Goal: Task Accomplishment & Management: Manage account settings

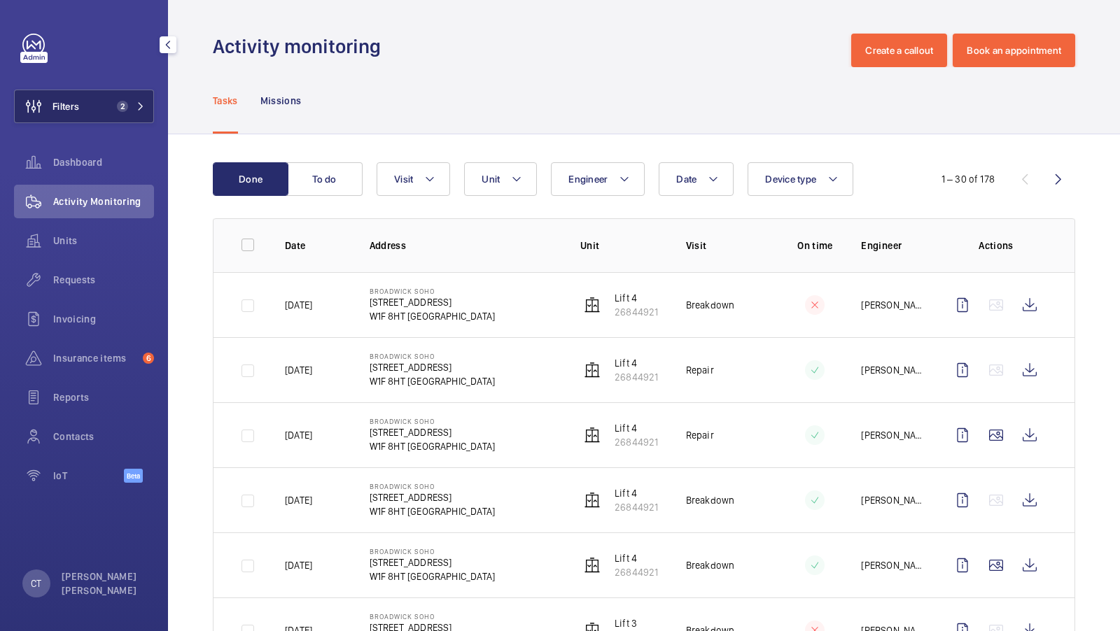
click at [135, 106] on span "2" at bounding box center [128, 106] width 34 height 11
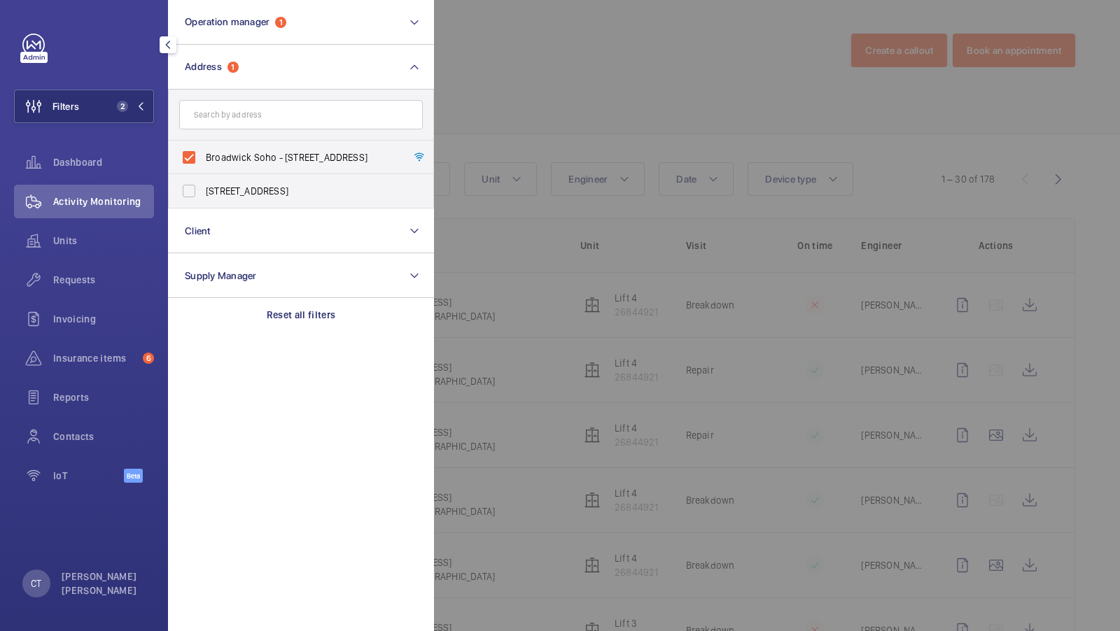
click at [500, 155] on div at bounding box center [994, 315] width 1120 height 631
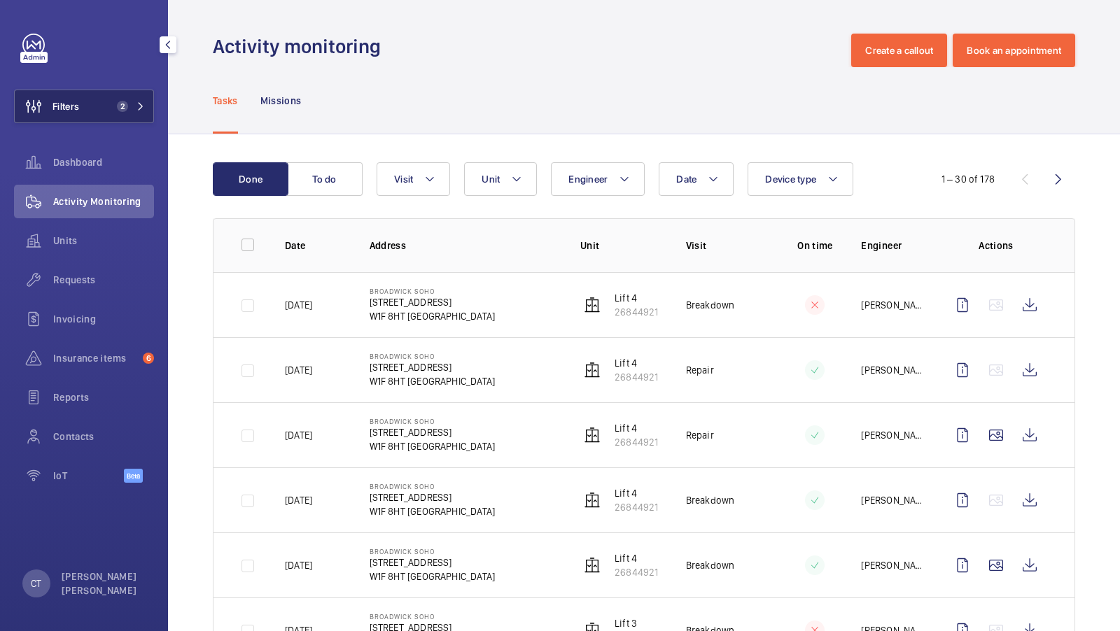
click at [121, 108] on span "2" at bounding box center [122, 106] width 11 height 11
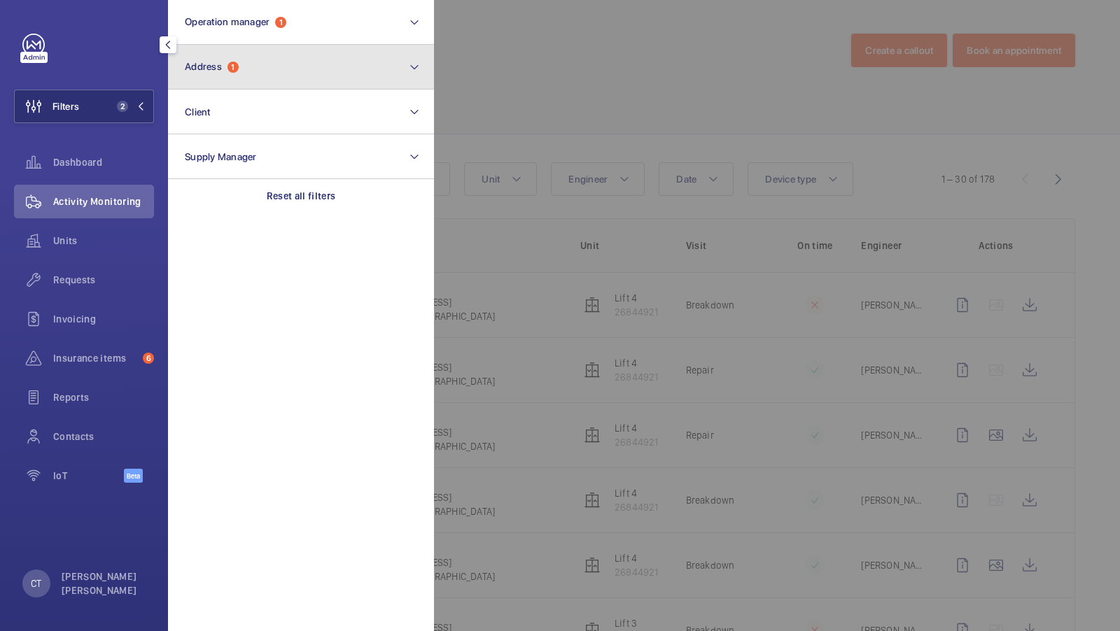
click at [266, 66] on button "Address 1" at bounding box center [301, 67] width 266 height 45
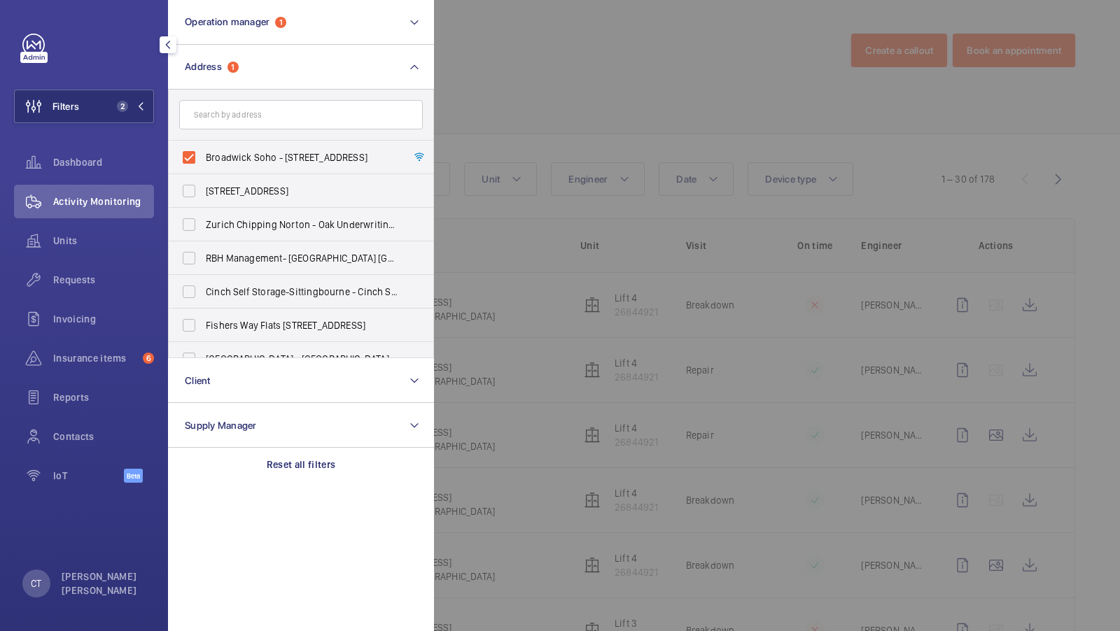
click at [470, 96] on div at bounding box center [994, 315] width 1120 height 631
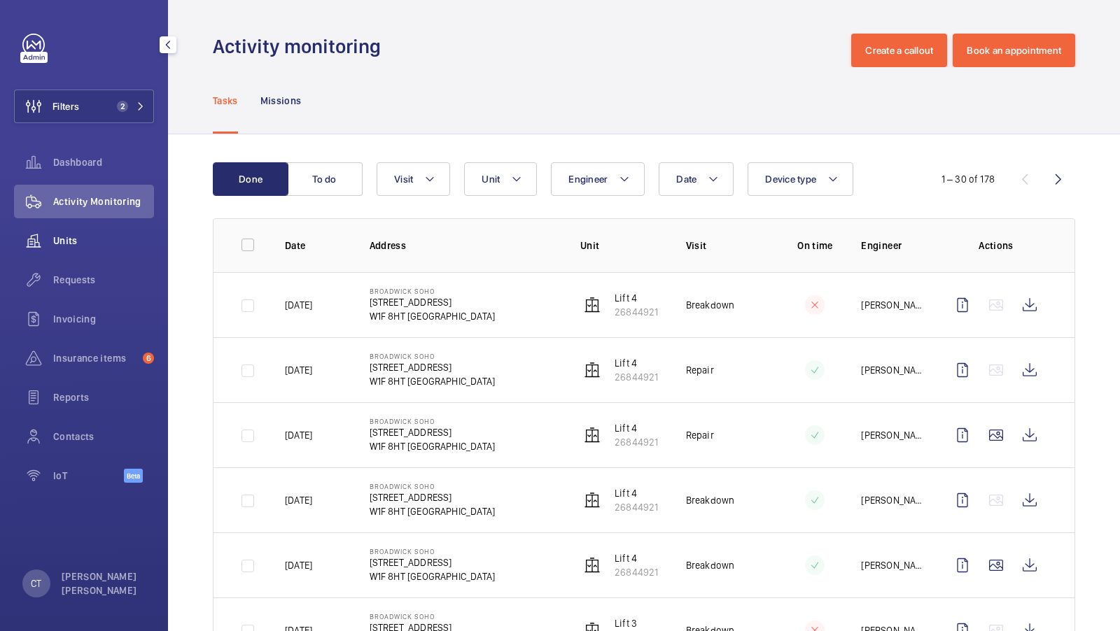
click at [85, 224] on div "Units" at bounding box center [84, 241] width 140 height 34
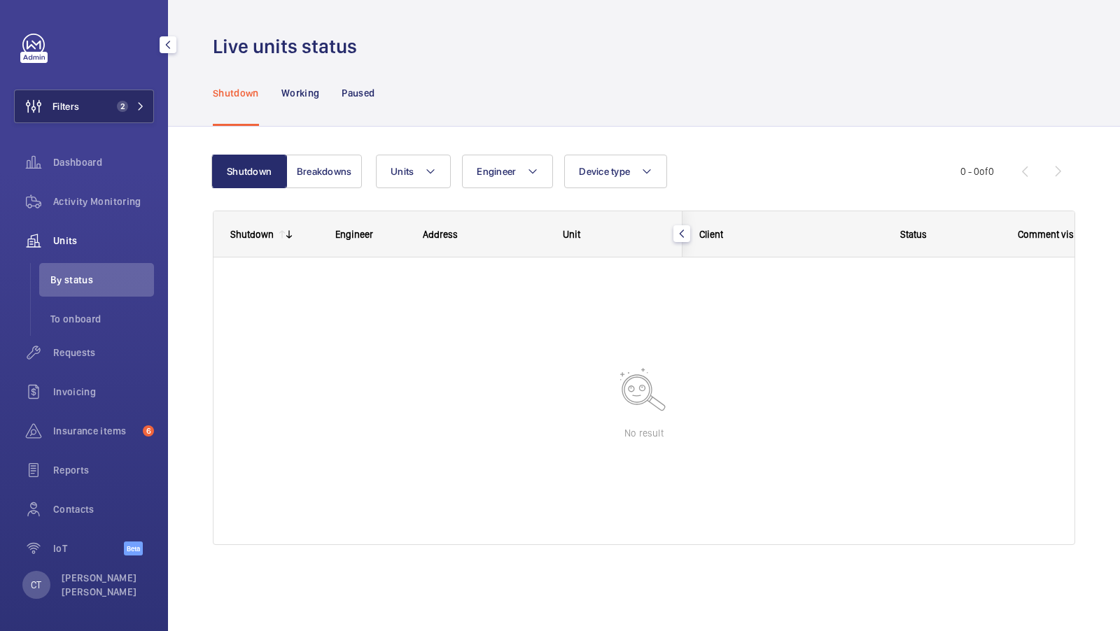
click at [127, 97] on button "Filters 2" at bounding box center [84, 107] width 140 height 34
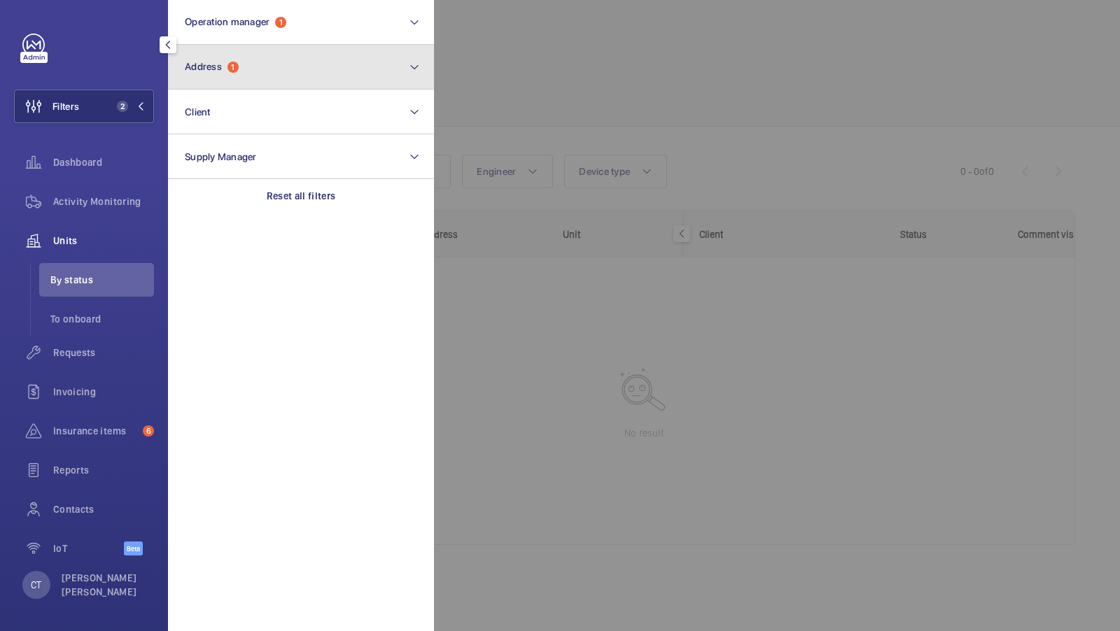
click at [256, 69] on button "Address 1" at bounding box center [301, 67] width 266 height 45
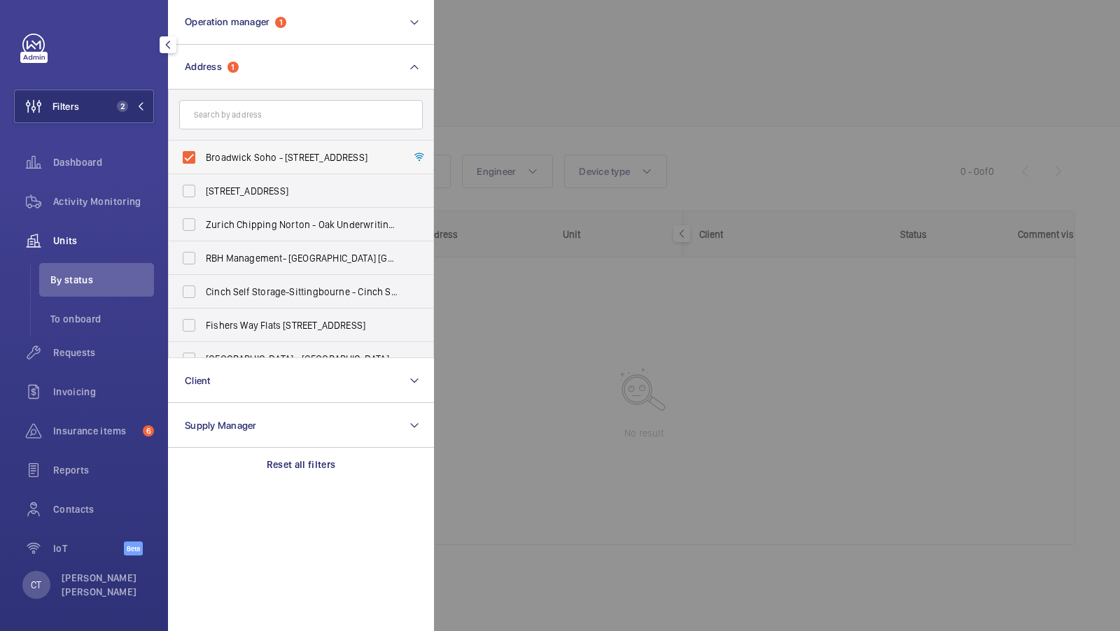
click at [253, 155] on span "Broadwick Soho - 20 Broadwick Street, LONDON W1F 8HT" at bounding box center [302, 157] width 192 height 14
click at [203, 155] on input "Broadwick Soho - 20 Broadwick Street, LONDON W1F 8HT" at bounding box center [189, 157] width 28 height 28
checkbox input "false"
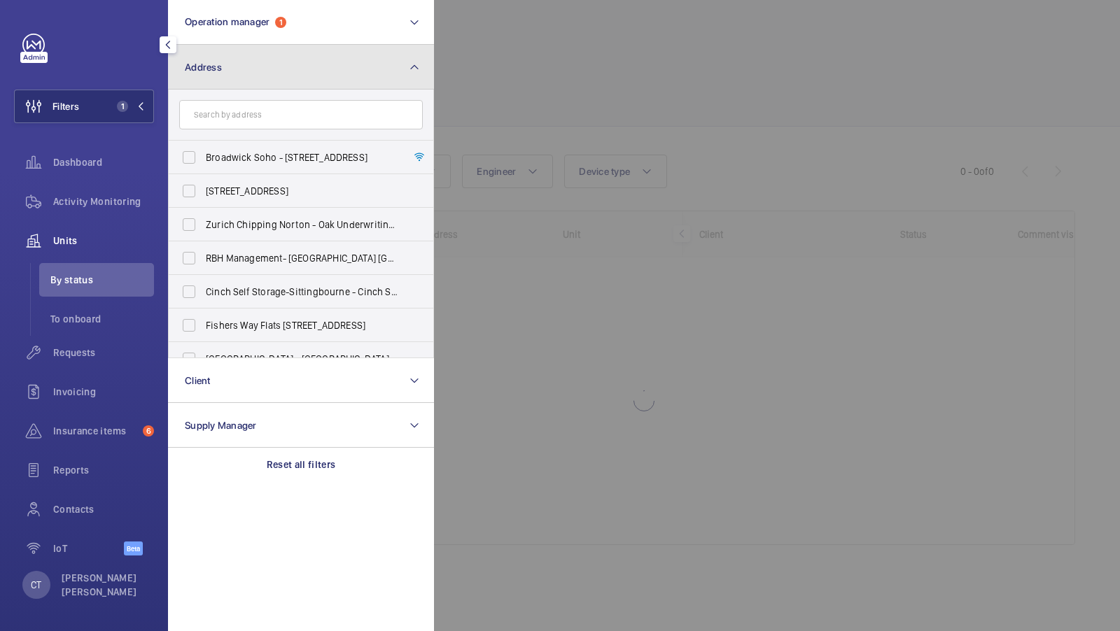
click at [306, 78] on button "Address" at bounding box center [301, 67] width 266 height 45
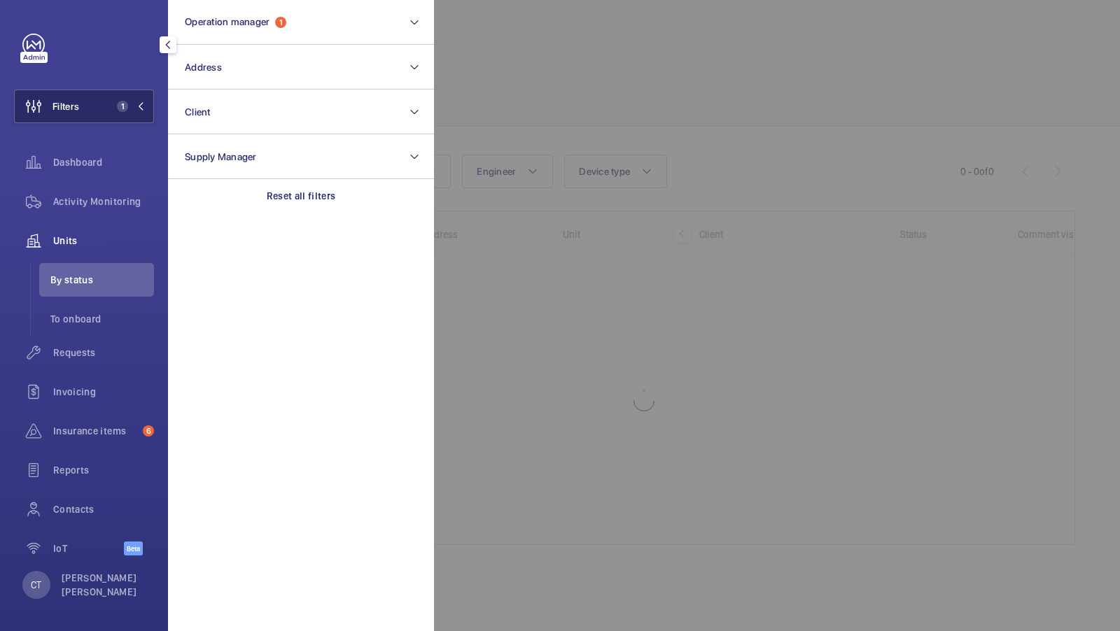
click at [120, 110] on span "1" at bounding box center [122, 106] width 11 height 11
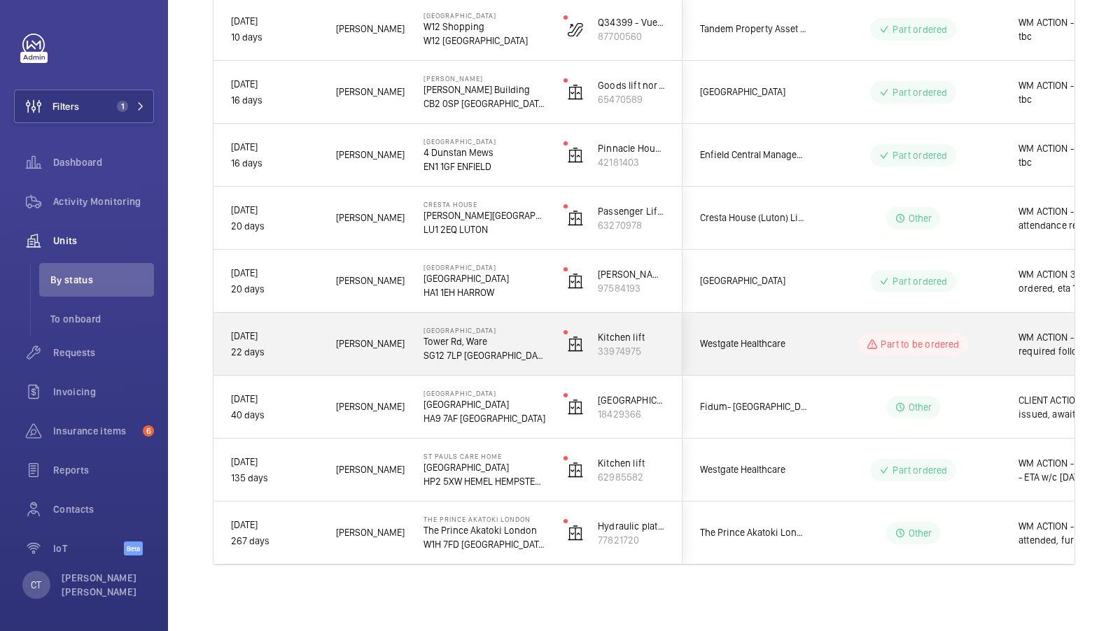
scroll to position [0, 252]
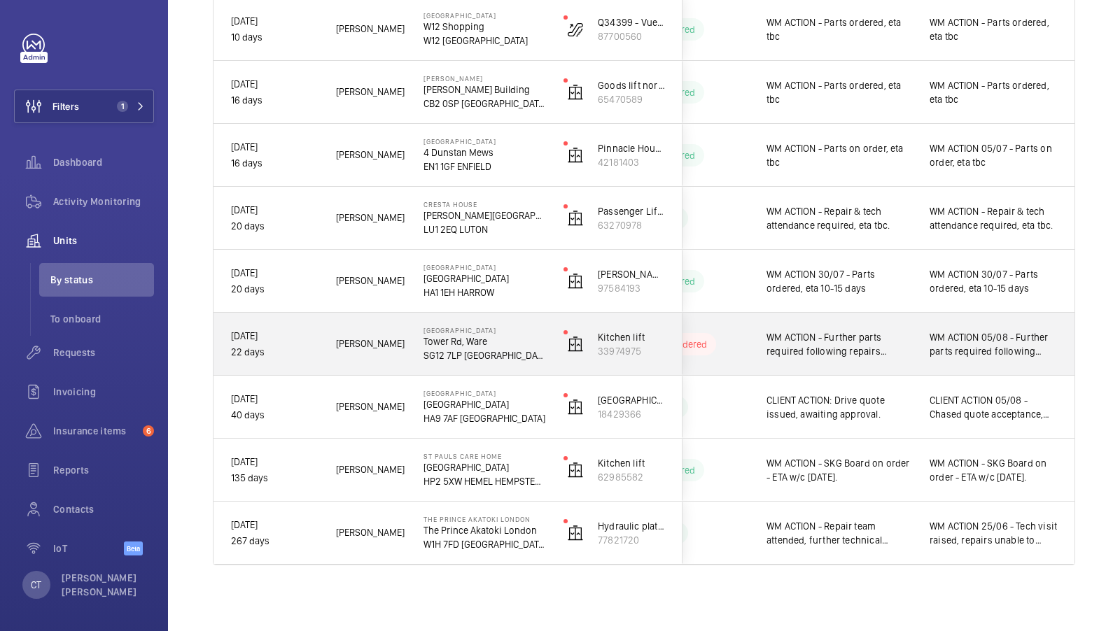
click at [948, 340] on span "WM ACTION 05/08 - Further parts required following repairs attendance." at bounding box center [993, 344] width 128 height 28
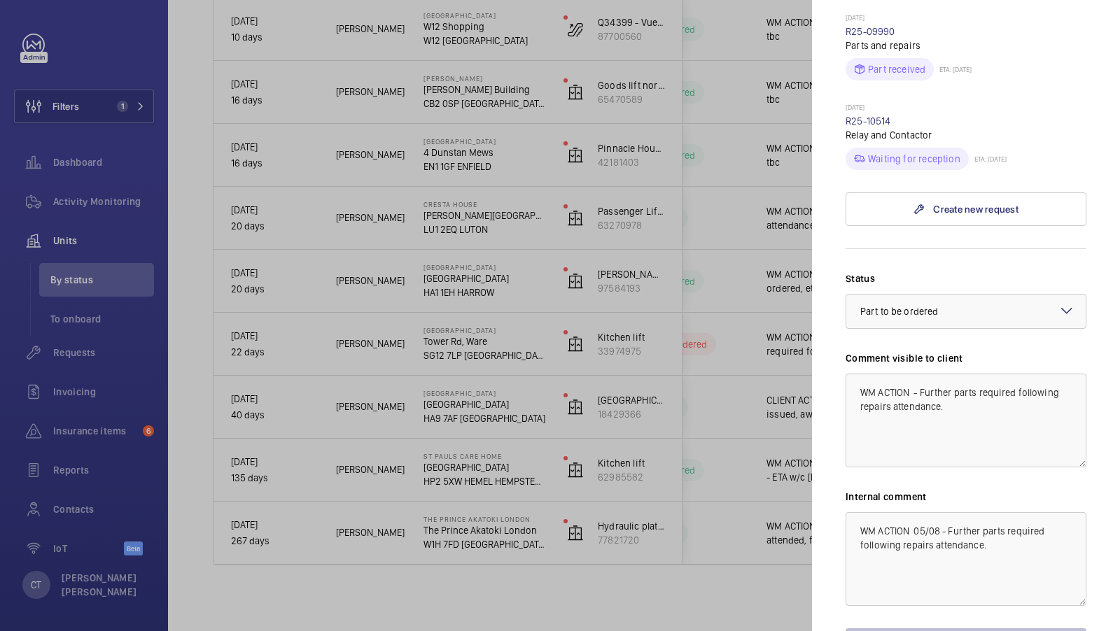
scroll to position [906, 0]
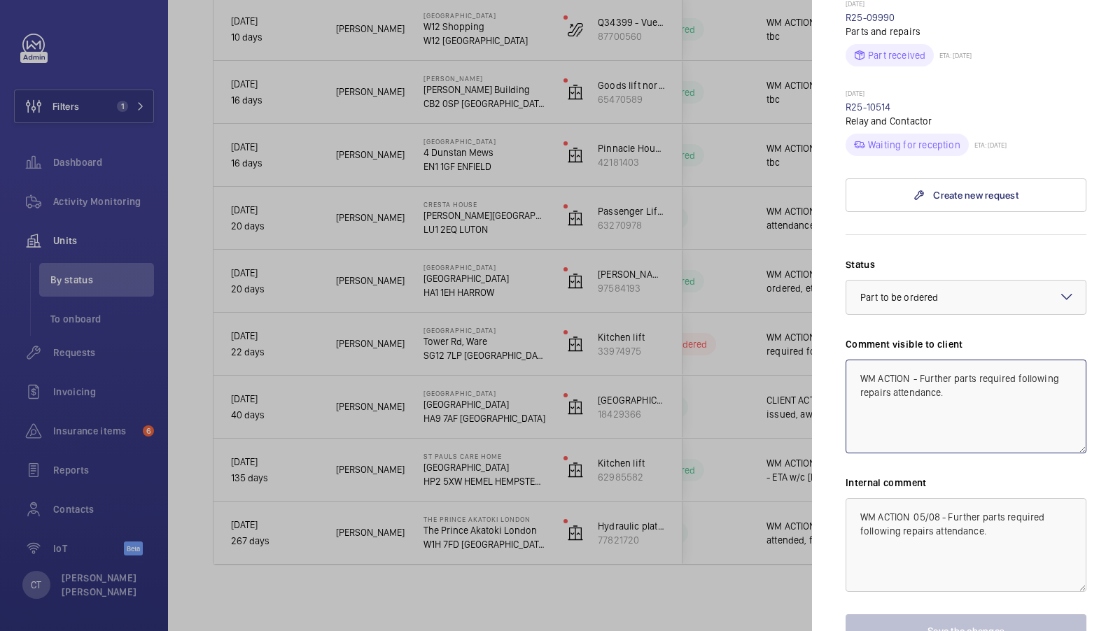
drag, startPoint x: 974, startPoint y: 377, endPoint x: 924, endPoint y: 353, distance: 55.7
click at [924, 360] on textarea "WM ACTION - Further parts required following repairs attendance." at bounding box center [965, 407] width 241 height 94
type textarea "WM ACTION - Engineer attending 15/08"
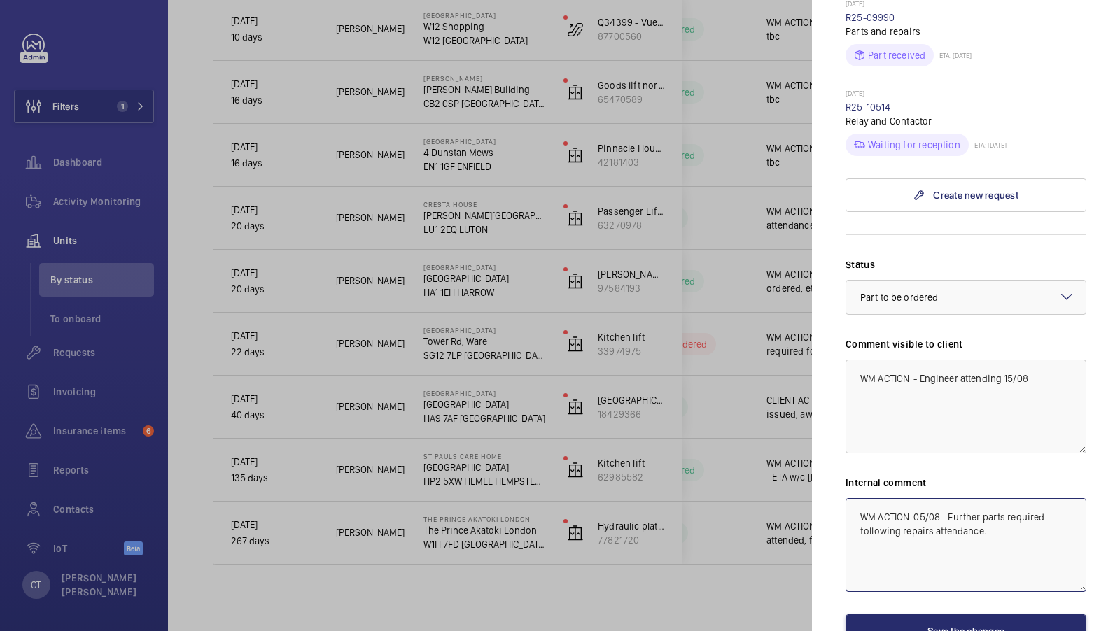
drag, startPoint x: 1011, startPoint y: 514, endPoint x: 914, endPoint y: 493, distance: 99.5
click at [914, 498] on textarea "WM ACTION 05/08 - Further parts required following repairs attendance." at bounding box center [965, 545] width 241 height 94
click at [919, 498] on textarea "WM ACTION - Roger attending today" at bounding box center [965, 545] width 241 height 94
click at [941, 498] on textarea "WM ACTION 15/08 Roger attending today" at bounding box center [965, 545] width 241 height 94
click at [986, 281] on div at bounding box center [965, 298] width 239 height 34
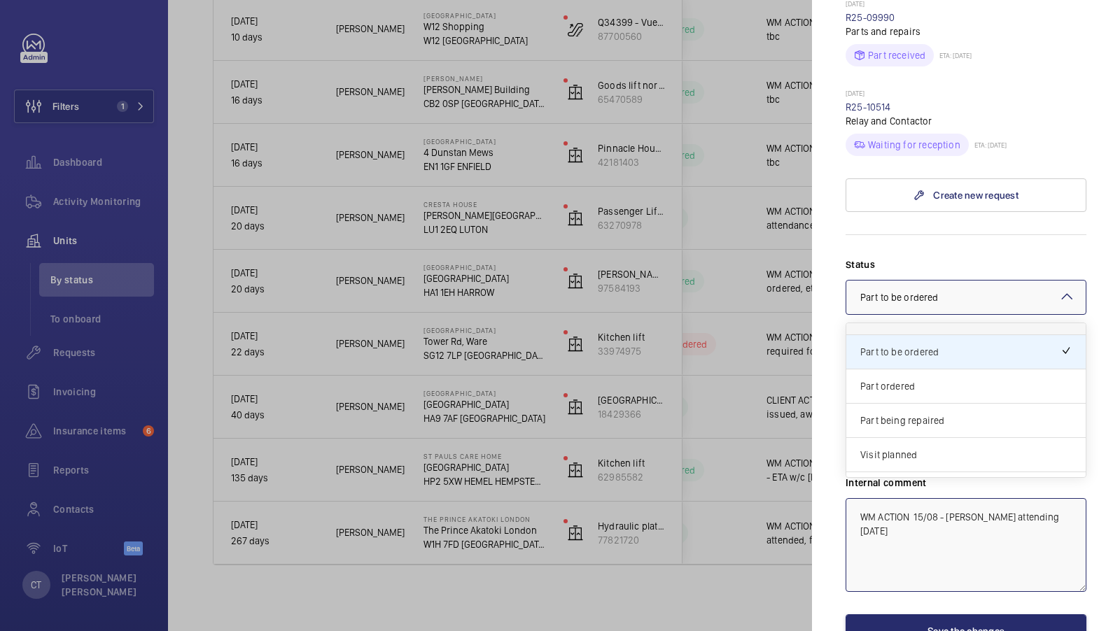
scroll to position [103, 0]
click at [947, 436] on span "Visit planned" at bounding box center [965, 443] width 211 height 14
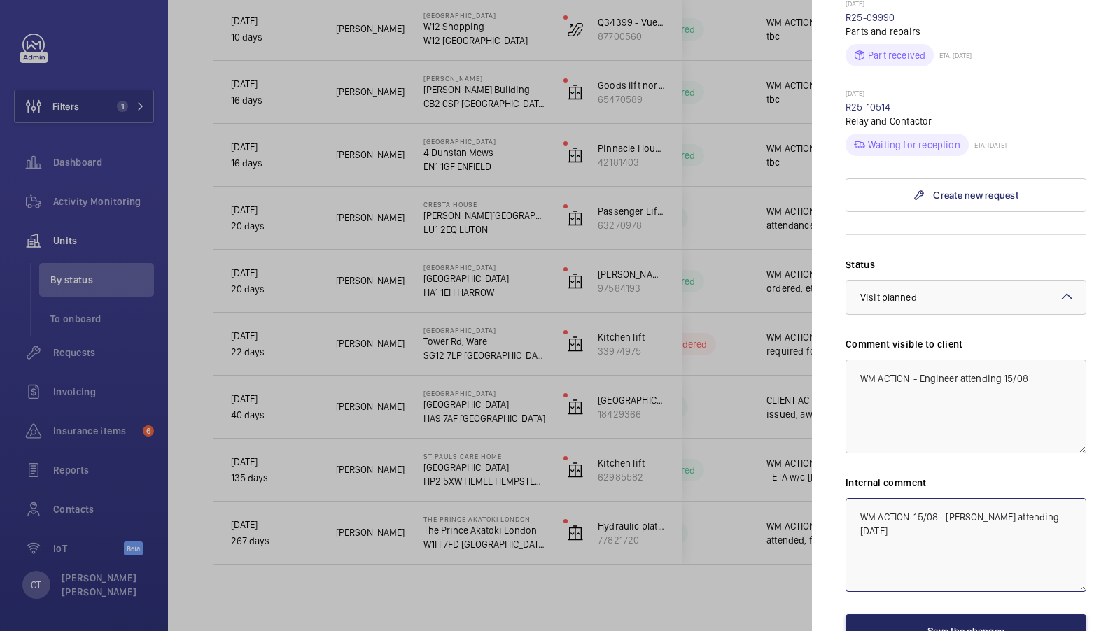
type textarea "WM ACTION 15/08 - Roger attending today"
click at [962, 614] on button "Save the changes" at bounding box center [965, 631] width 241 height 34
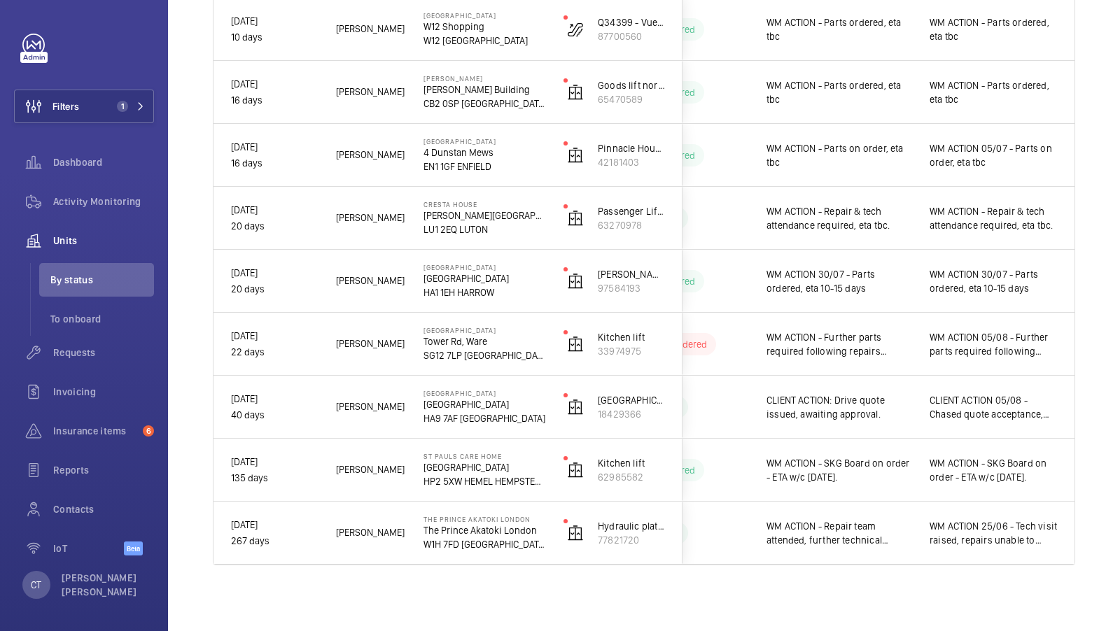
scroll to position [0, 0]
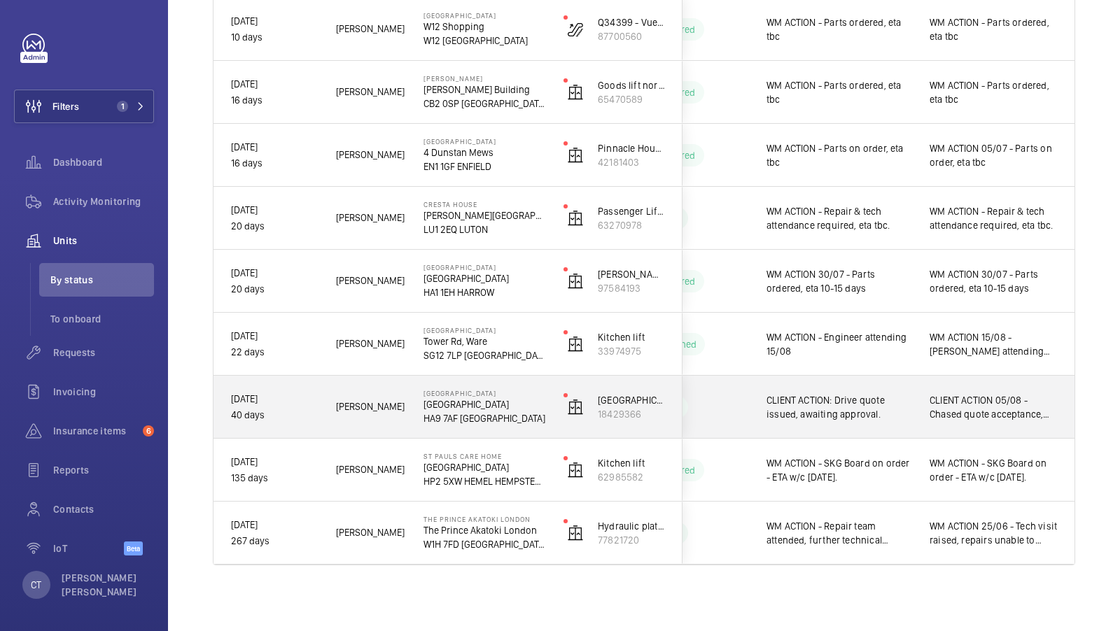
click at [978, 423] on div "CLIENT ACTION 05/08 - Chased quote acceptance, Vajira advised still waiting to …" at bounding box center [994, 407] width 162 height 60
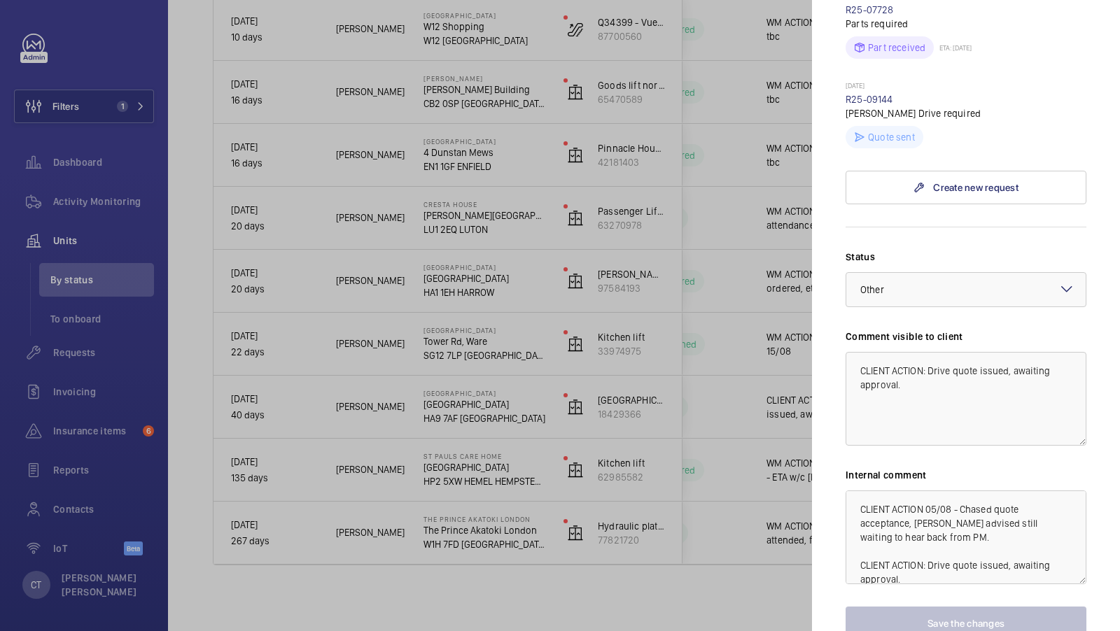
scroll to position [614, 0]
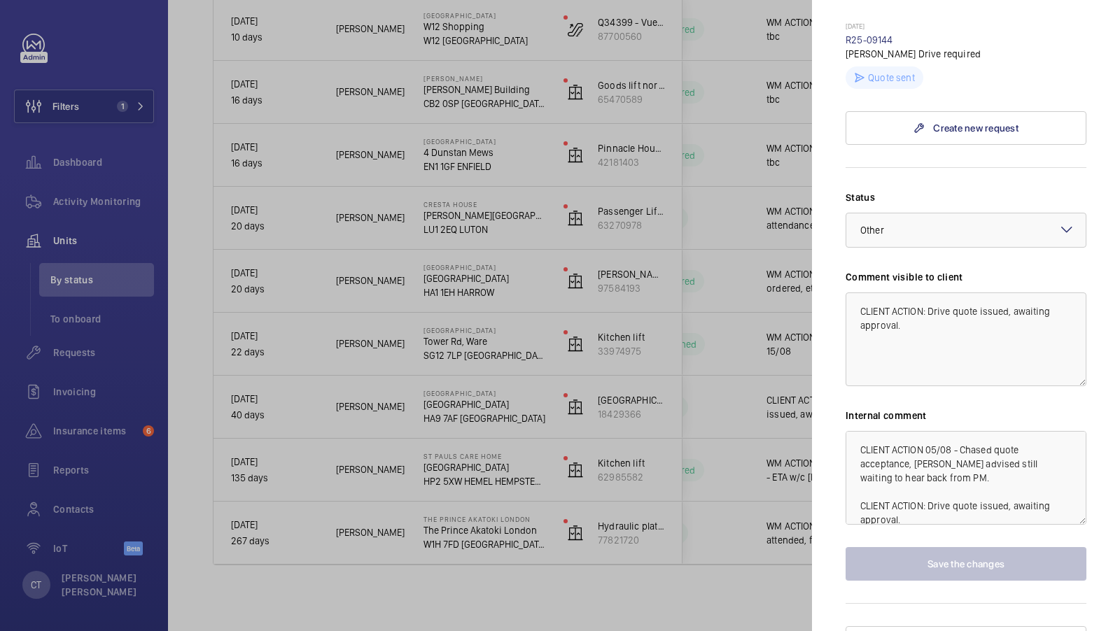
click at [731, 424] on div at bounding box center [560, 315] width 1120 height 631
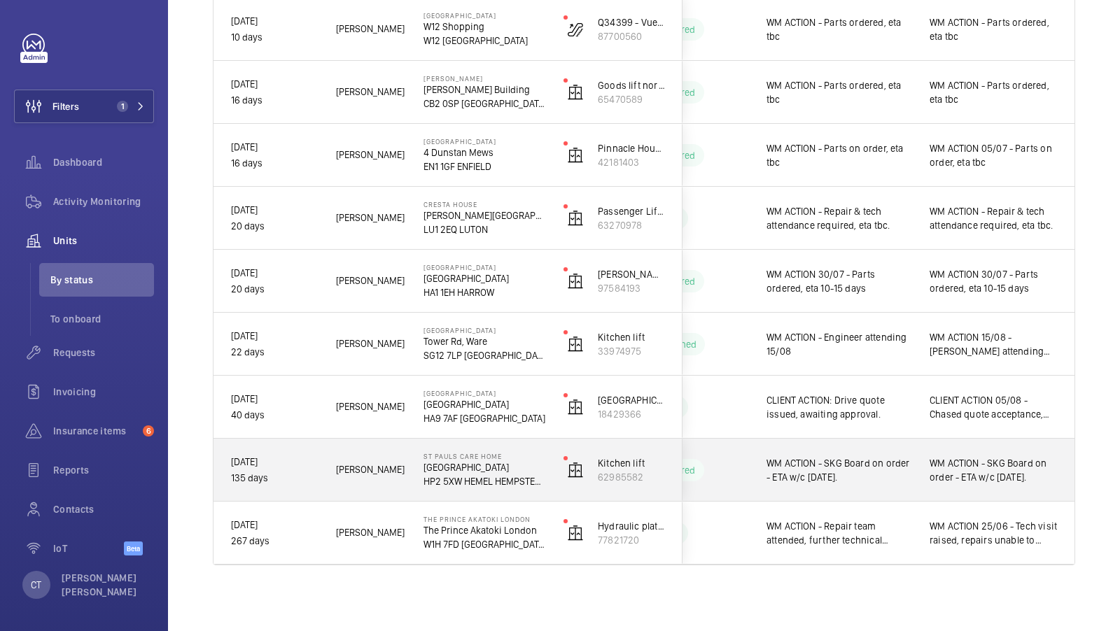
click at [980, 484] on div "WM ACTION - SKG Board on order - ETA w/c 28th July." at bounding box center [993, 470] width 128 height 32
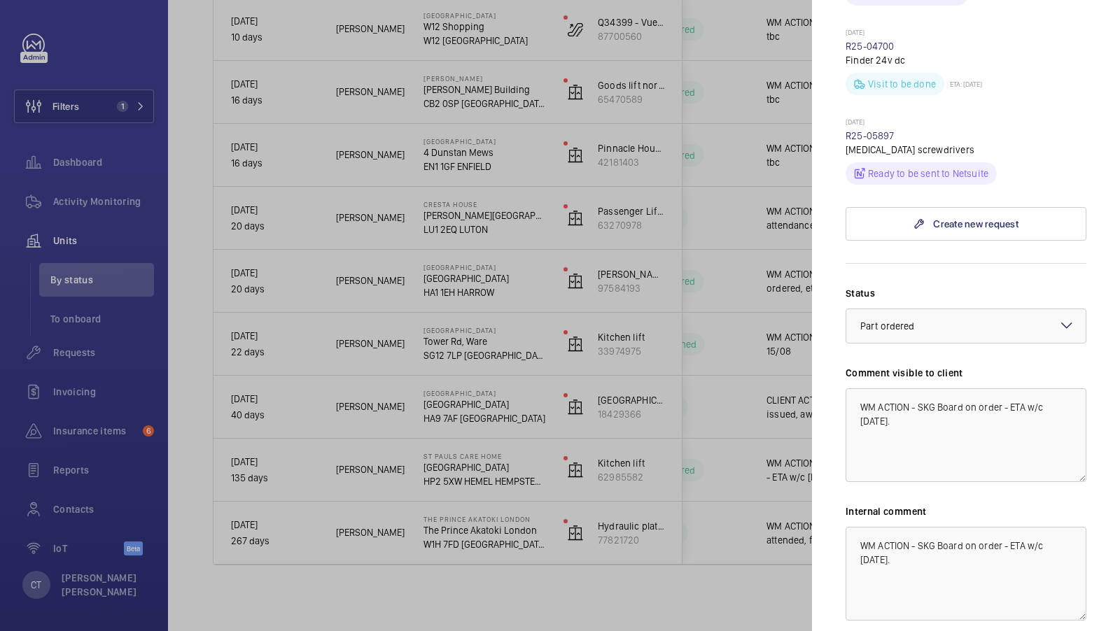
scroll to position [810, 0]
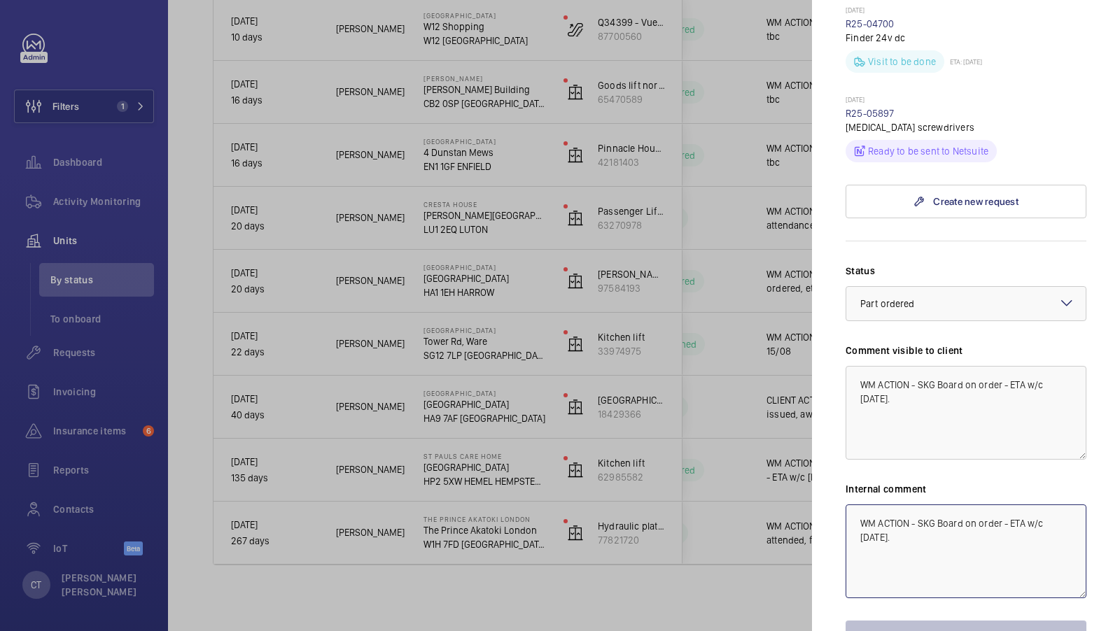
drag, startPoint x: 1023, startPoint y: 542, endPoint x: 1027, endPoint y: 524, distance: 18.0
click at [1027, 524] on textarea "WM ACTION - SKG Board on order - ETA w/c 28th July." at bounding box center [965, 552] width 241 height 94
type textarea "WM ACTION - SKG Board on order - ETA tbc"
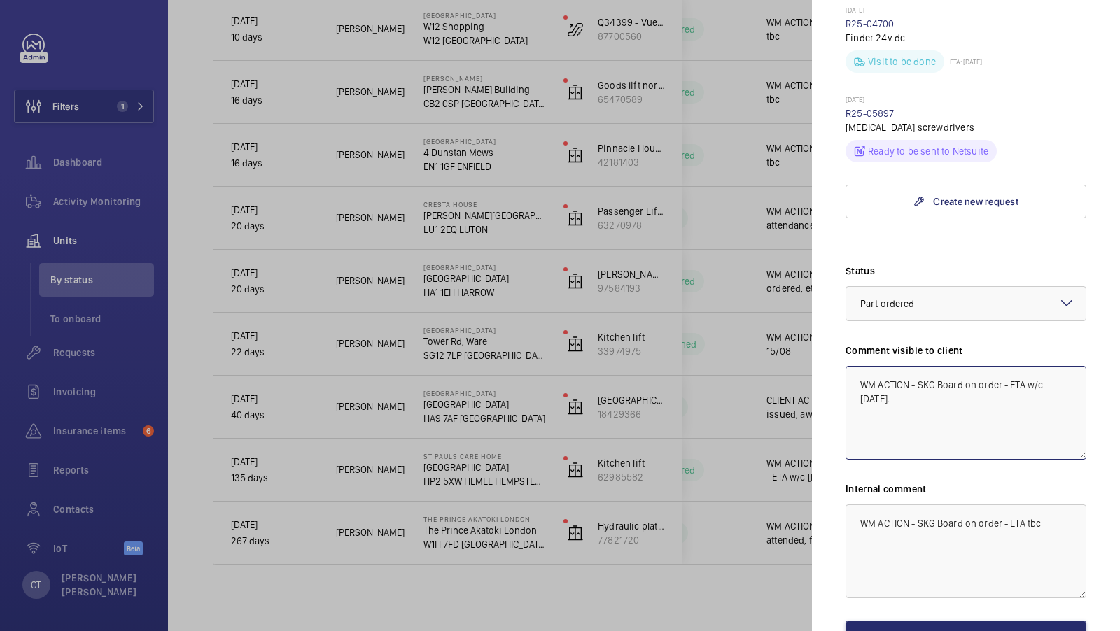
drag, startPoint x: 1048, startPoint y: 422, endPoint x: 1040, endPoint y: 384, distance: 39.3
click at [1040, 384] on textarea "WM ACTION - SKG Board on order - ETA w/c 28th July." at bounding box center [965, 413] width 241 height 94
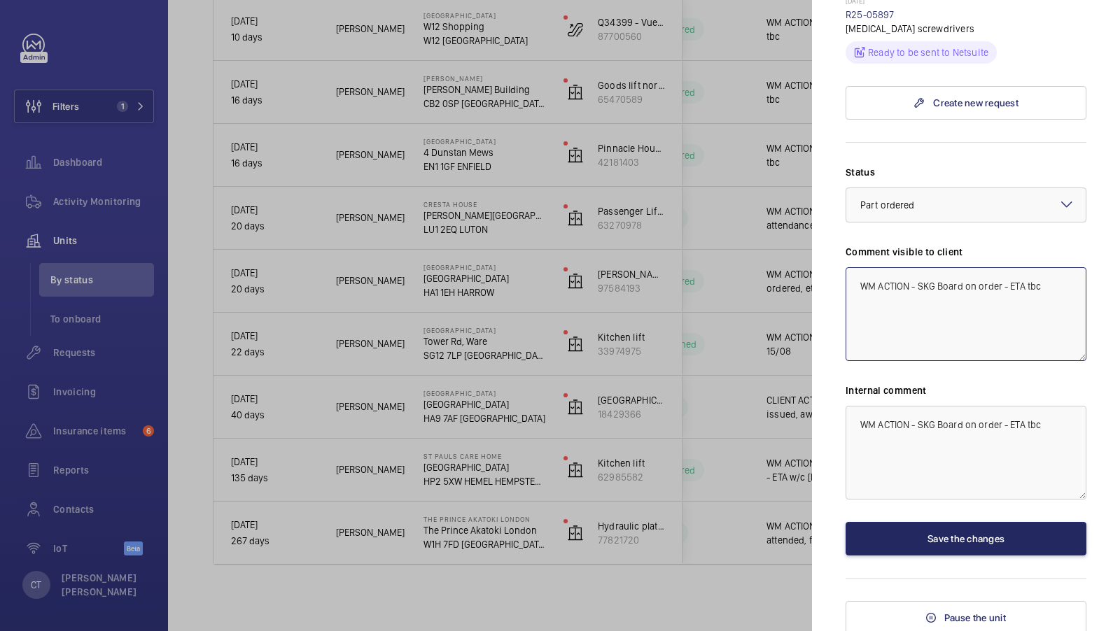
type textarea "WM ACTION - SKG Board on order - ETA tbc"
click at [956, 542] on button "Save the changes" at bounding box center [965, 539] width 241 height 34
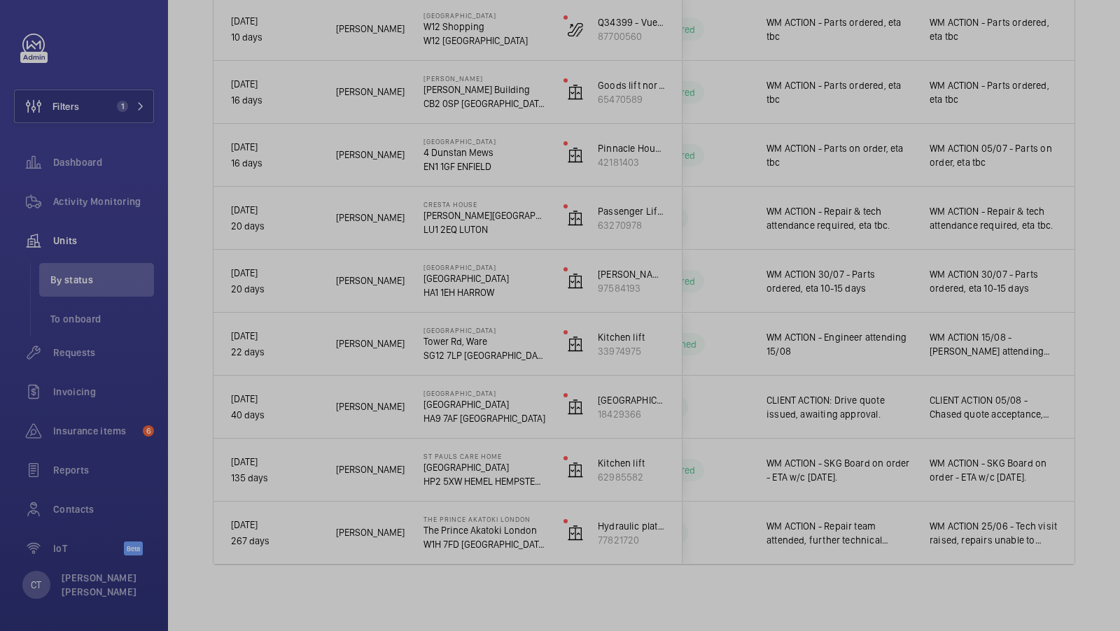
scroll to position [0, 0]
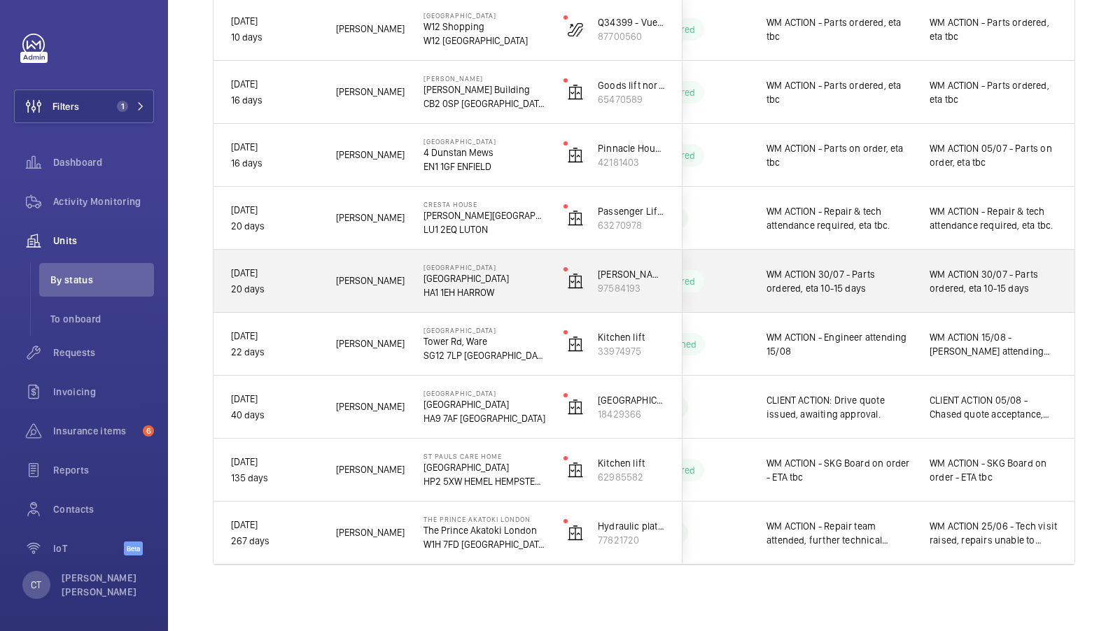
click at [987, 280] on span "WM ACTION 30/07 - Parts ordered, eta 10-15 days" at bounding box center [993, 281] width 128 height 28
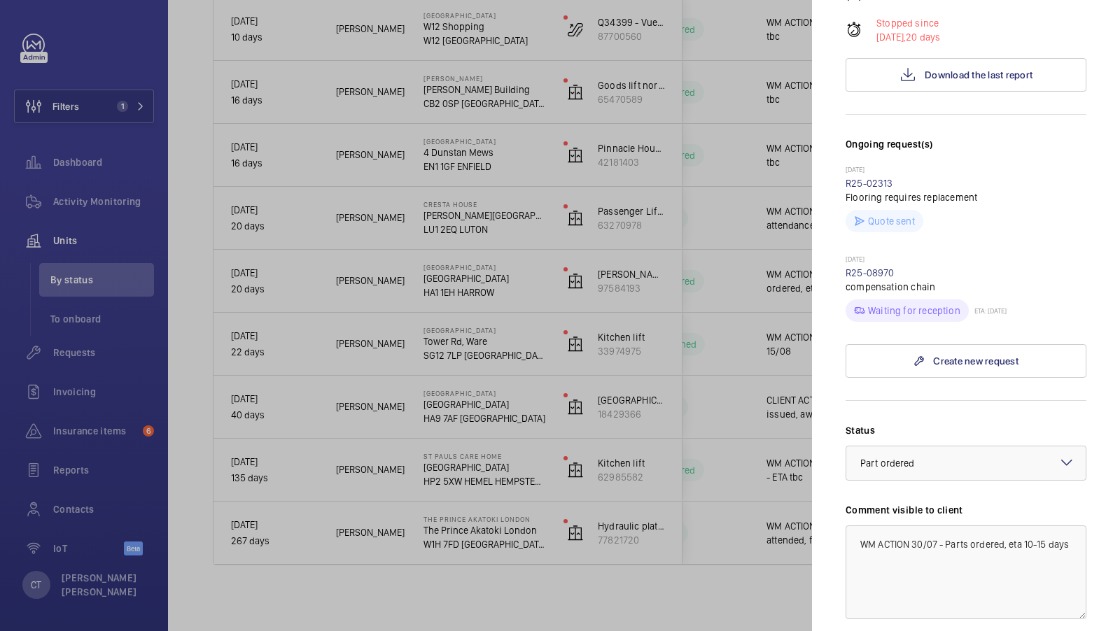
scroll to position [525, 0]
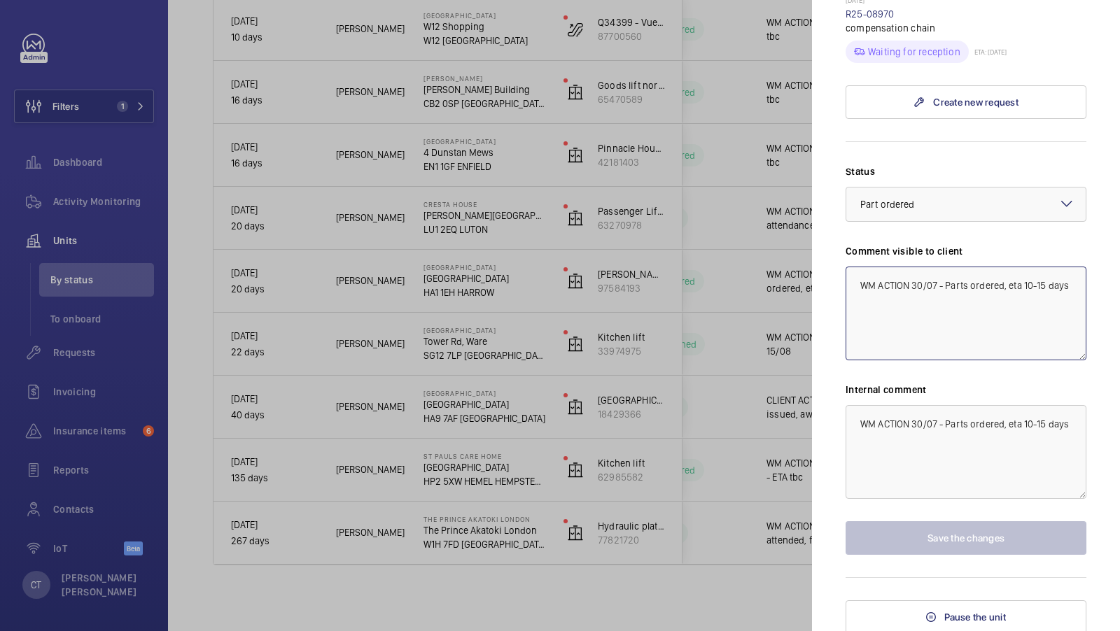
drag, startPoint x: 1008, startPoint y: 284, endPoint x: 1076, endPoint y: 287, distance: 68.6
click at [1071, 285] on textarea "WM ACTION 30/07 - Parts ordered, eta 10-15 days" at bounding box center [965, 314] width 241 height 94
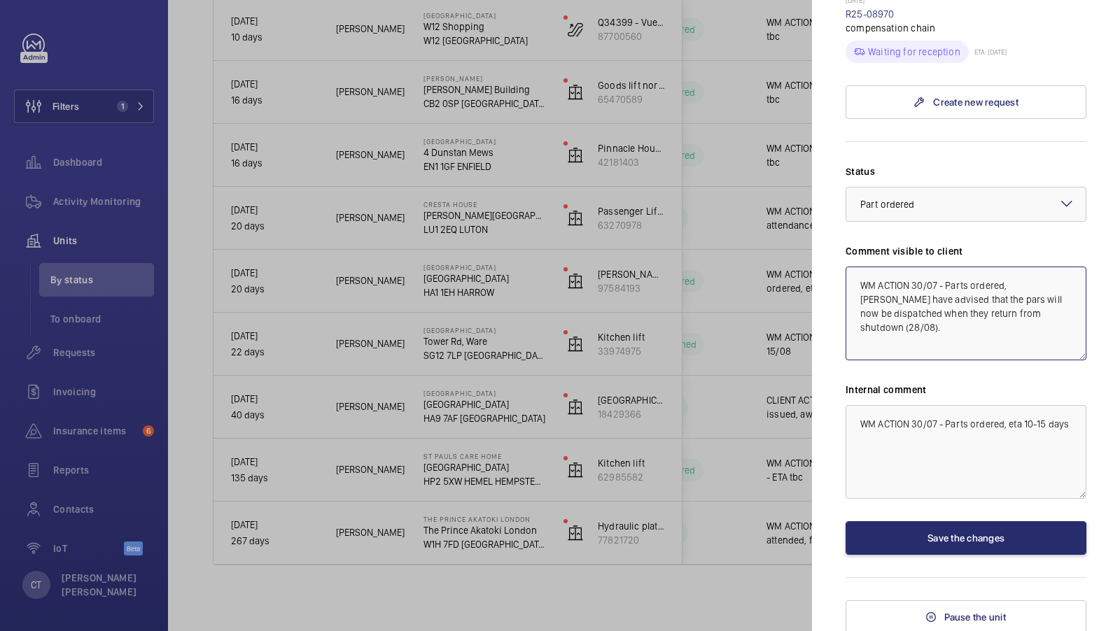
drag, startPoint x: 1064, startPoint y: 316, endPoint x: 785, endPoint y: 269, distance: 282.6
click at [799, 277] on mat-sidenav-container "Filters 1 Dashboard Activity Monitoring Units By status To onboard Requests Inv…" at bounding box center [560, 315] width 1120 height 631
type textarea "WM ACTION 30/07 - Parts ordered, Kleemann have advised that the pars will now b…"
drag, startPoint x: 1069, startPoint y: 440, endPoint x: 795, endPoint y: 431, distance: 274.5
click at [810, 432] on mat-sidenav-container "Filters 1 Dashboard Activity Monitoring Units By status To onboard Requests Inv…" at bounding box center [560, 315] width 1120 height 631
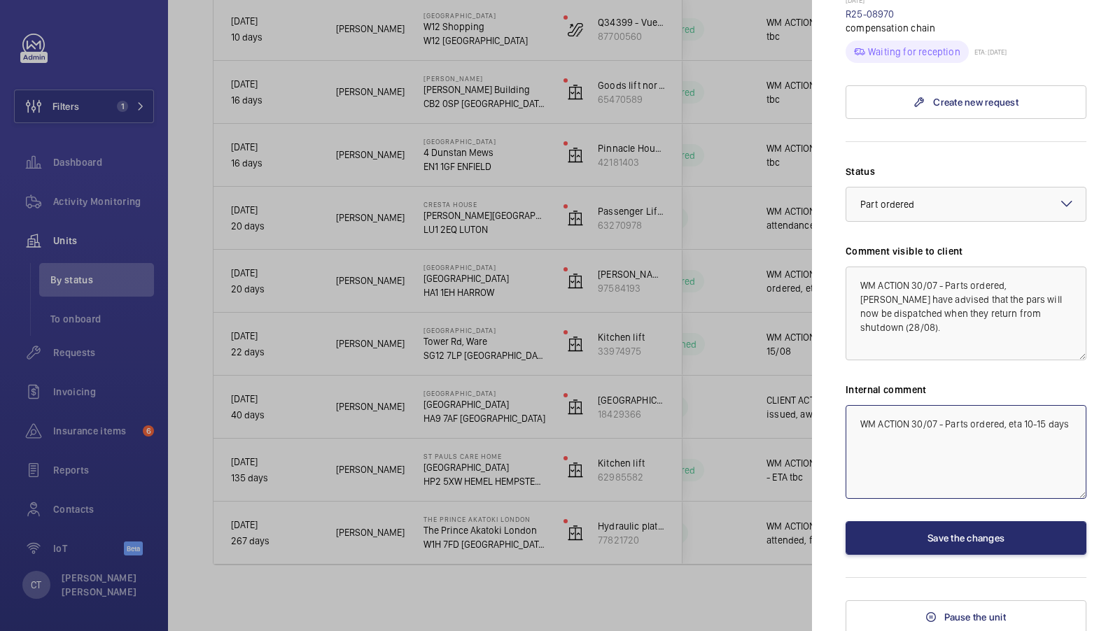
drag, startPoint x: 857, startPoint y: 426, endPoint x: 1110, endPoint y: 430, distance: 252.7
click at [1109, 427] on mat-sidenav "Stopped unit Bradstowe House Bradstowe House HA1 1EH HARROW Bradstowe House Kle…" at bounding box center [966, 315] width 308 height 631
paste textarea "Kleemann have advised that the pars will now be dispatched when they return fro…"
drag, startPoint x: 913, startPoint y: 420, endPoint x: 938, endPoint y: 420, distance: 24.5
click at [938, 420] on textarea "WM ACTION 30/07 - Parts ordered, Kleemann have advised that the pars will now b…" at bounding box center [965, 452] width 241 height 94
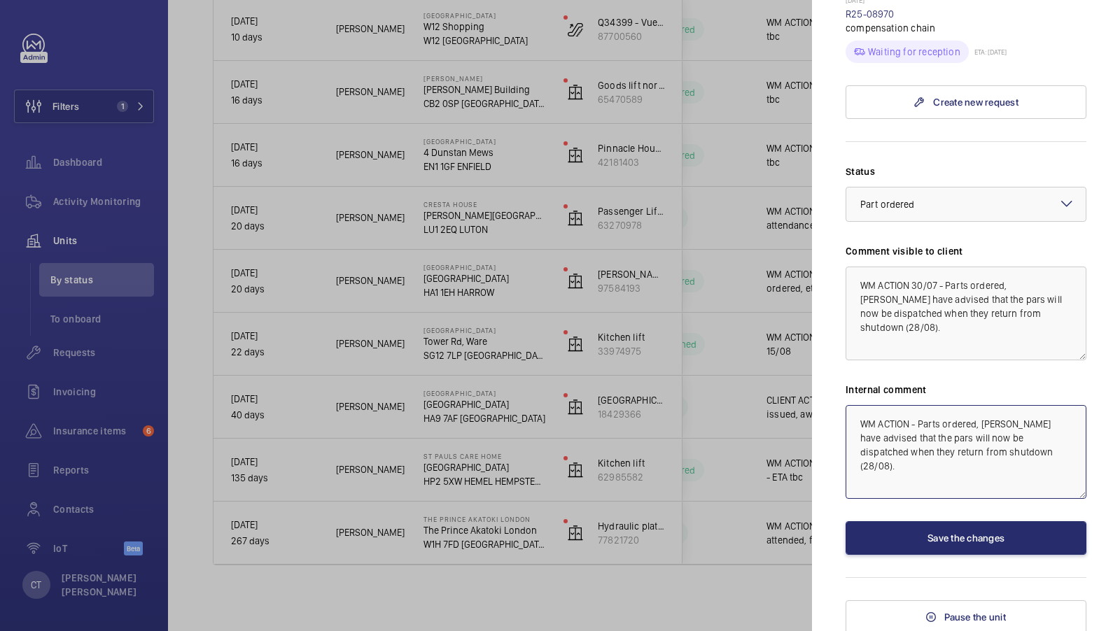
type textarea "WM ACTION - Parts ordered, Kleemann have advised that the pars will now be disp…"
drag, startPoint x: 912, startPoint y: 283, endPoint x: 937, endPoint y: 283, distance: 25.2
click at [937, 283] on textarea "WM ACTION 30/07 - Parts ordered, Kleemann have advised that the pars will now b…" at bounding box center [965, 314] width 241 height 94
type textarea "WM ACTION - Parts ordered, Kleemann have advised that the pars will now be disp…"
click at [911, 416] on textarea "WM ACTION - Parts ordered, Kleemann have advised that the pars will now be disp…" at bounding box center [965, 452] width 241 height 94
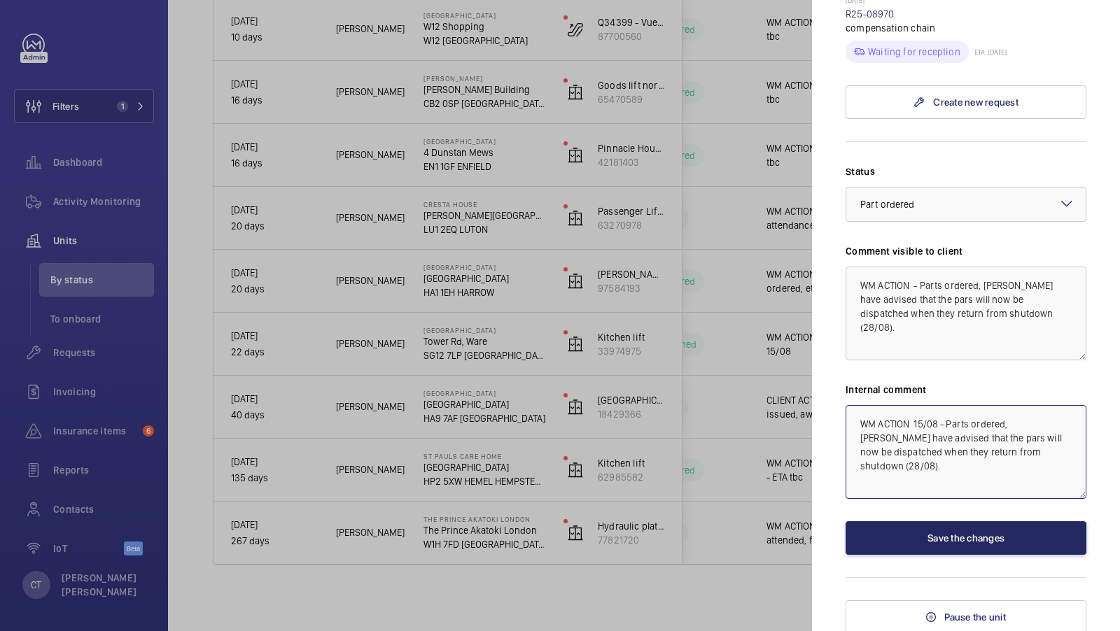
type textarea "WM ACTION 15/08 - Parts ordered, Kleemann have advised that the pars will now b…"
click at [963, 535] on button "Save the changes" at bounding box center [965, 538] width 241 height 34
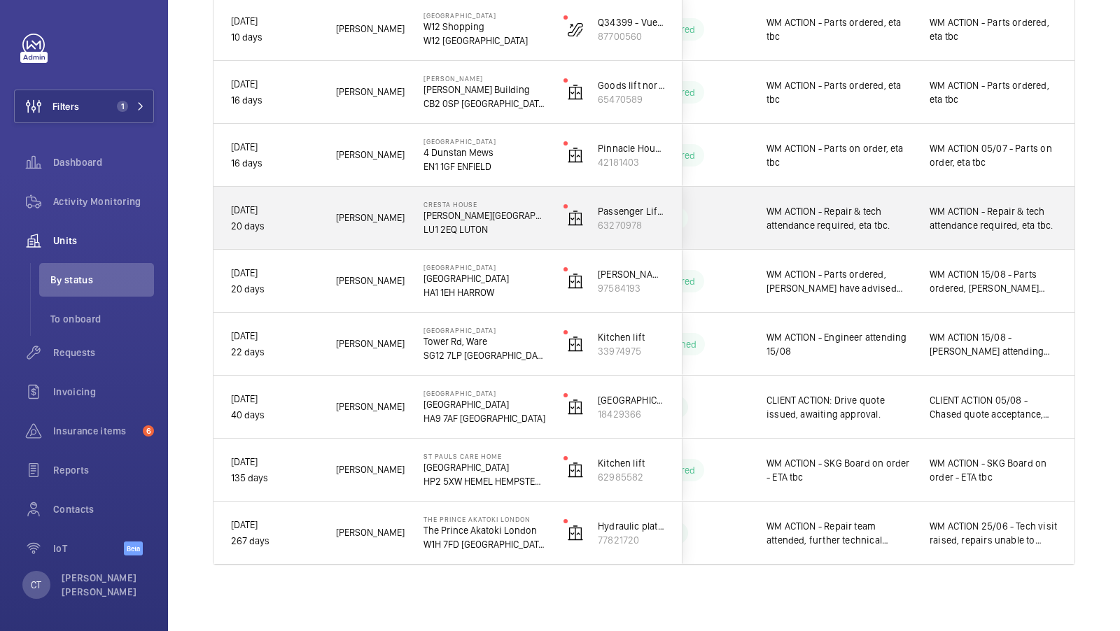
click at [965, 227] on span "WM ACTION - Repair & tech attendance required, eta tbc." at bounding box center [993, 218] width 128 height 28
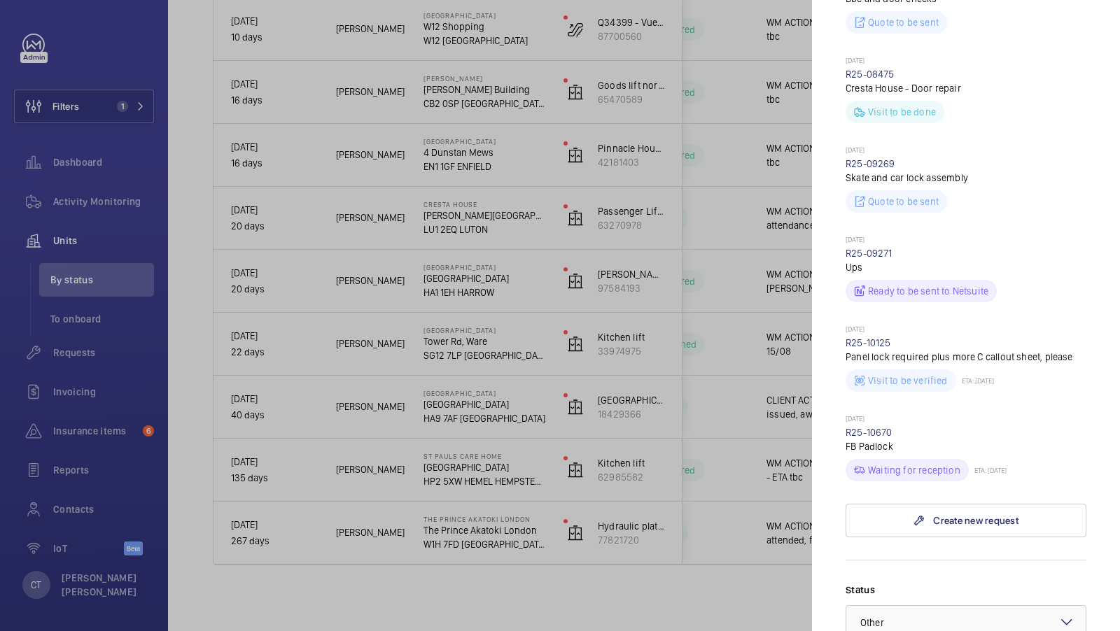
scroll to position [850, 0]
click at [753, 388] on div at bounding box center [560, 315] width 1120 height 631
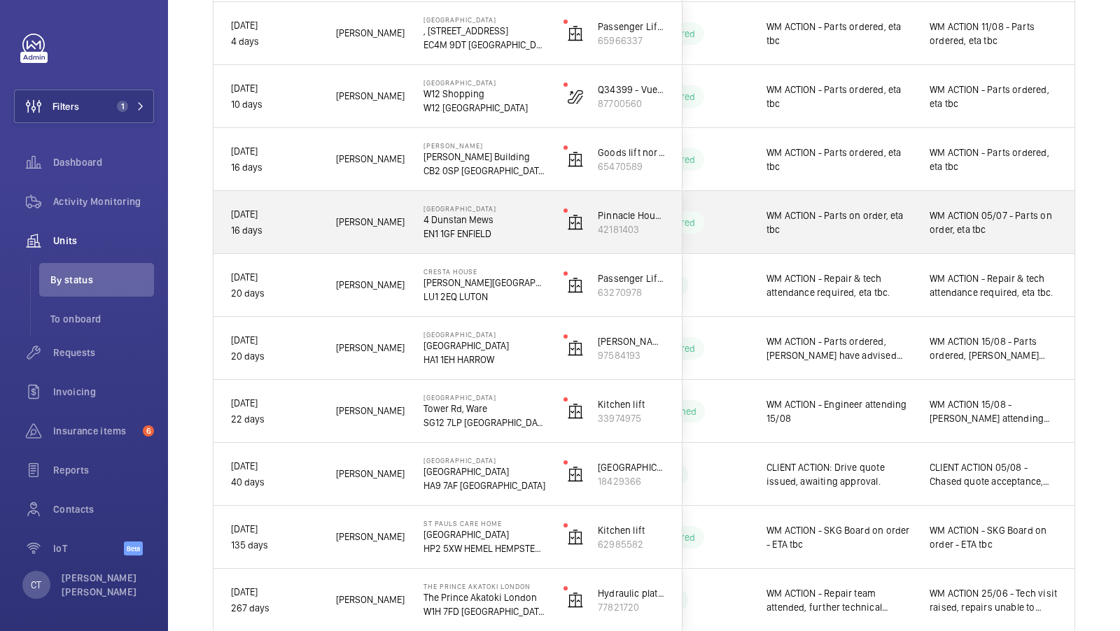
scroll to position [439, 0]
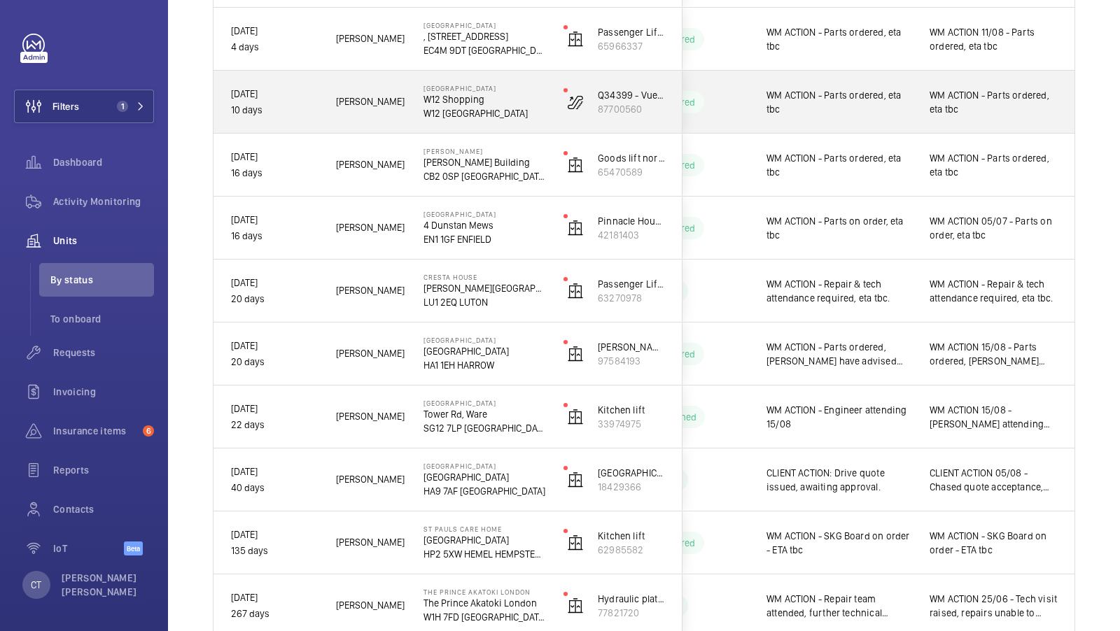
click at [1001, 106] on span "WM ACTION - Parts ordered, eta tbc" at bounding box center [993, 102] width 128 height 28
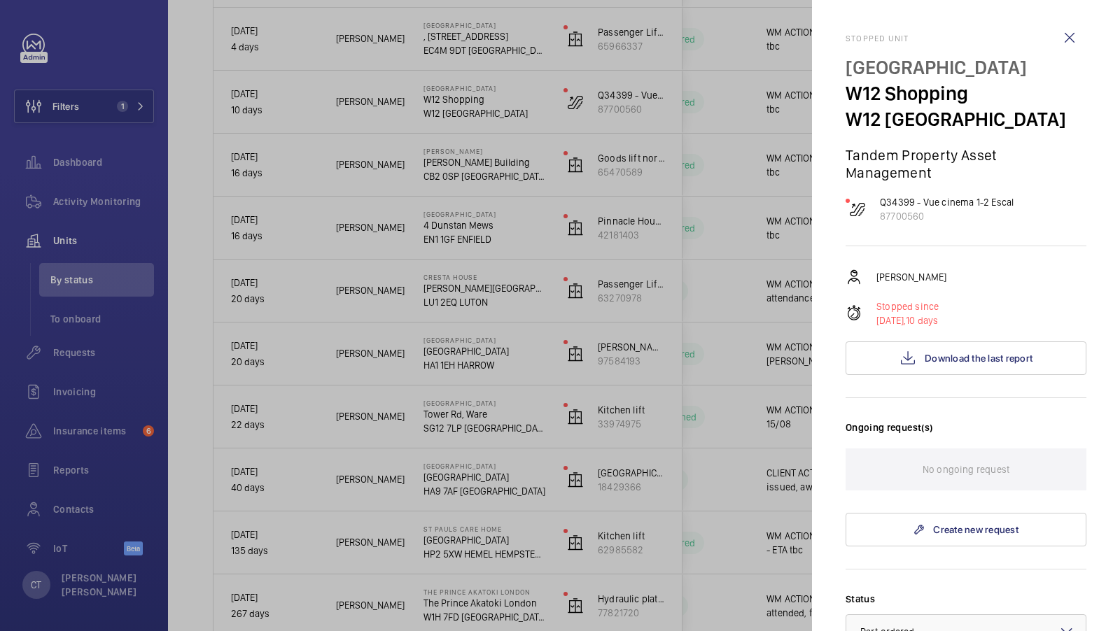
scroll to position [410, 0]
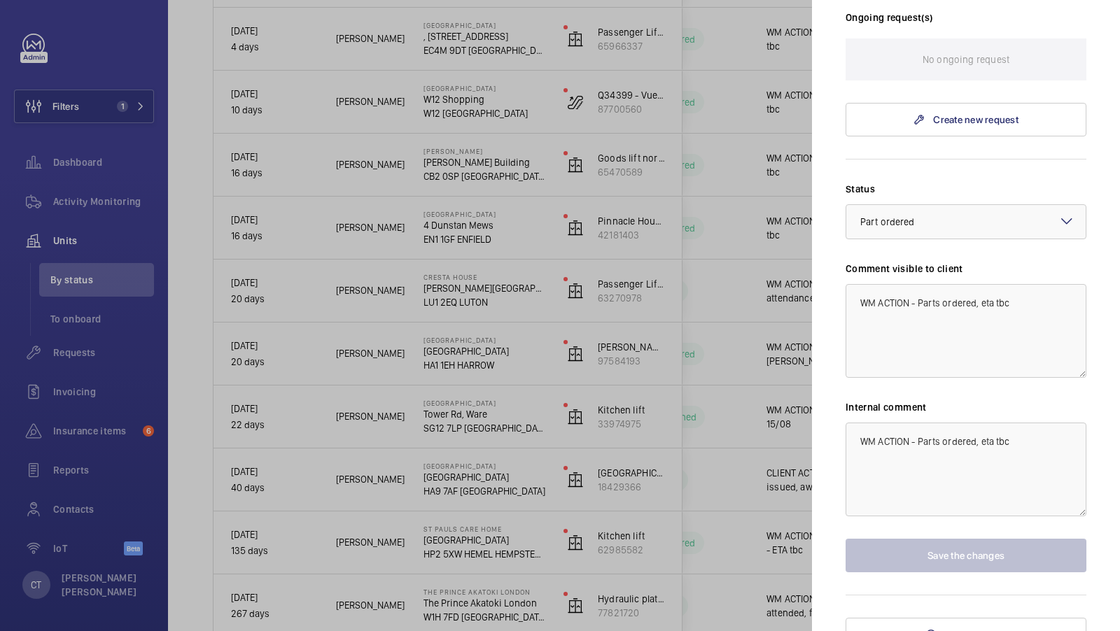
click at [690, 251] on div at bounding box center [560, 315] width 1120 height 631
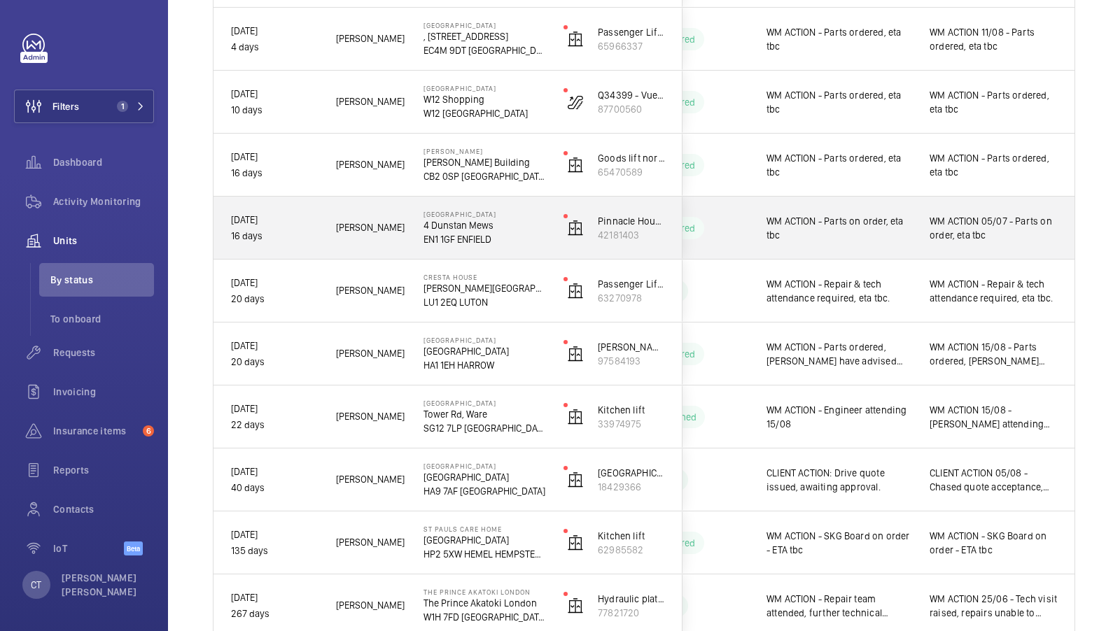
scroll to position [372, 0]
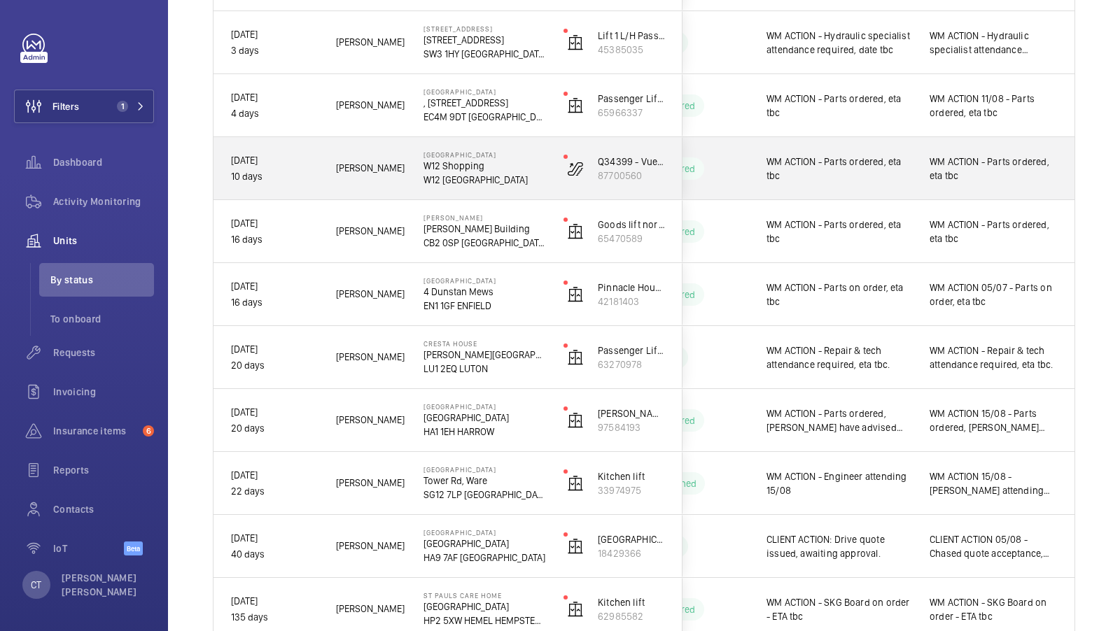
click at [954, 168] on span "WM ACTION - Parts ordered, eta tbc" at bounding box center [993, 169] width 128 height 28
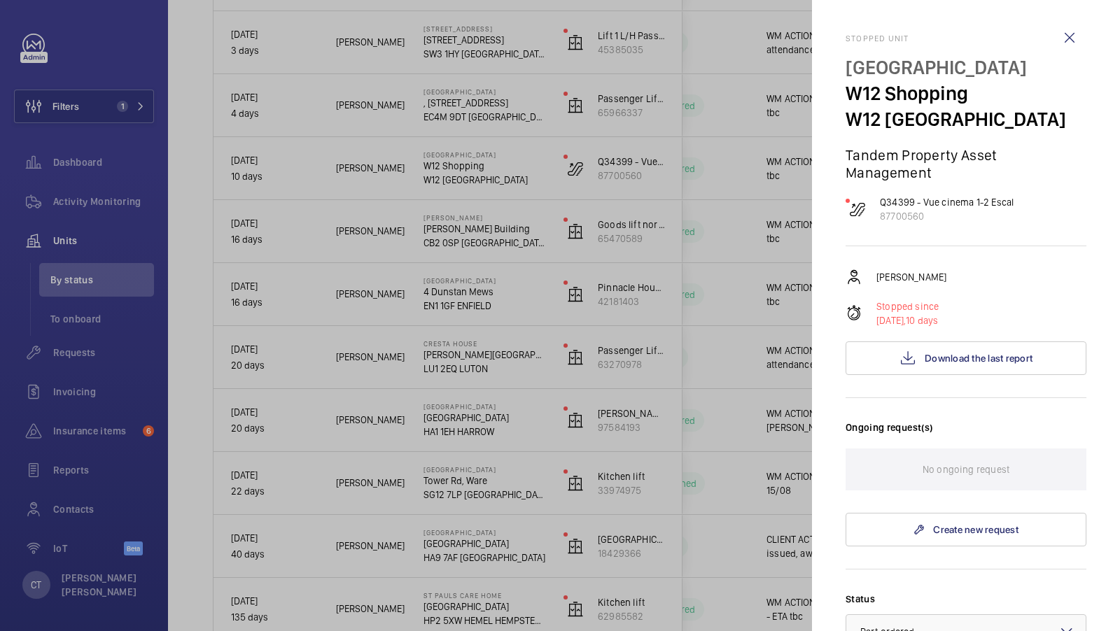
click at [754, 260] on div at bounding box center [560, 315] width 1120 height 631
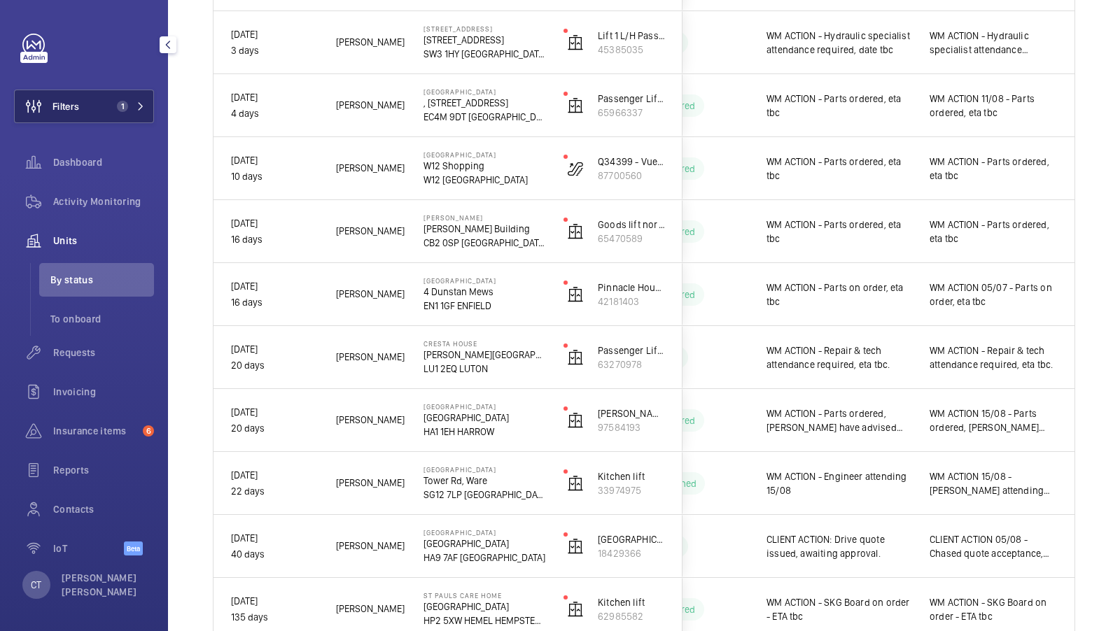
click at [111, 120] on button "Filters 1" at bounding box center [84, 107] width 140 height 34
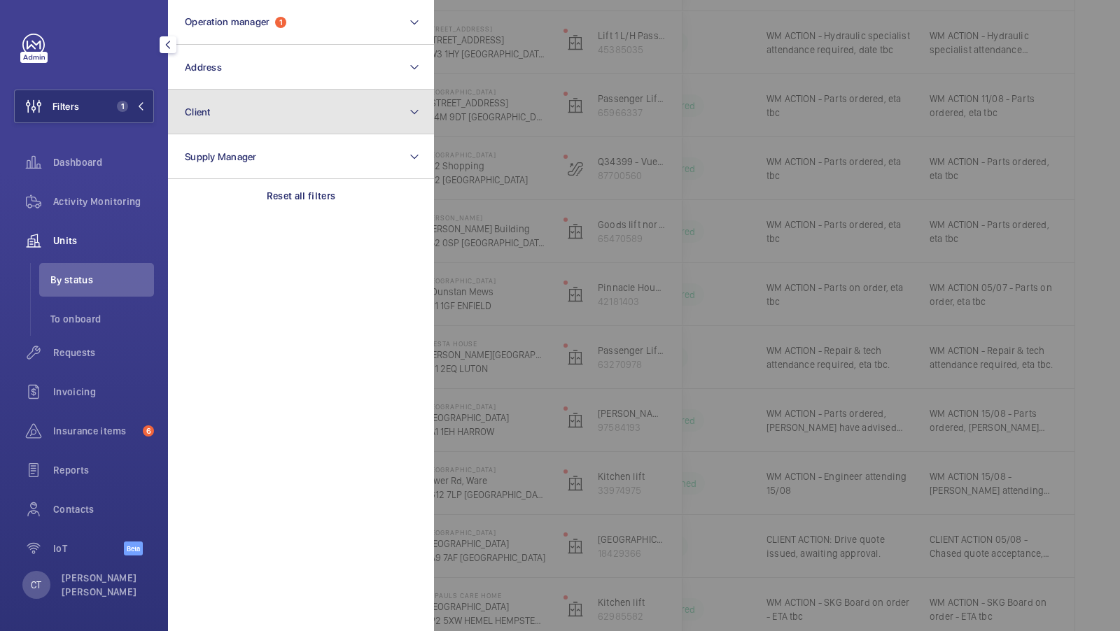
click at [307, 115] on button "Client" at bounding box center [301, 112] width 266 height 45
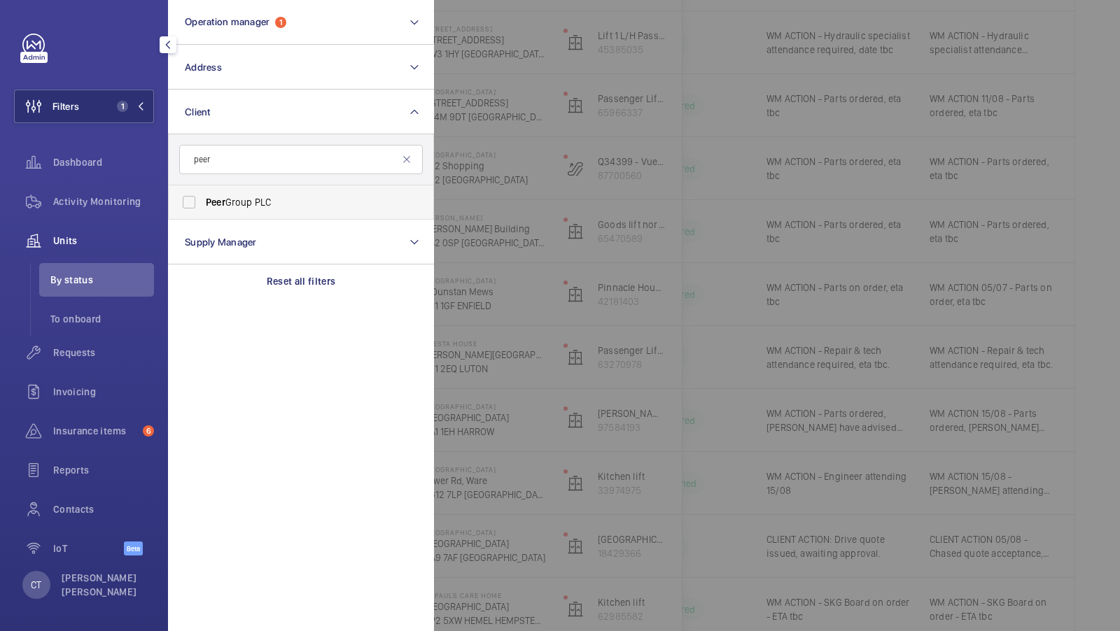
type input "peer"
click at [258, 195] on span "Peer Group PLC" at bounding box center [302, 202] width 192 height 14
click at [203, 195] on input "Peer Group PLC" at bounding box center [189, 202] width 28 height 28
checkbox input "true"
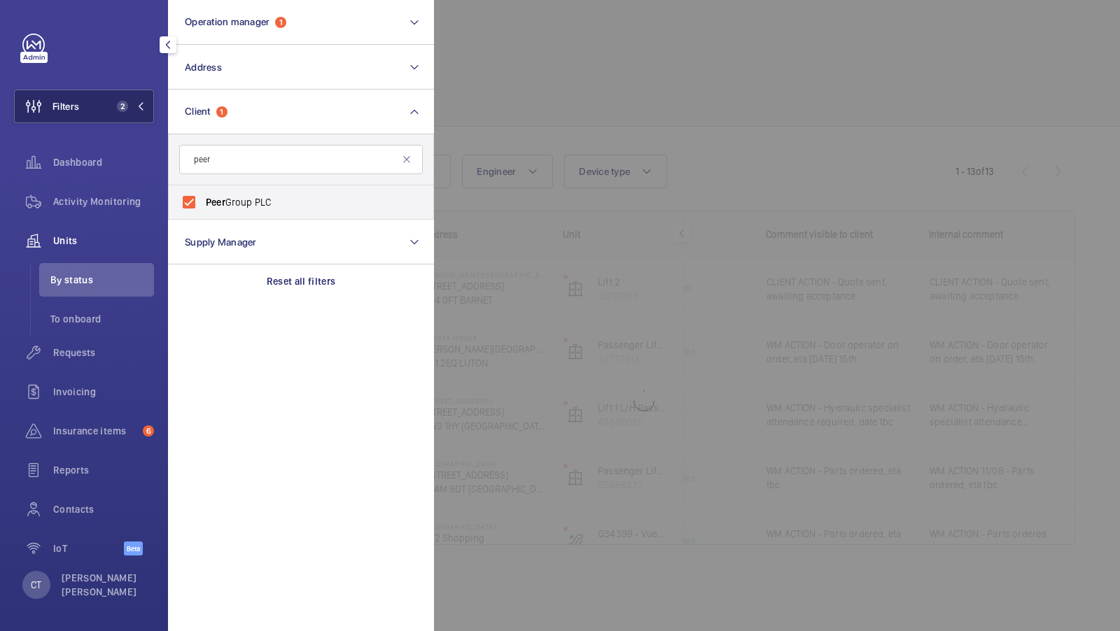
click at [131, 118] on button "Filters 2" at bounding box center [84, 107] width 140 height 34
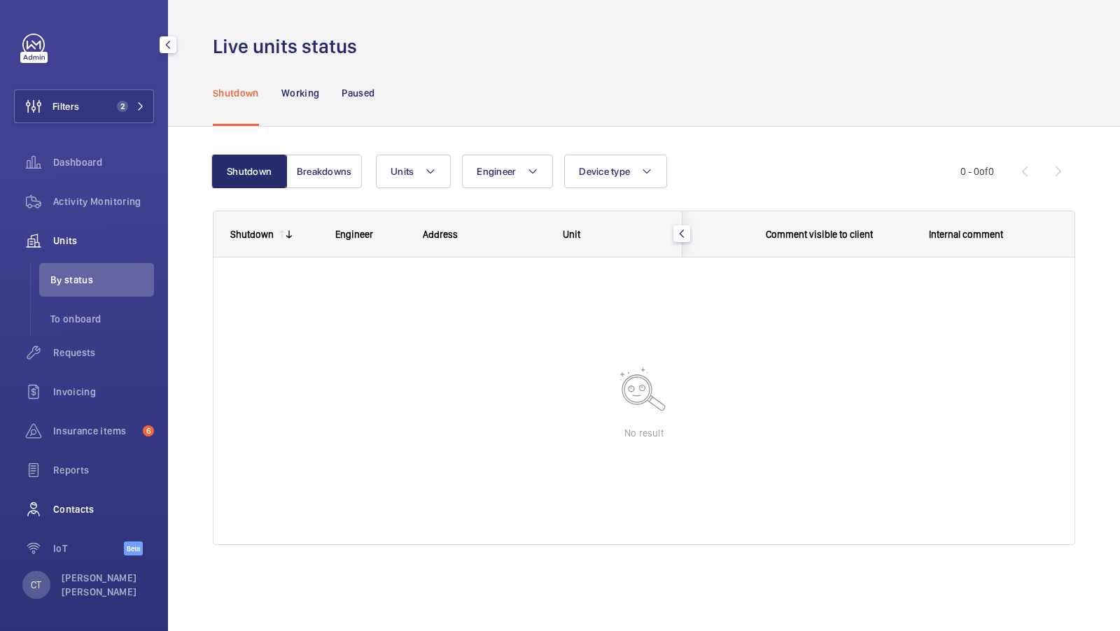
click at [88, 503] on span "Contacts" at bounding box center [103, 509] width 101 height 14
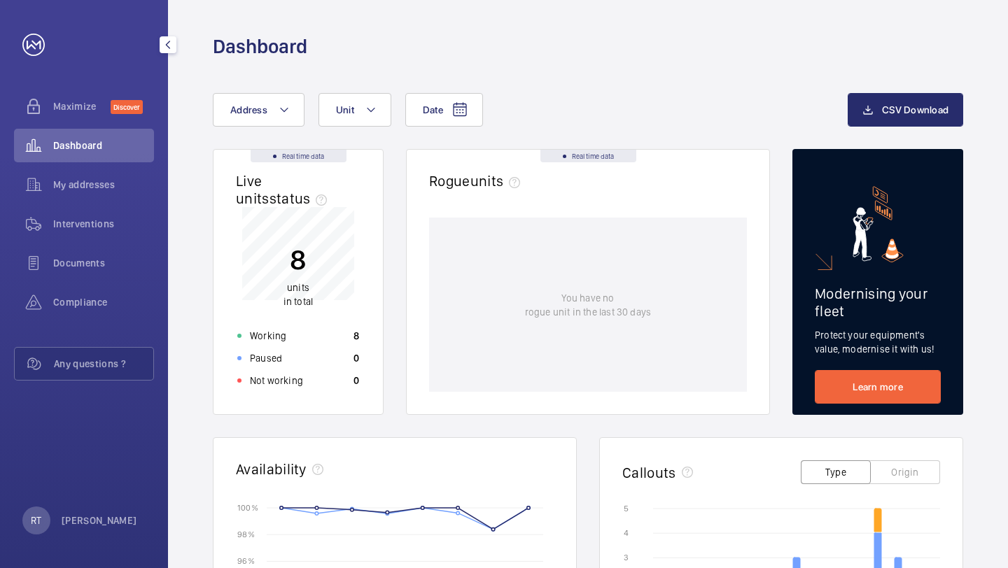
scroll to position [457, 0]
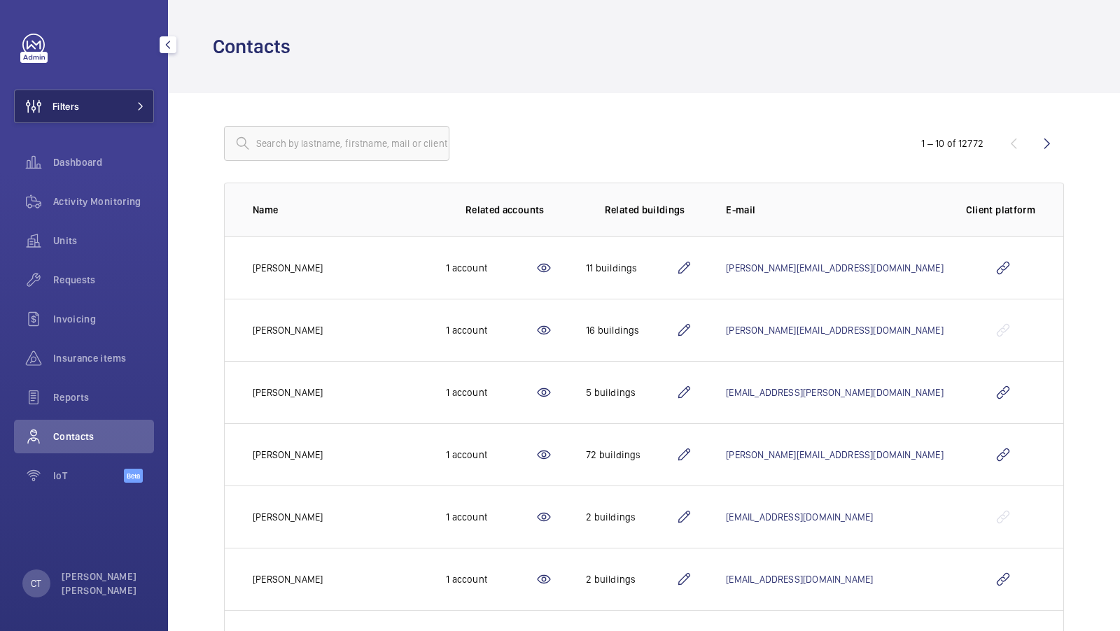
click at [114, 105] on button "Filters" at bounding box center [84, 107] width 140 height 34
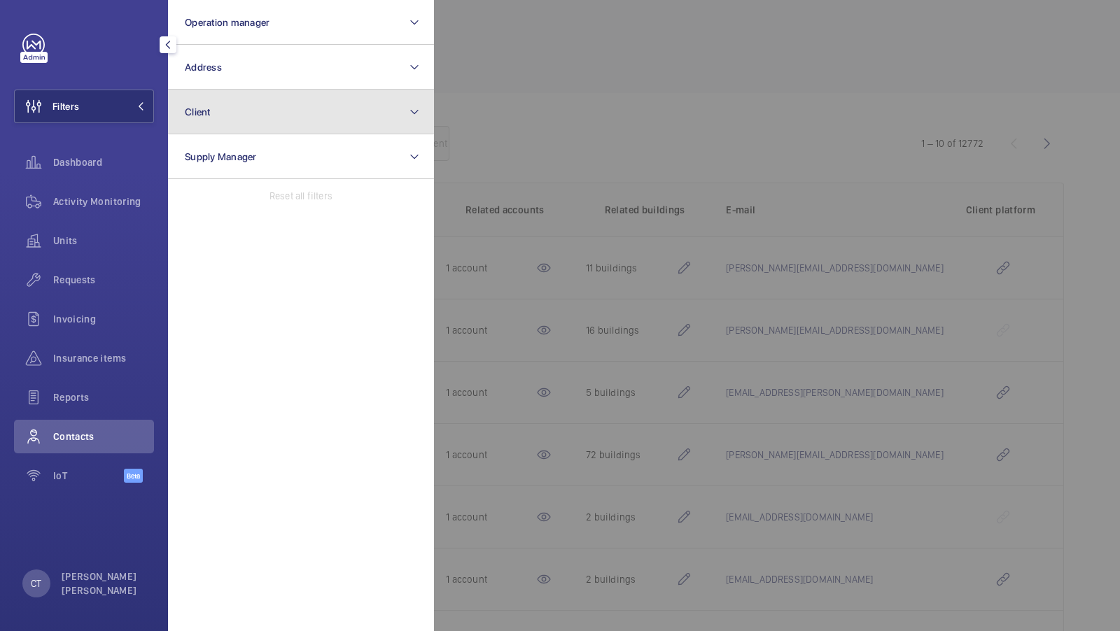
click at [299, 106] on button "Client" at bounding box center [301, 112] width 266 height 45
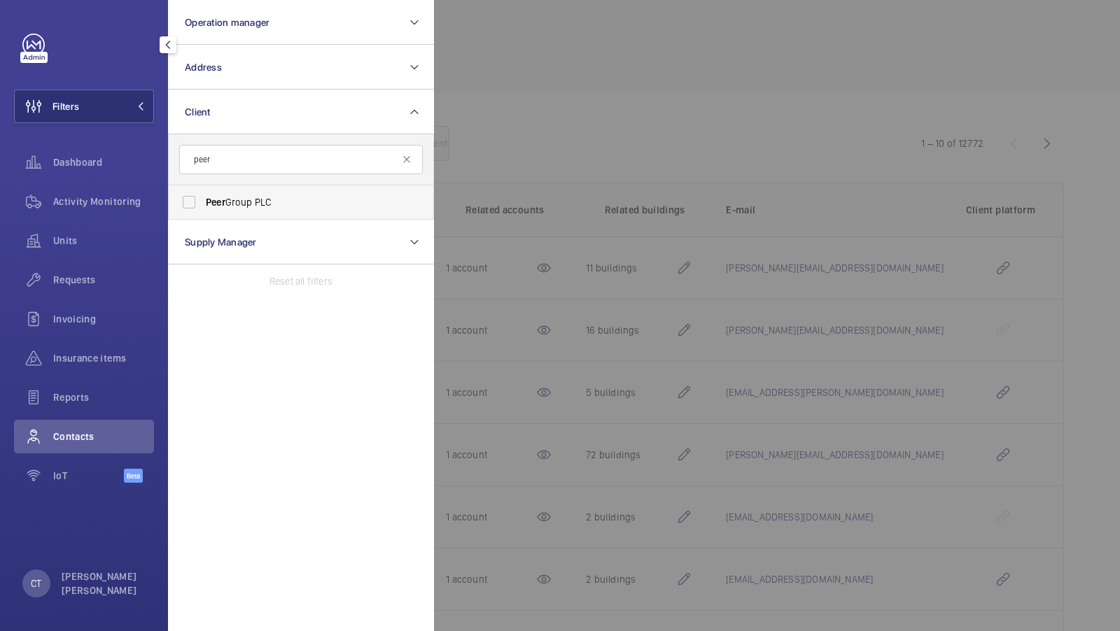
type input "peer"
click at [220, 203] on span "Peer" at bounding box center [216, 202] width 20 height 11
click at [203, 203] on input "Peer Group PLC" at bounding box center [189, 202] width 28 height 28
checkbox input "true"
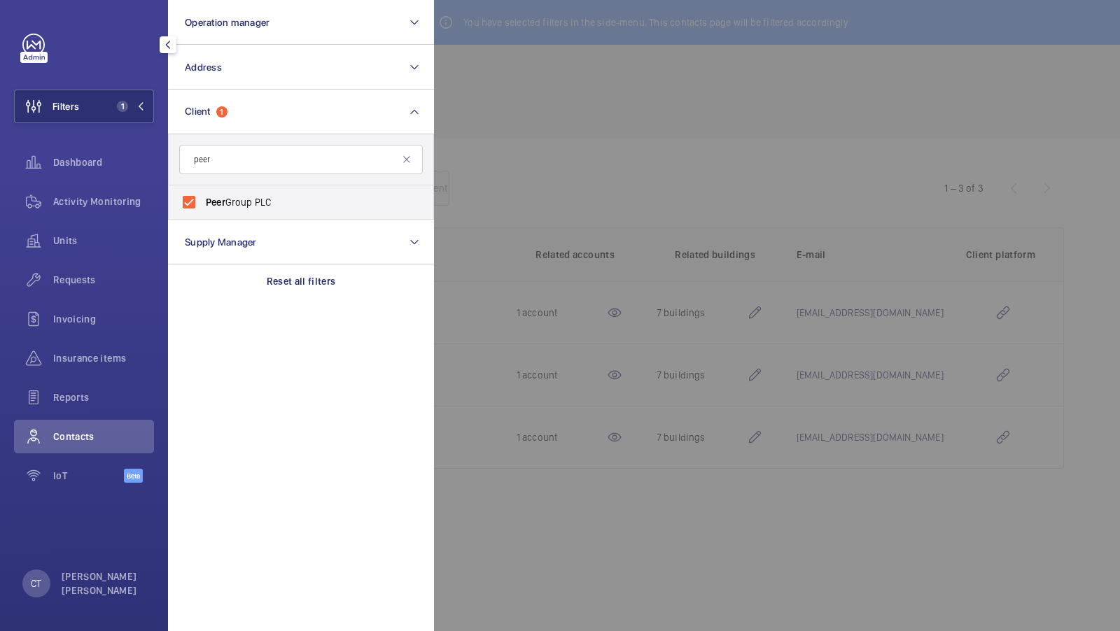
click at [496, 160] on div at bounding box center [994, 315] width 1120 height 631
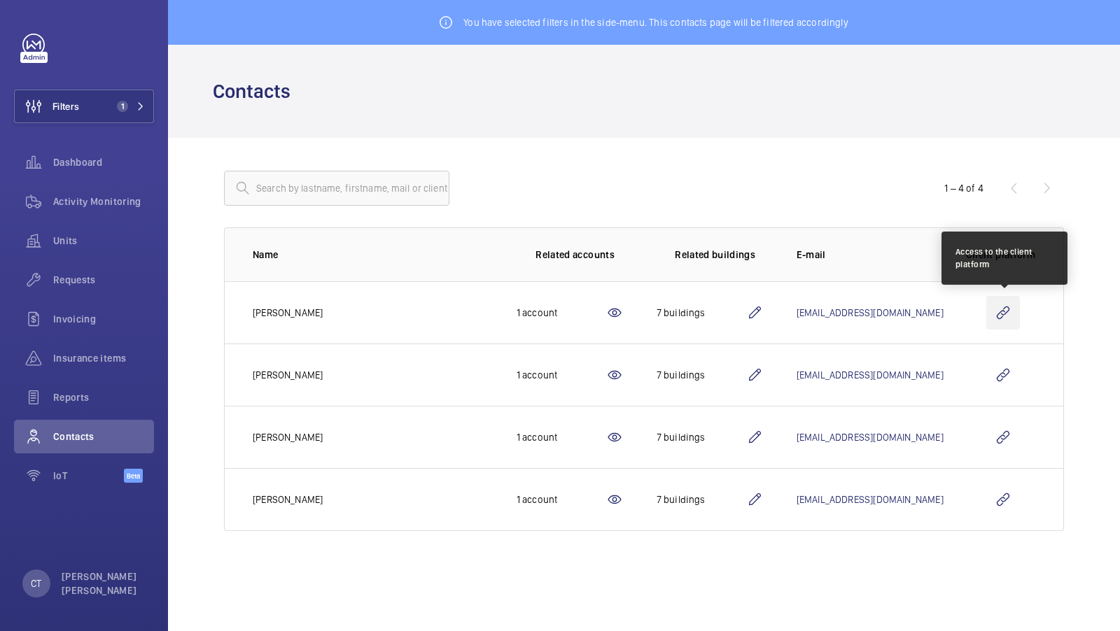
click at [1001, 309] on wm-front-icon-button at bounding box center [1003, 313] width 34 height 34
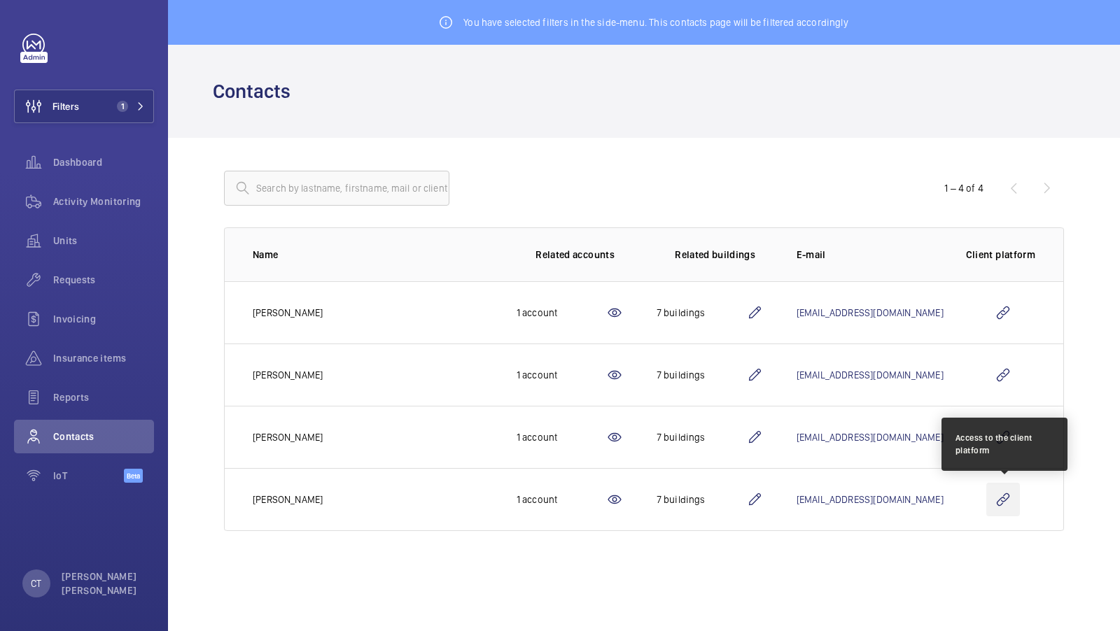
click at [999, 505] on wm-front-icon-button at bounding box center [1003, 500] width 34 height 34
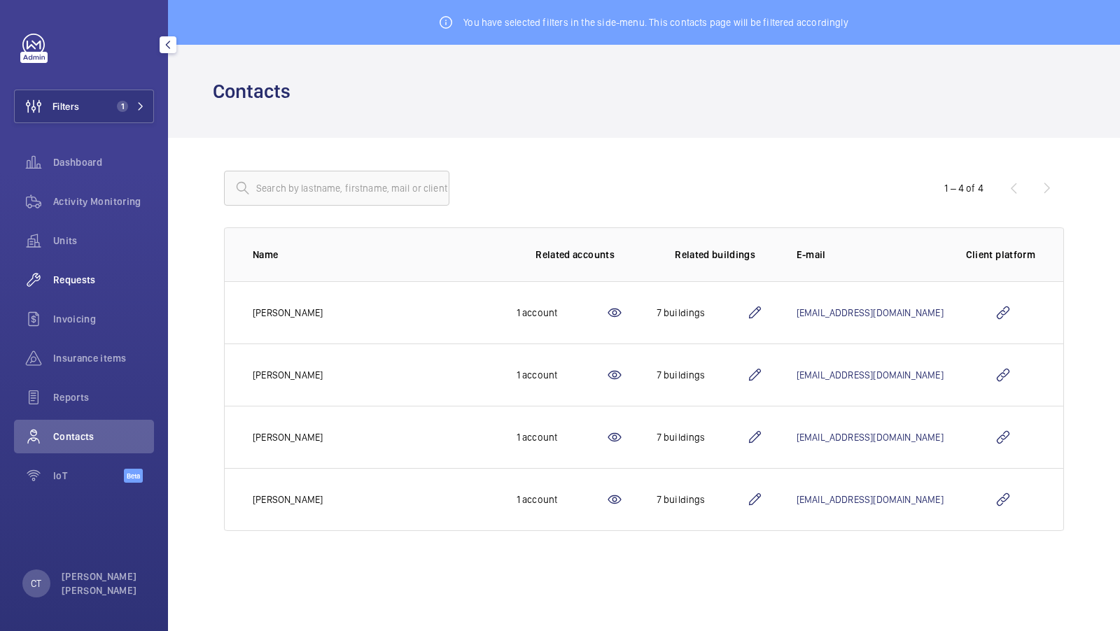
click at [74, 294] on div "Requests" at bounding box center [84, 280] width 140 height 34
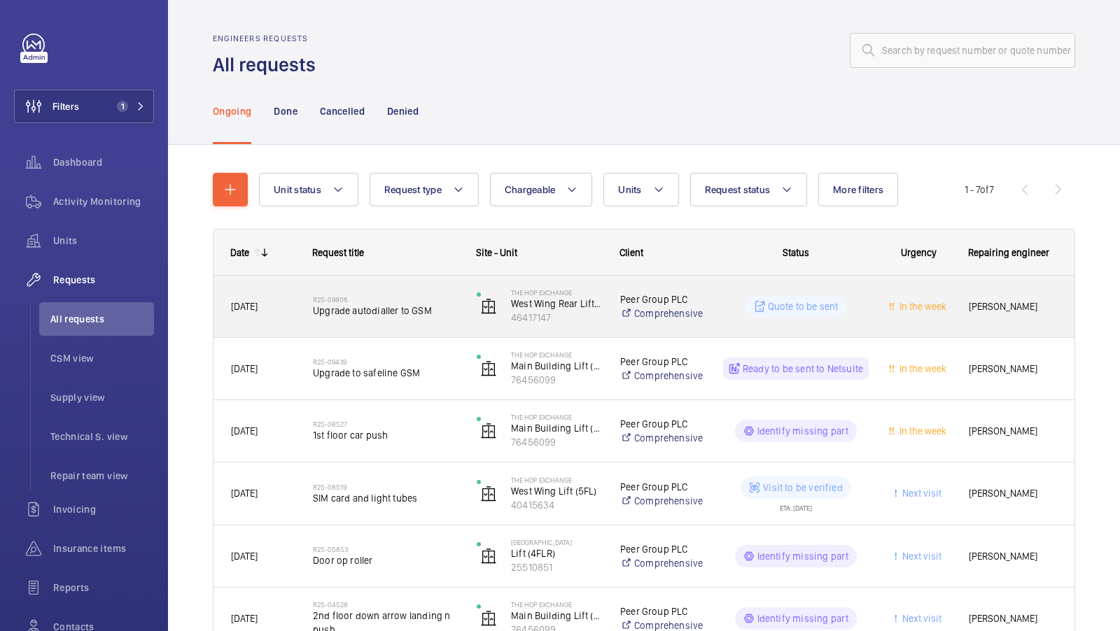
click at [384, 316] on span "Upgrade autodialler to GSM" at bounding box center [386, 311] width 146 height 14
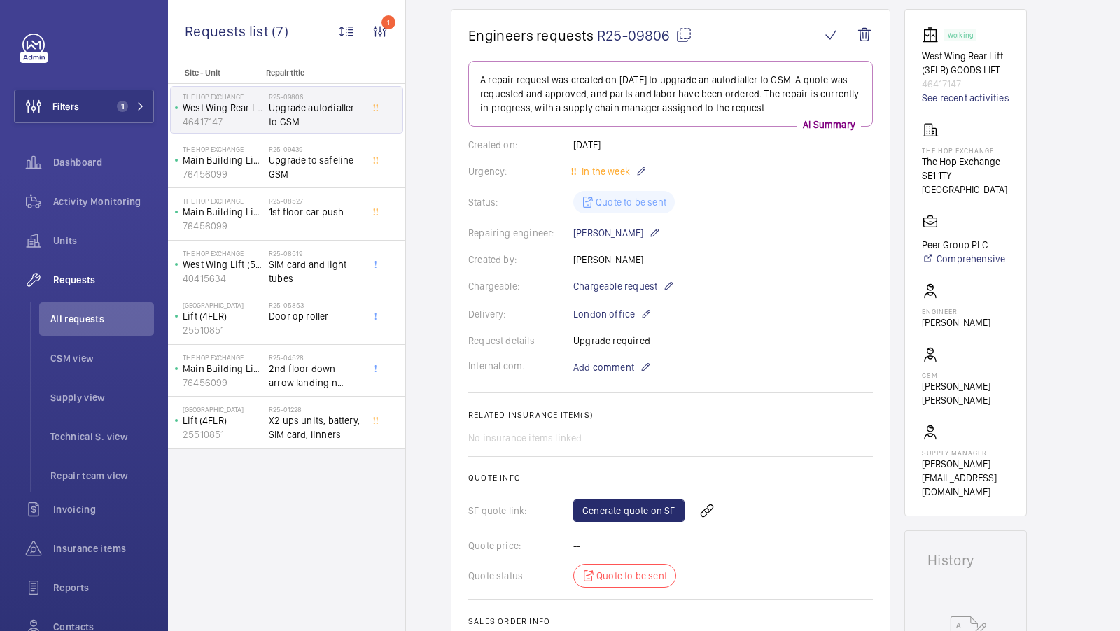
scroll to position [129, 0]
click at [311, 156] on span "Upgrade to safeline GSM" at bounding box center [315, 167] width 92 height 28
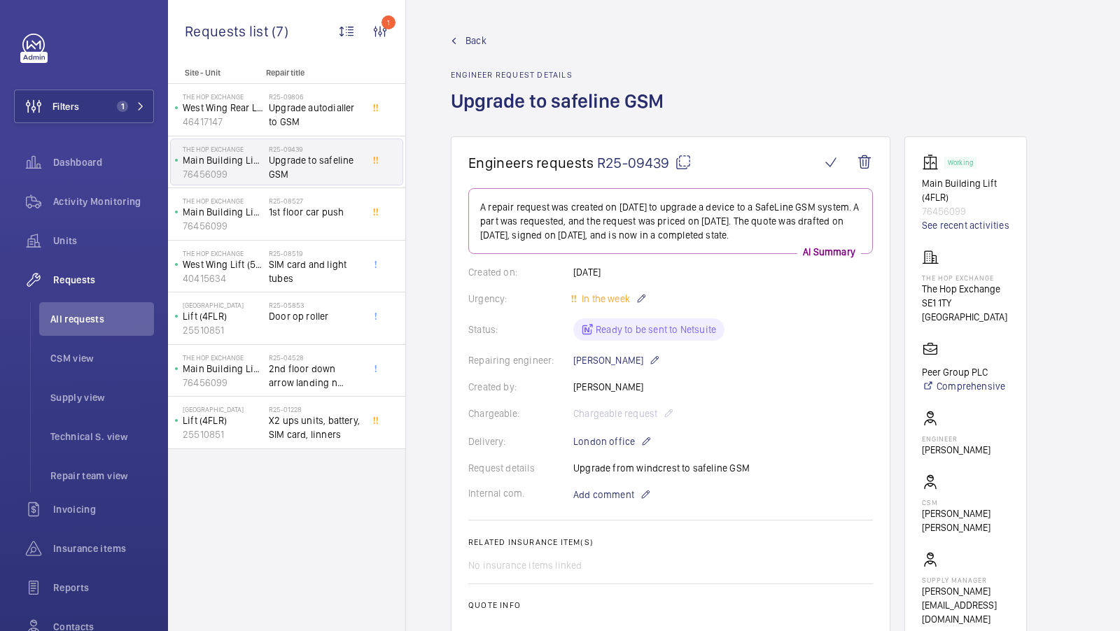
click at [688, 157] on mat-icon at bounding box center [683, 162] width 17 height 17
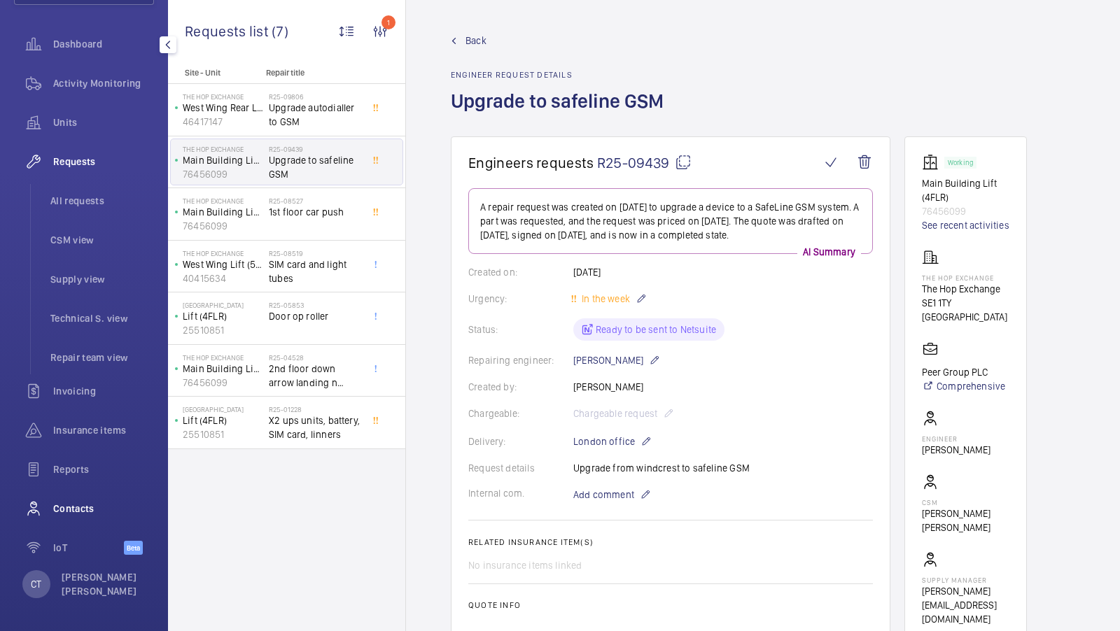
click at [87, 512] on span "Contacts" at bounding box center [103, 509] width 101 height 14
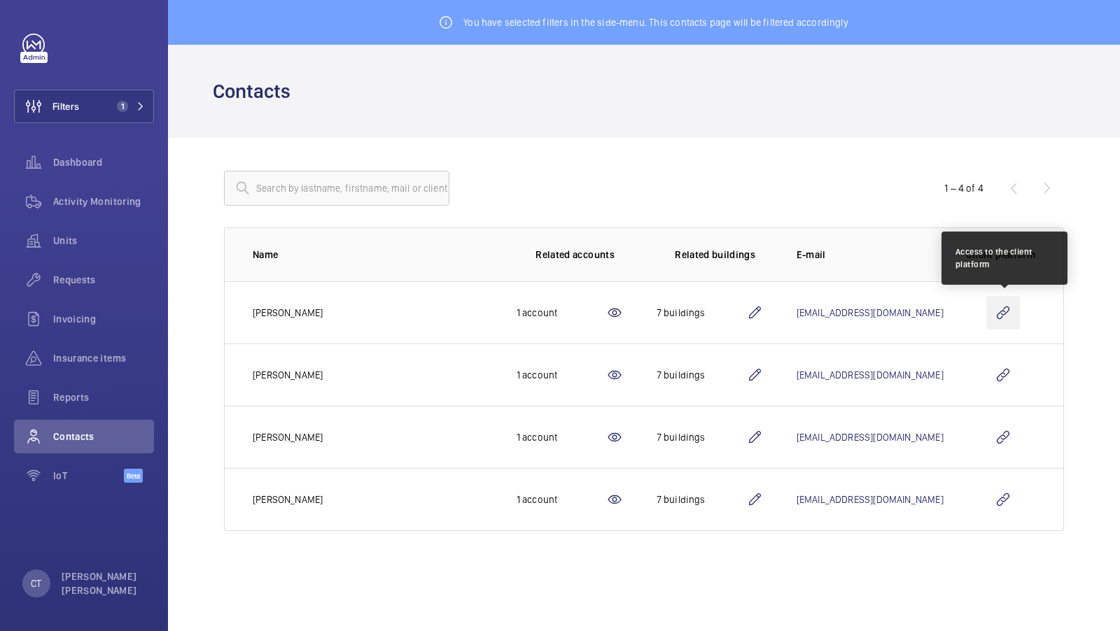
click at [1006, 318] on wm-front-icon-button at bounding box center [1003, 313] width 34 height 34
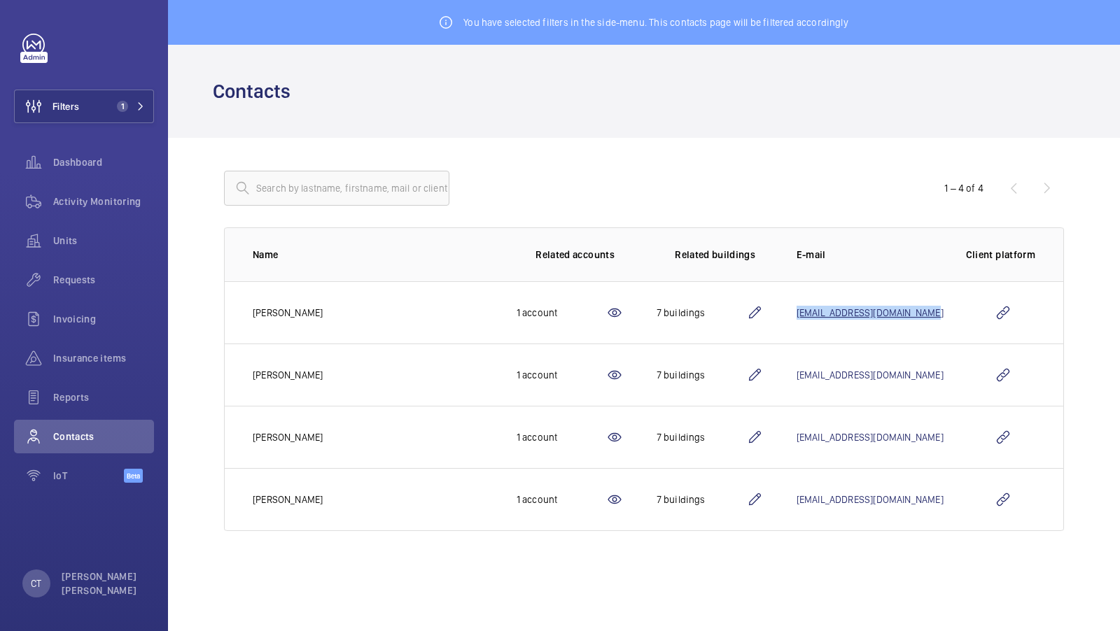
copy link "[EMAIL_ADDRESS][DOMAIN_NAME]"
click at [57, 228] on div "Units" at bounding box center [84, 241] width 140 height 34
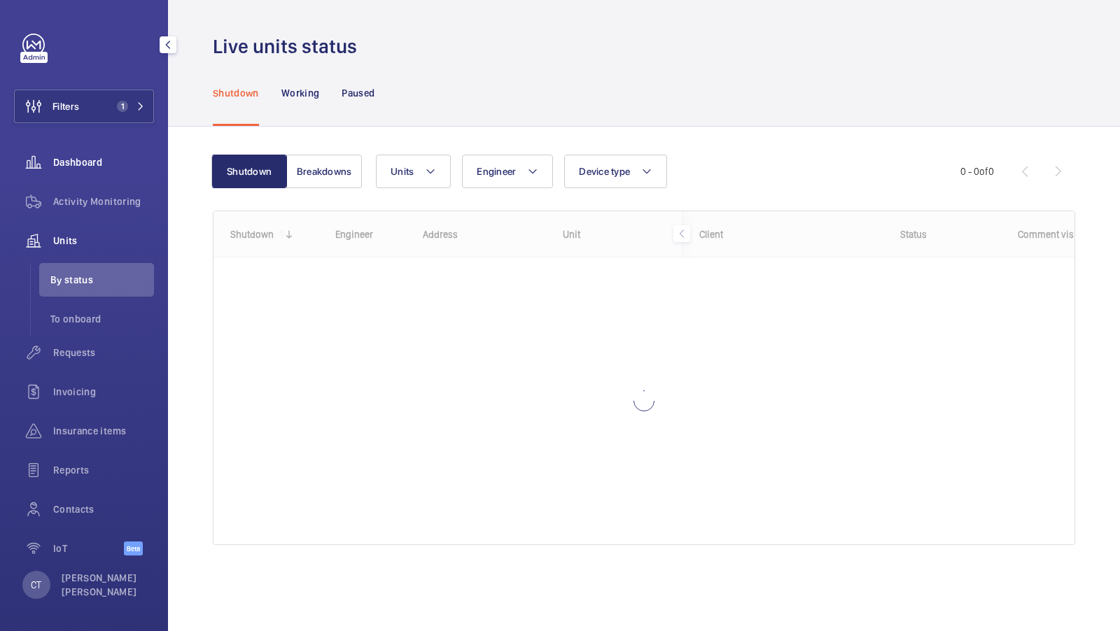
click at [64, 175] on div "Dashboard" at bounding box center [84, 163] width 140 height 34
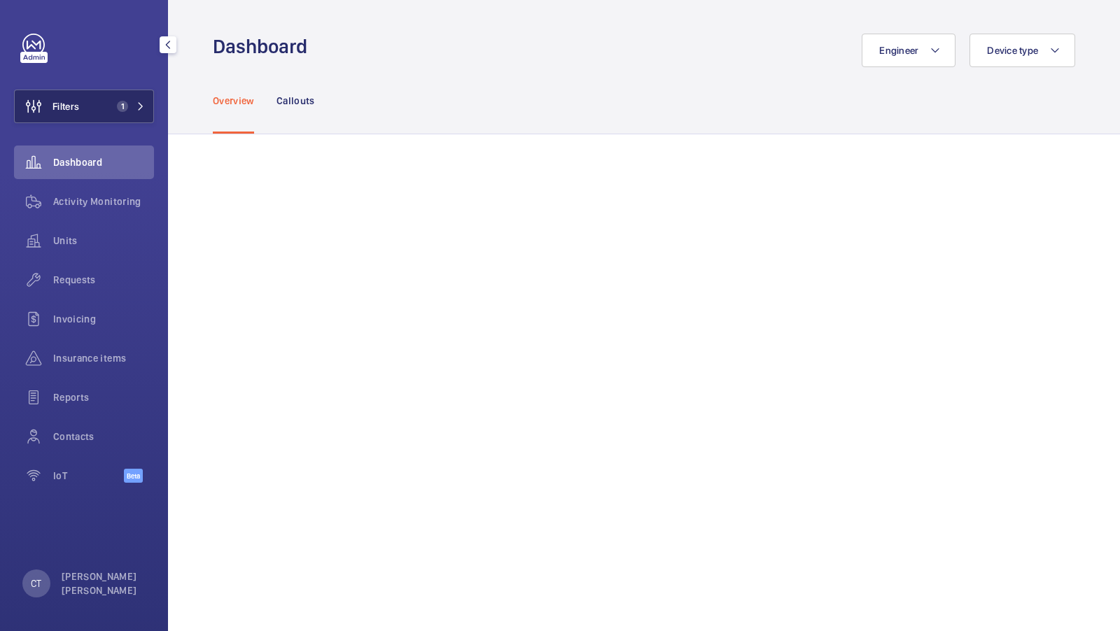
click at [126, 99] on button "Filters 1" at bounding box center [84, 107] width 140 height 34
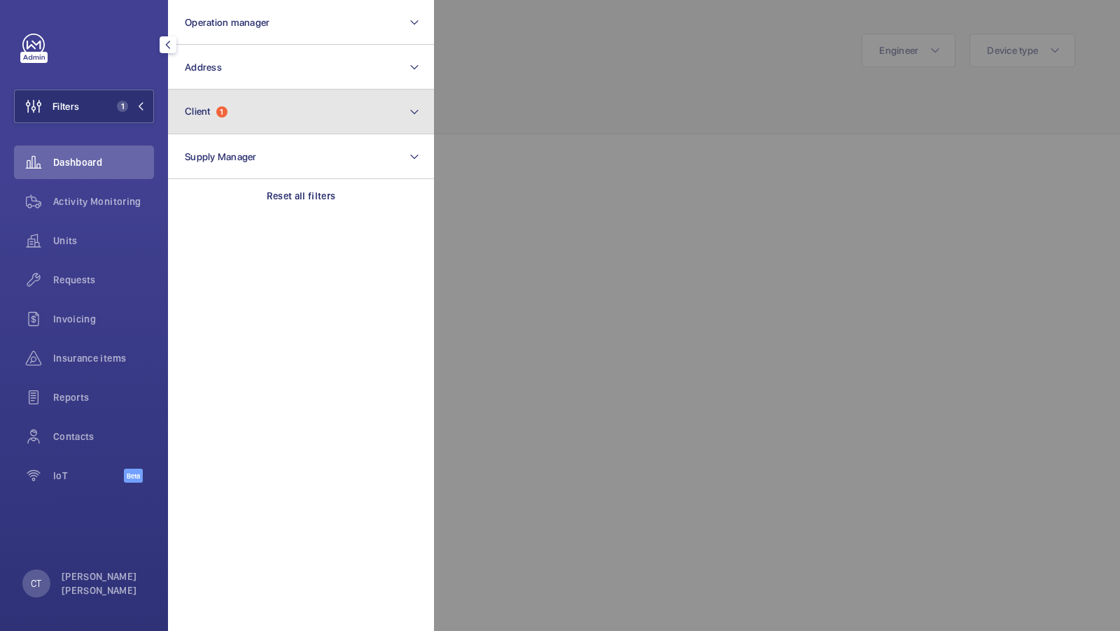
click at [311, 113] on button "Client 1" at bounding box center [301, 112] width 266 height 45
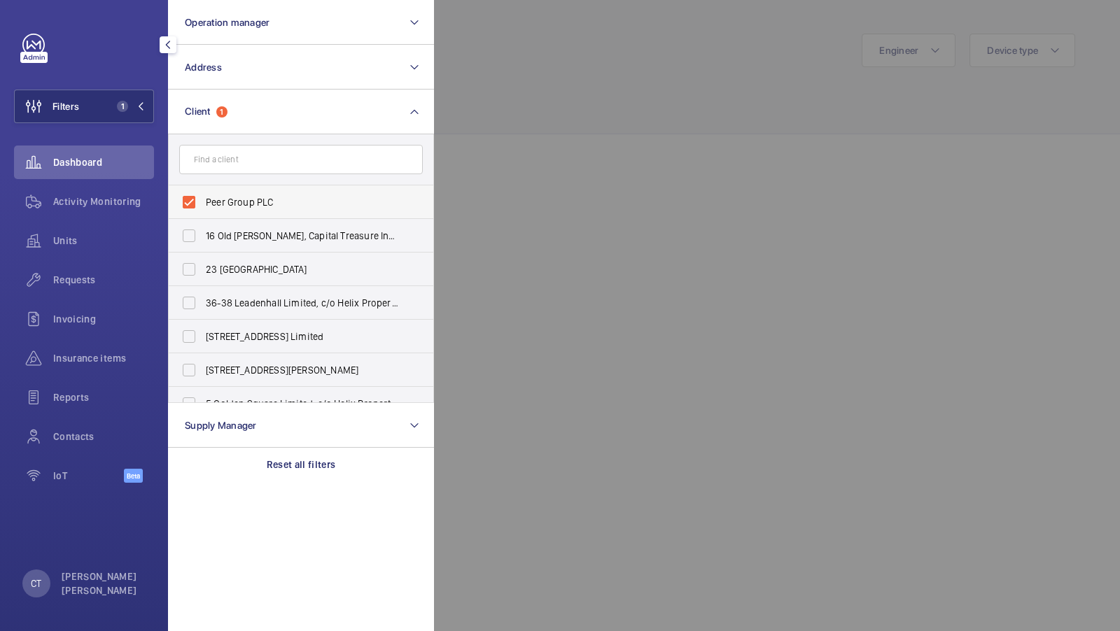
click at [244, 209] on label "Peer Group PLC" at bounding box center [291, 202] width 244 height 34
click at [203, 209] on input "Peer Group PLC" at bounding box center [189, 202] width 28 height 28
checkbox input "false"
click at [117, 115] on button "Filters" at bounding box center [84, 107] width 140 height 34
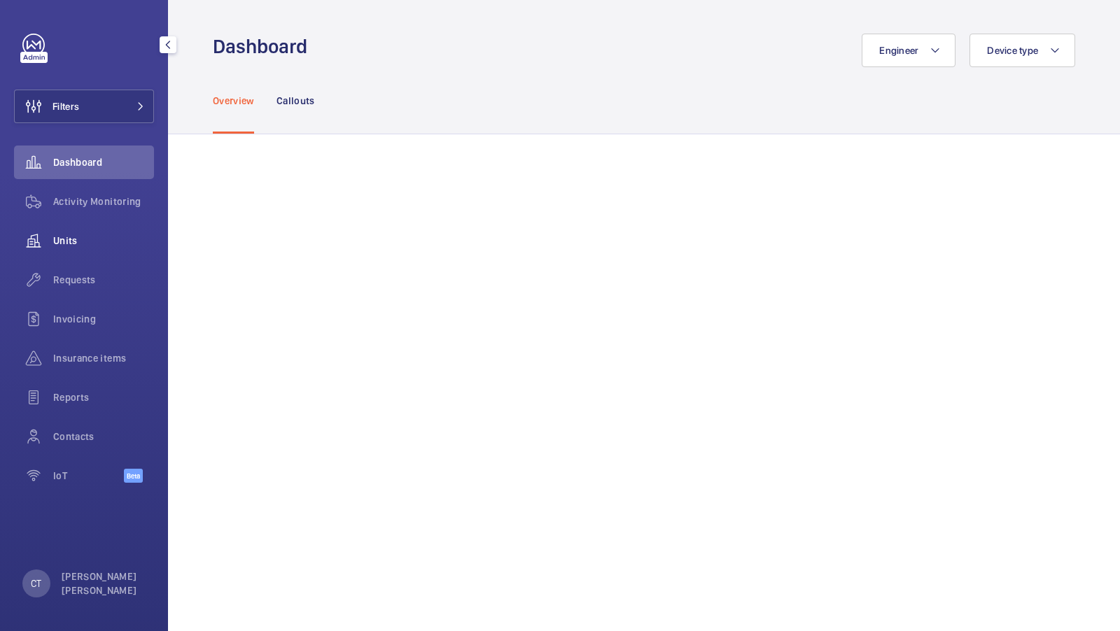
click at [81, 245] on span "Units" at bounding box center [103, 241] width 101 height 14
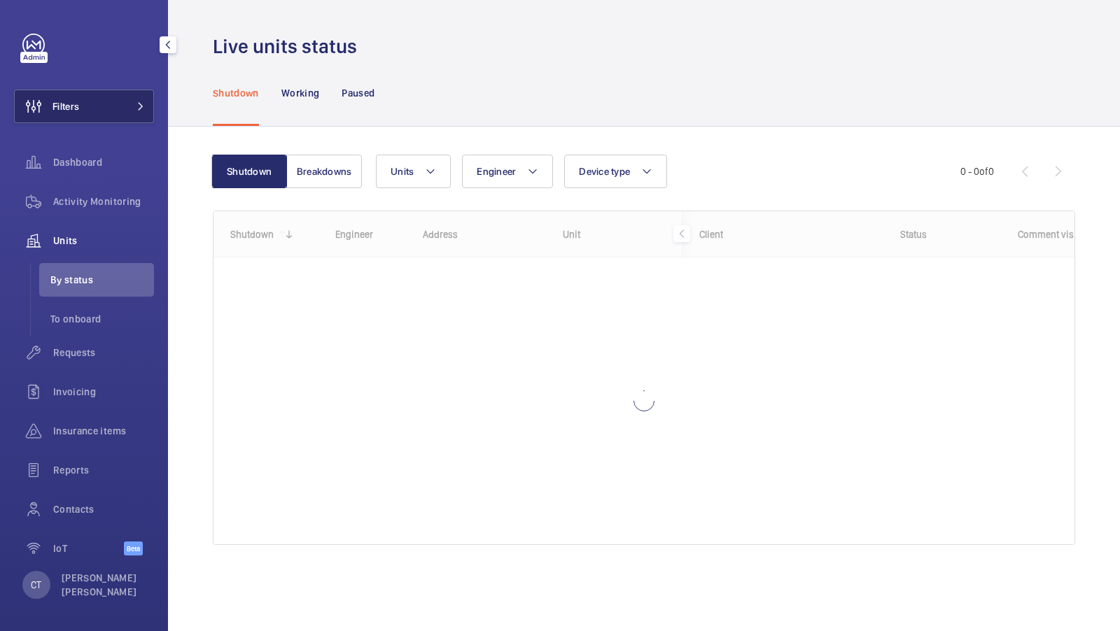
click at [134, 107] on span at bounding box center [136, 106] width 17 height 8
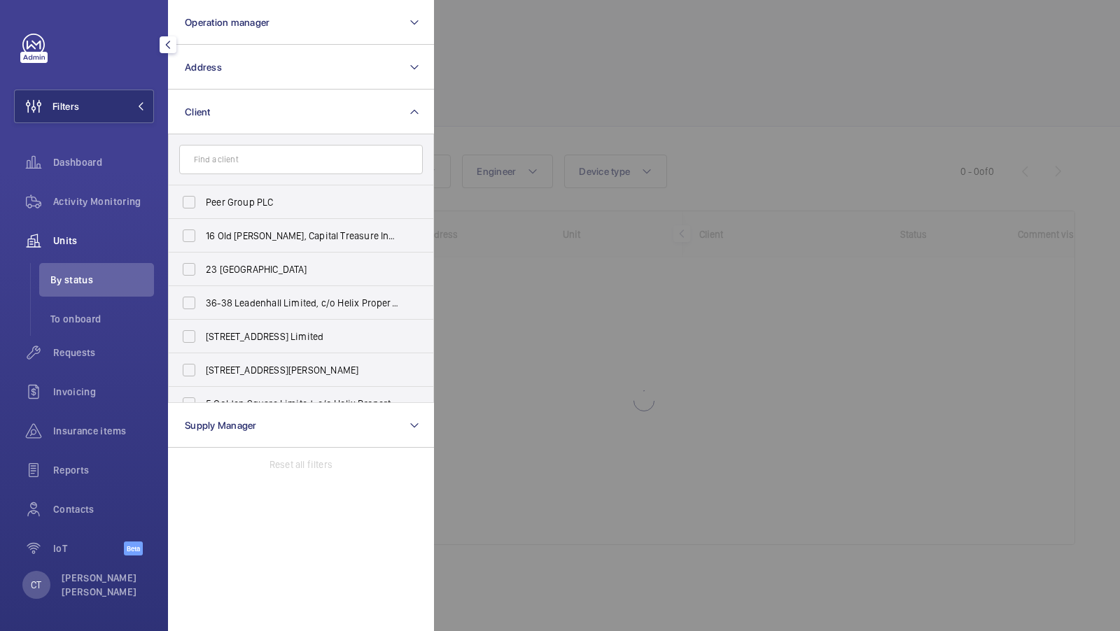
click at [480, 103] on div at bounding box center [994, 315] width 1120 height 631
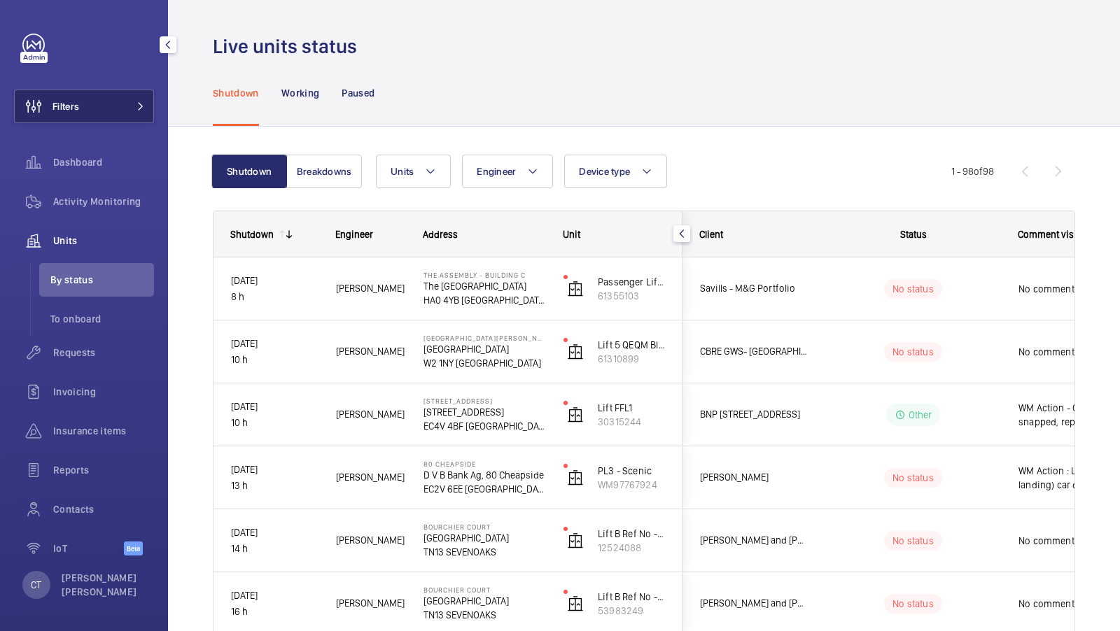
click at [134, 114] on button "Filters" at bounding box center [84, 107] width 140 height 34
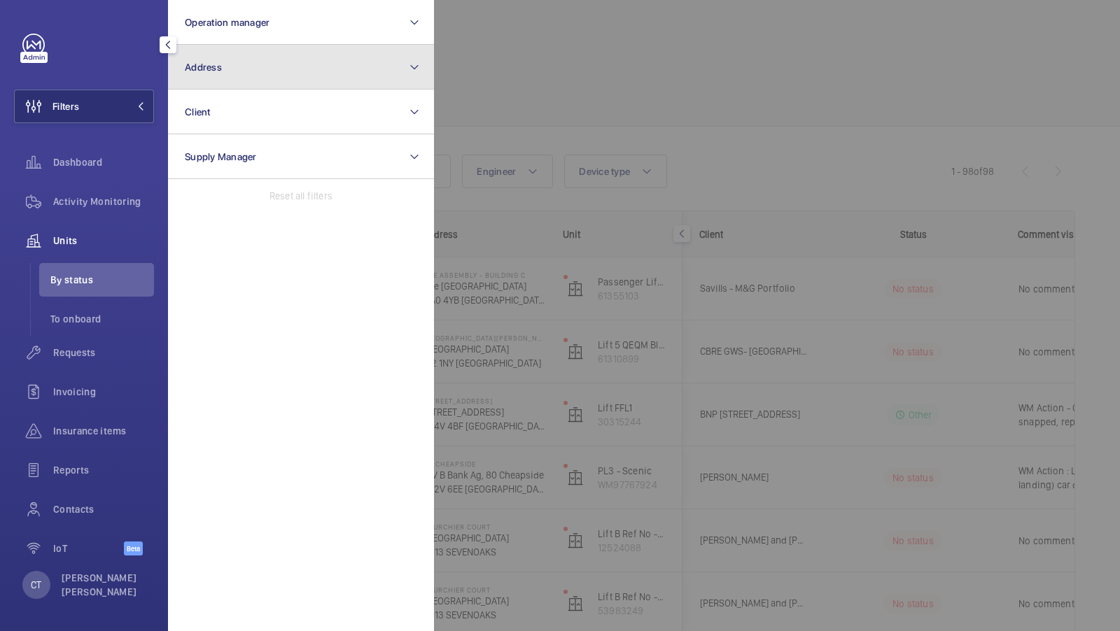
click at [253, 52] on button "Address" at bounding box center [301, 67] width 266 height 45
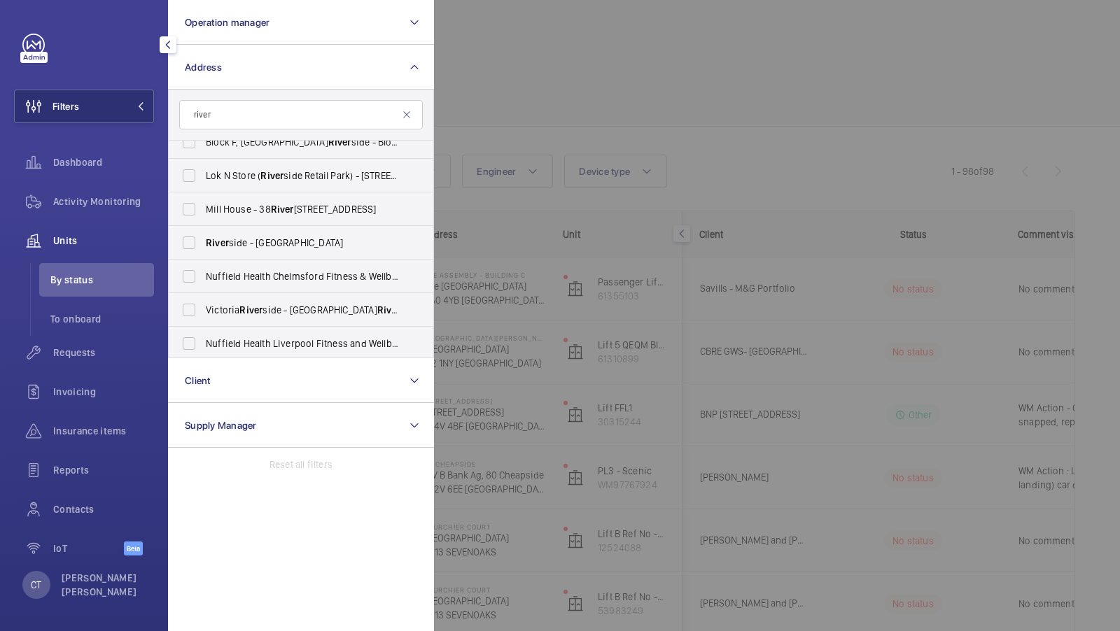
scroll to position [285, 0]
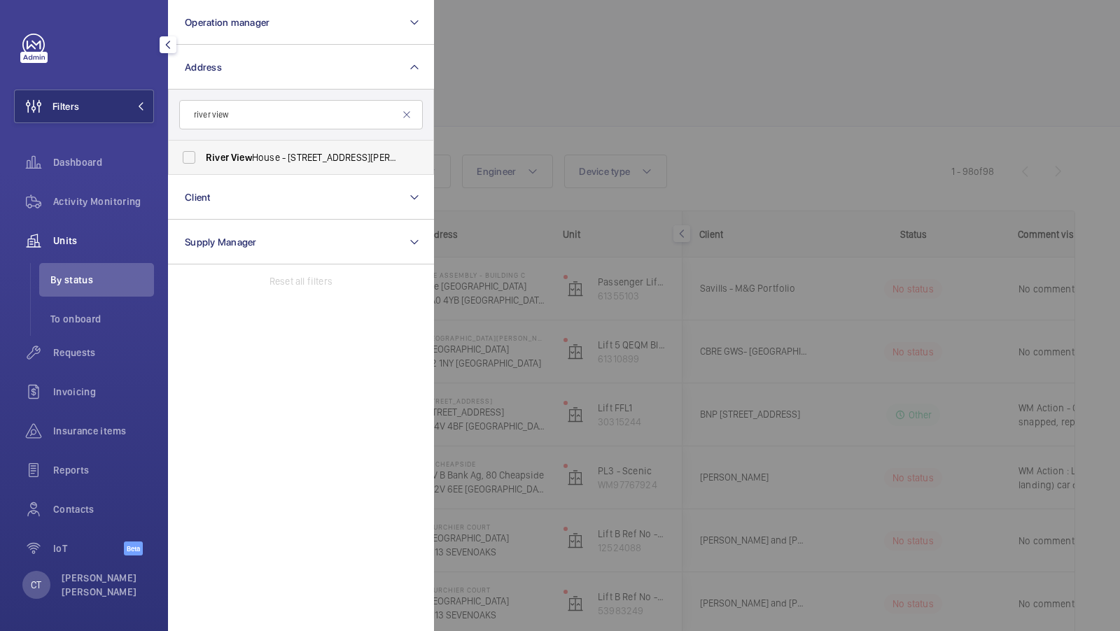
type input "river view"
click at [234, 143] on label "River View House - Chalfont Park, Chalfont St. Peter, GERRARDS CROSS SL9 0FX" at bounding box center [291, 158] width 244 height 34
click at [203, 143] on input "River View House - Chalfont Park, Chalfont St. Peter, GERRARDS CROSS SL9 0FX" at bounding box center [189, 157] width 28 height 28
checkbox input "true"
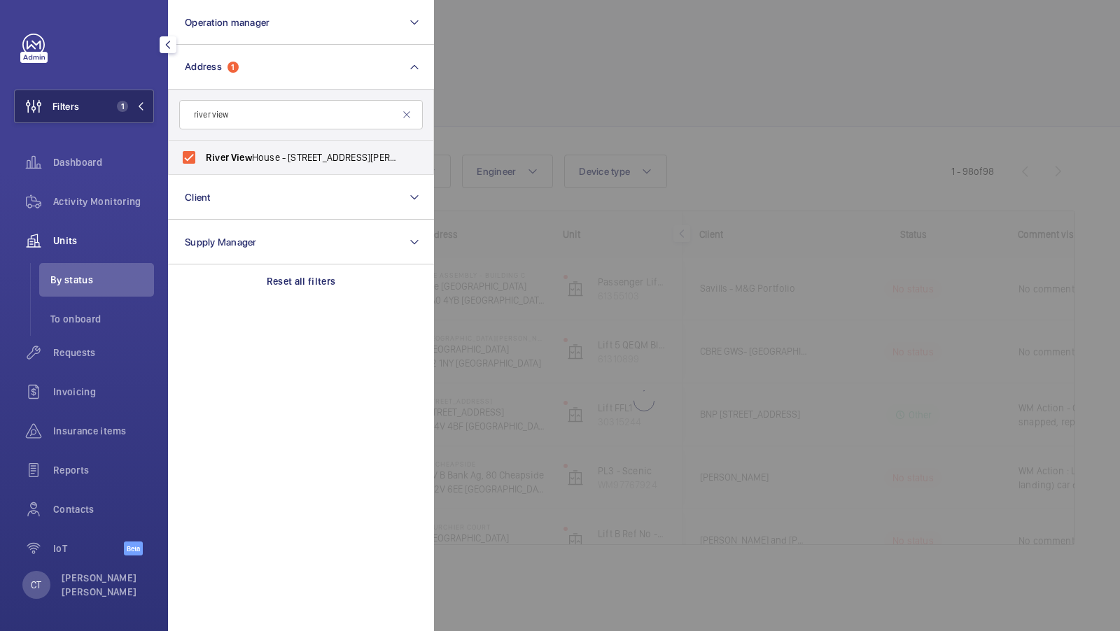
click at [123, 108] on span "1" at bounding box center [122, 106] width 11 height 11
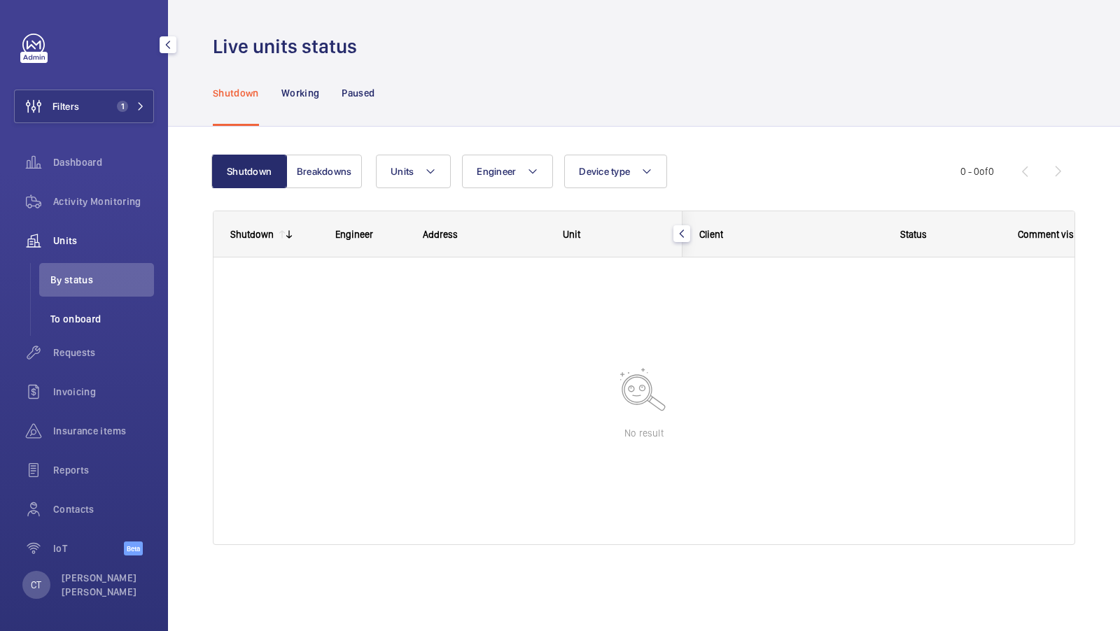
click at [97, 319] on span "To onboard" at bounding box center [102, 319] width 104 height 14
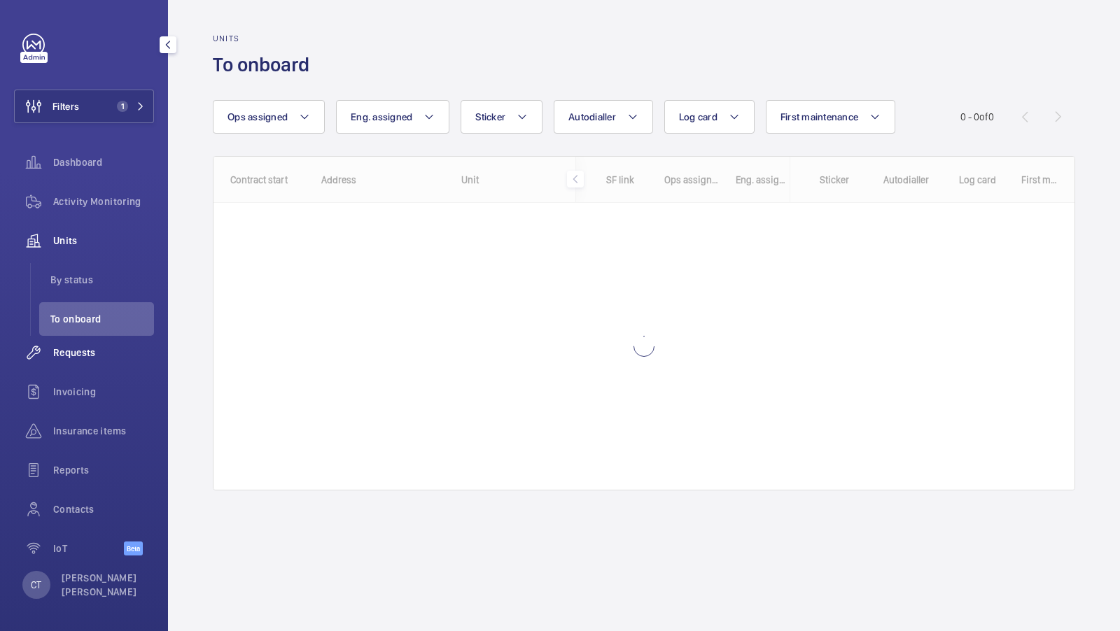
click at [94, 355] on span "Requests" at bounding box center [103, 353] width 101 height 14
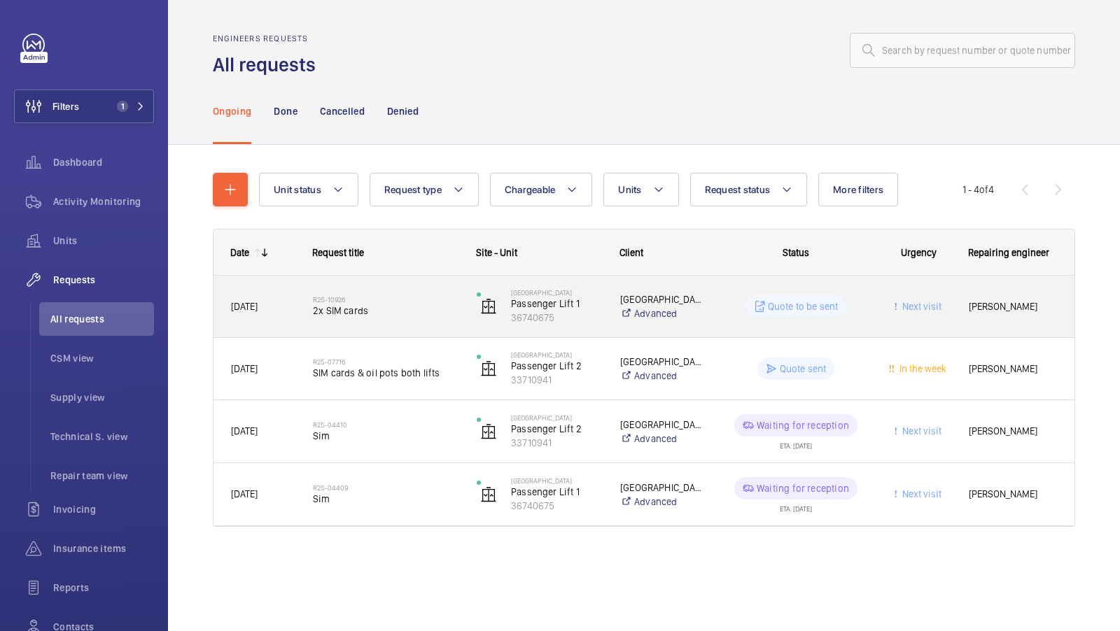
click at [405, 302] on h2 "R25-10926" at bounding box center [386, 299] width 146 height 8
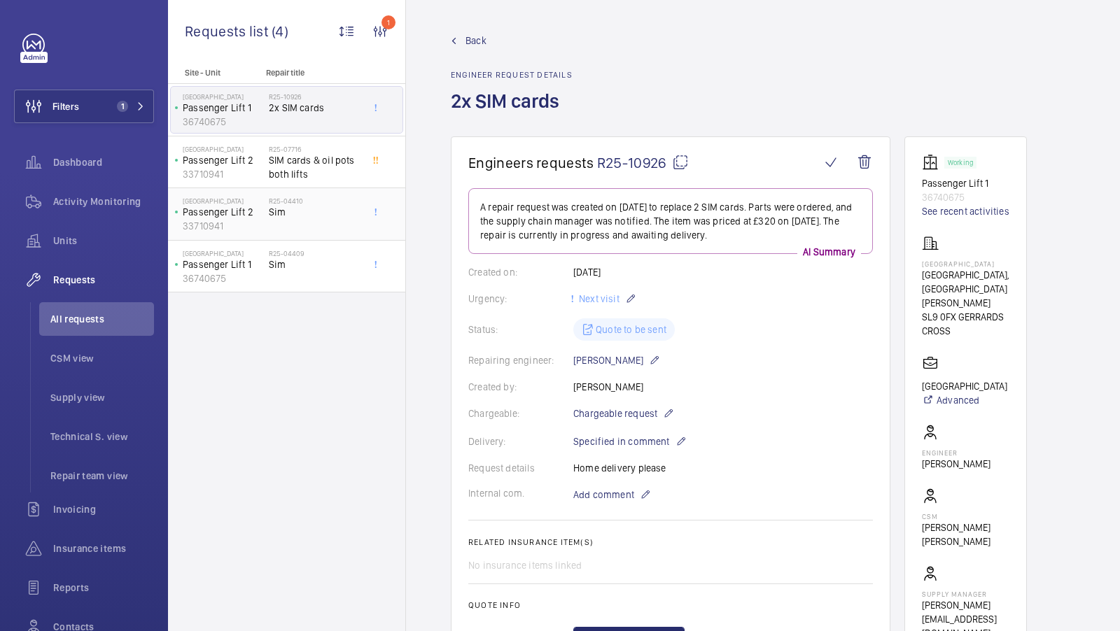
click at [318, 223] on div "R25-04410 Sim" at bounding box center [315, 217] width 92 height 41
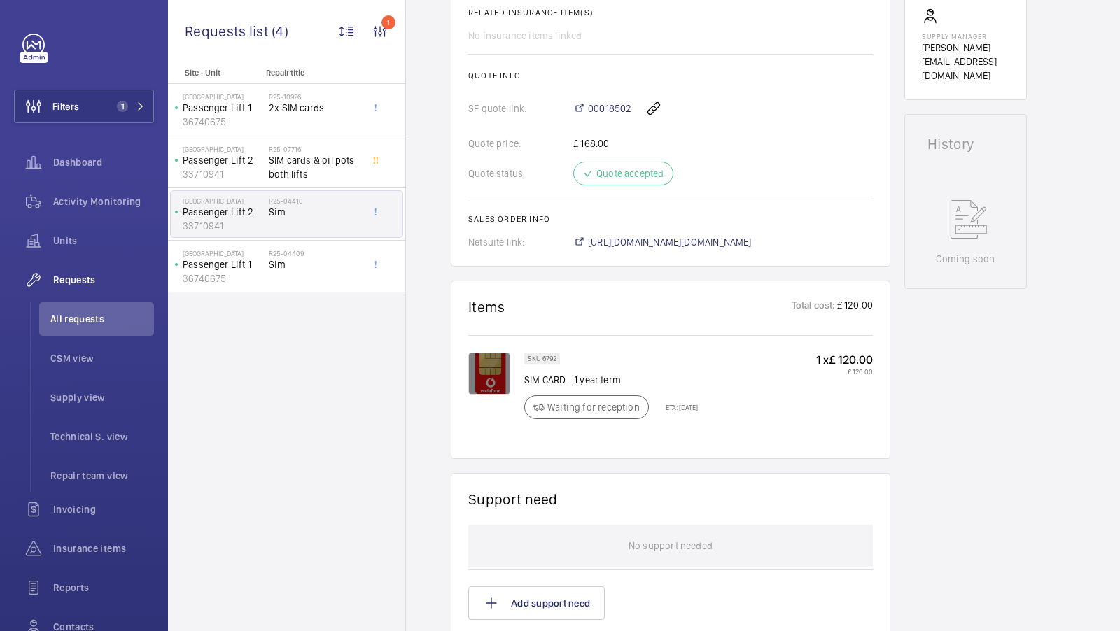
scroll to position [556, 0]
click at [301, 277] on div "R25-04409 Sim" at bounding box center [315, 269] width 92 height 41
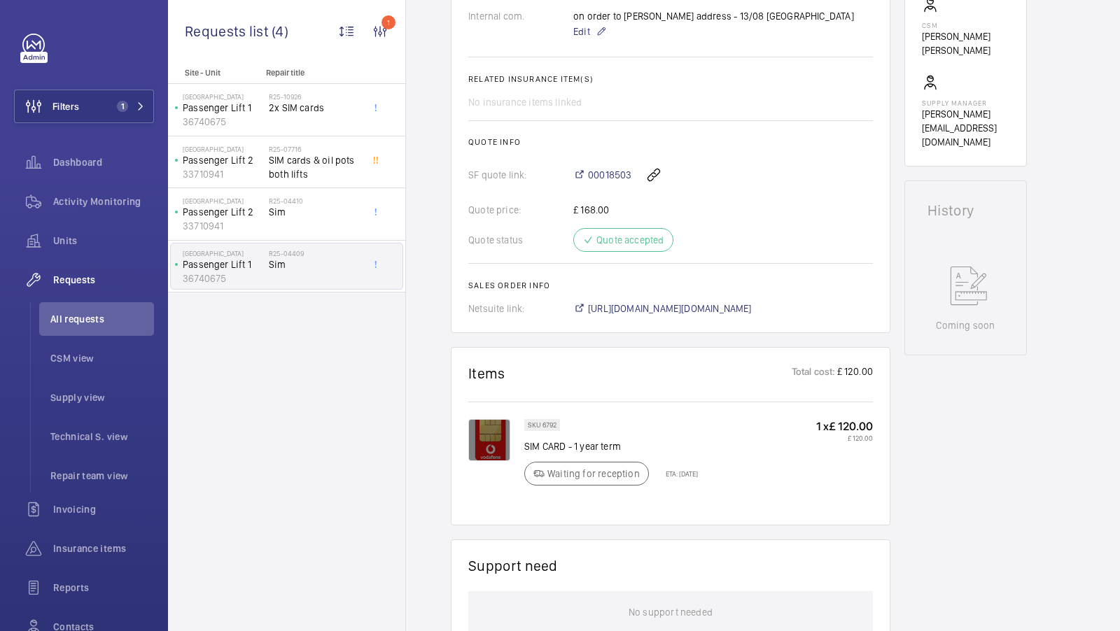
scroll to position [488, 0]
click at [718, 315] on span "https://6461500.app.netsuite.com/app/accounting/transactions/salesord.nl?id=290…" at bounding box center [670, 311] width 164 height 14
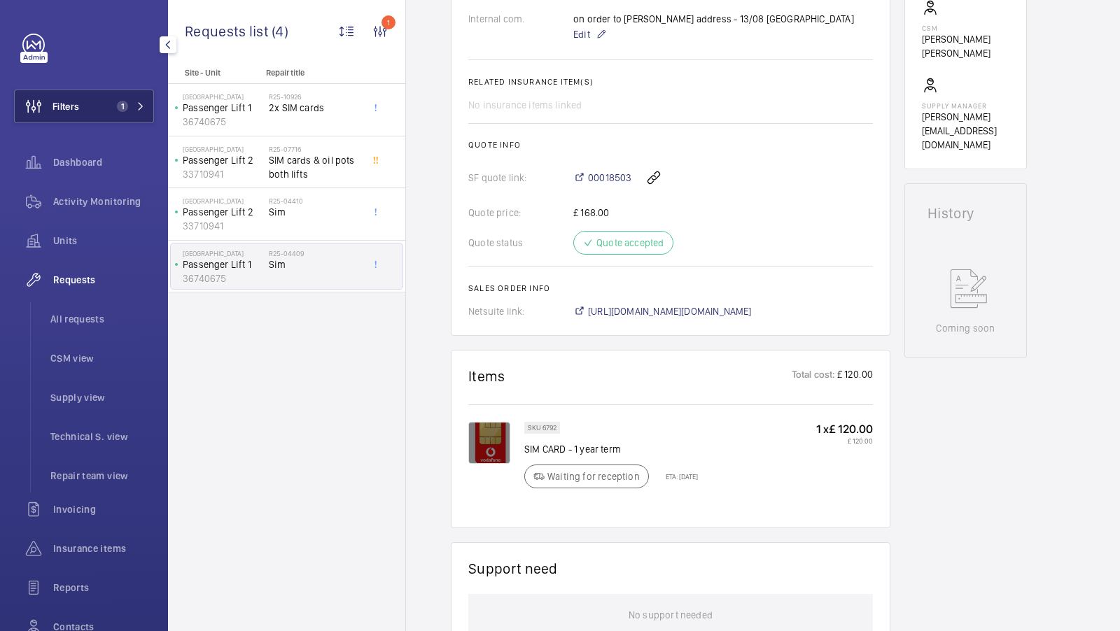
click at [129, 113] on button "Filters 1" at bounding box center [84, 107] width 140 height 34
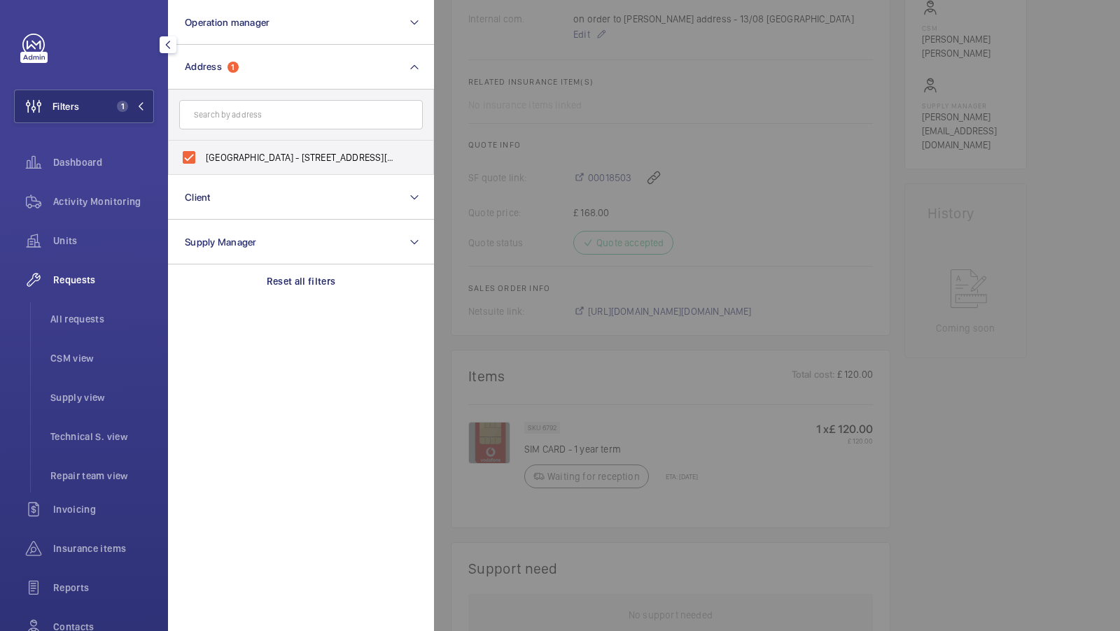
click at [731, 218] on div at bounding box center [994, 315] width 1120 height 631
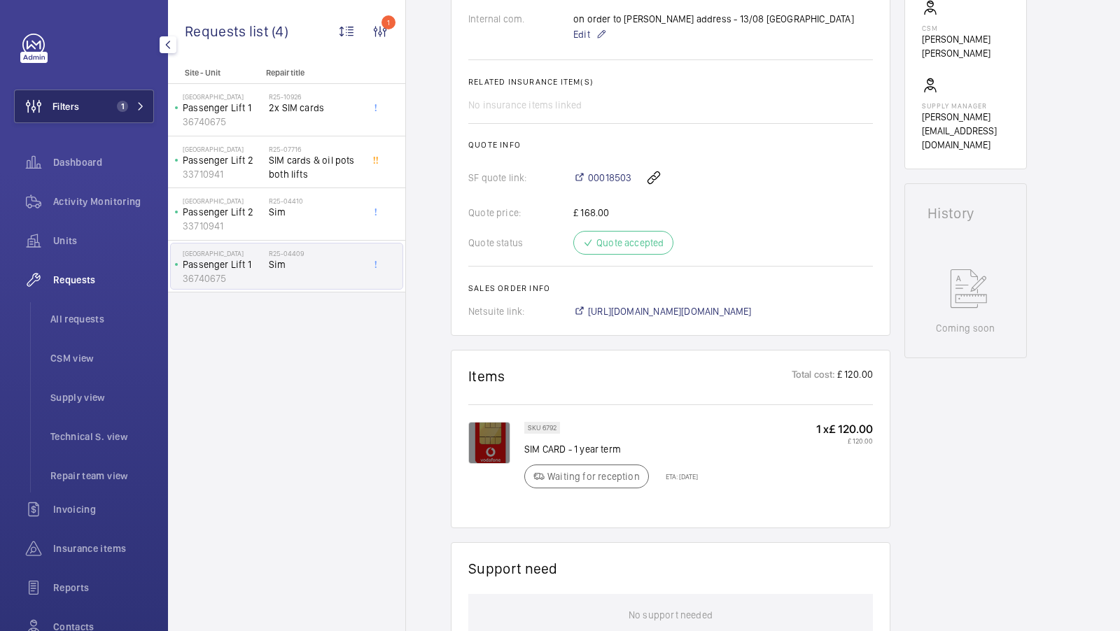
click at [142, 101] on span "1" at bounding box center [128, 106] width 34 height 11
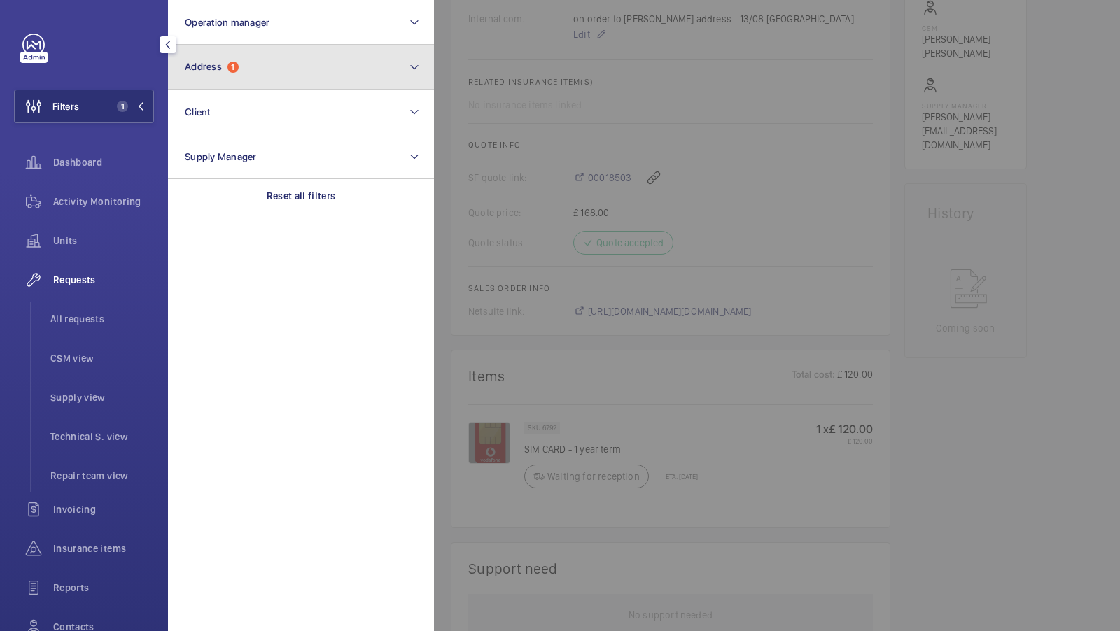
click at [274, 71] on button "Address 1" at bounding box center [301, 67] width 266 height 45
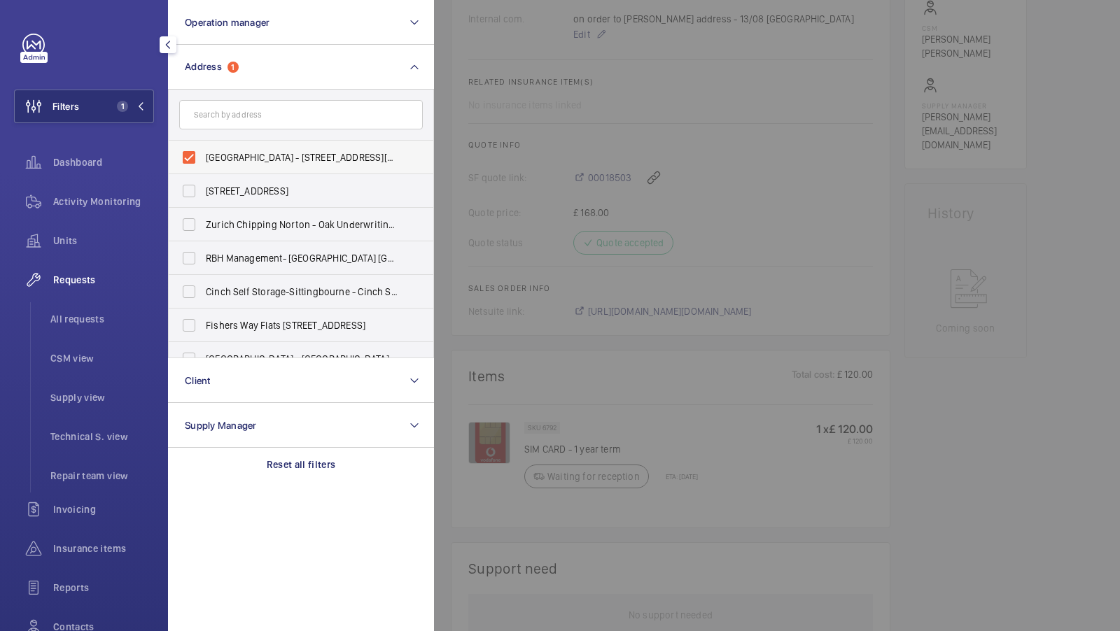
click at [272, 160] on span "River View House - Chalfont Park, Chalfont St. Peter, GERRARDS CROSS SL9 0FX" at bounding box center [302, 157] width 192 height 14
click at [203, 160] on input "River View House - Chalfont Park, Chalfont St. Peter, GERRARDS CROSS SL9 0FX" at bounding box center [189, 157] width 28 height 28
checkbox input "false"
click at [255, 118] on input "text" at bounding box center [301, 114] width 244 height 29
type input "c"
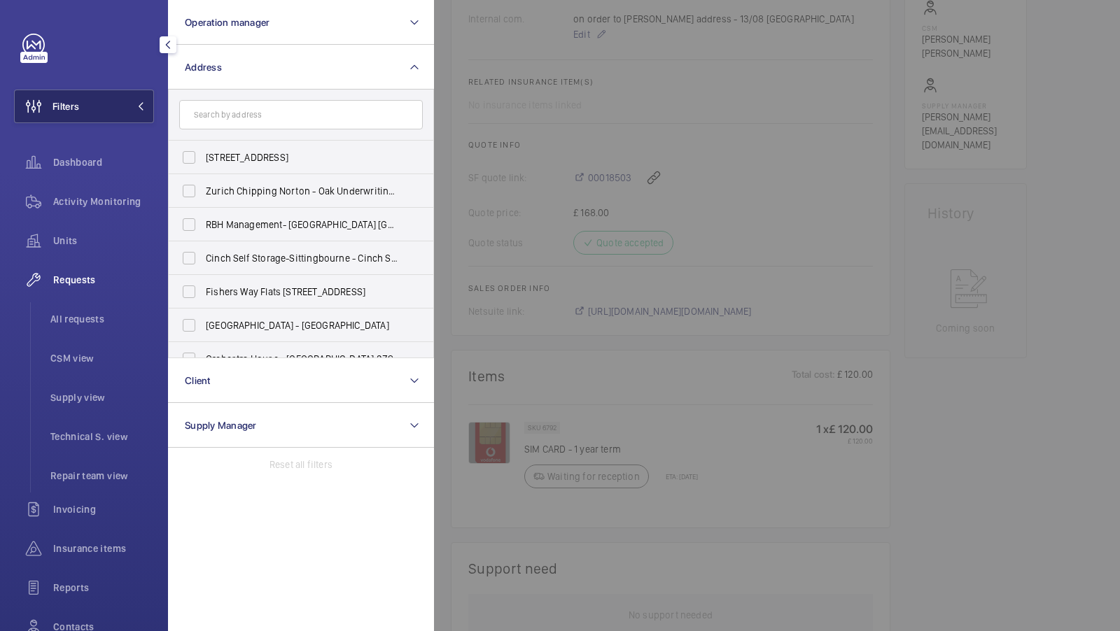
click at [136, 95] on button "Filters" at bounding box center [84, 107] width 140 height 34
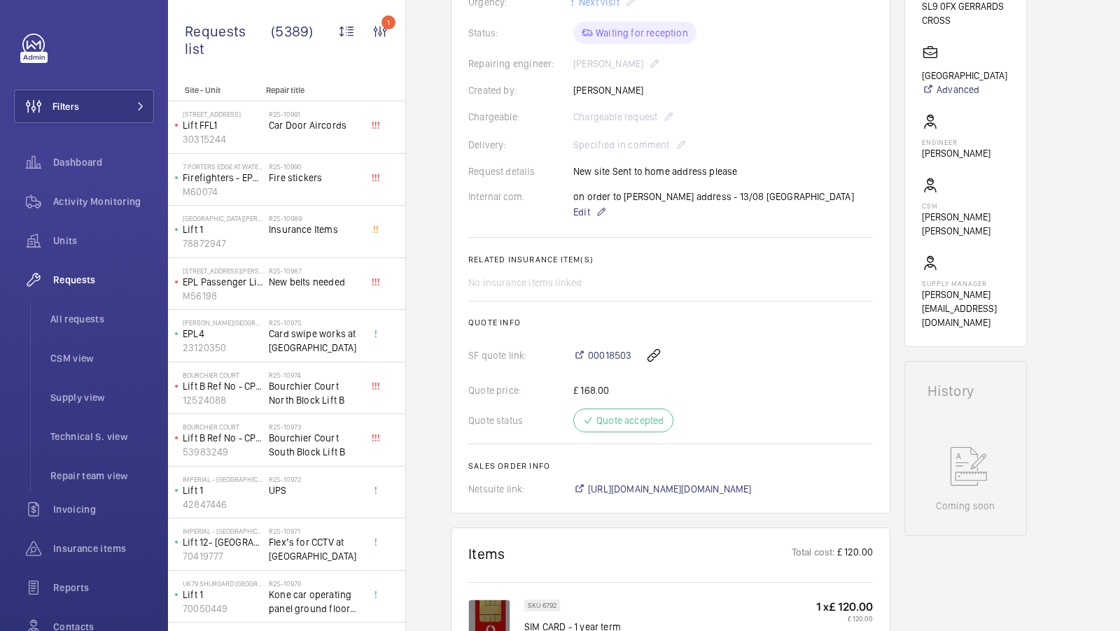
scroll to position [367, 0]
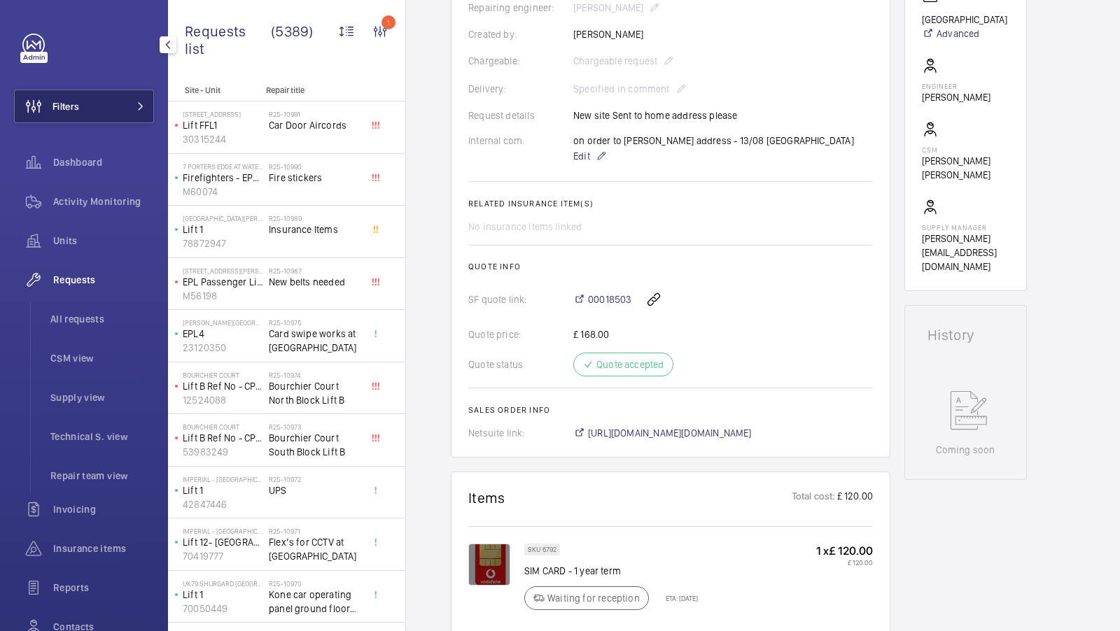
click at [116, 106] on button "Filters" at bounding box center [84, 107] width 140 height 34
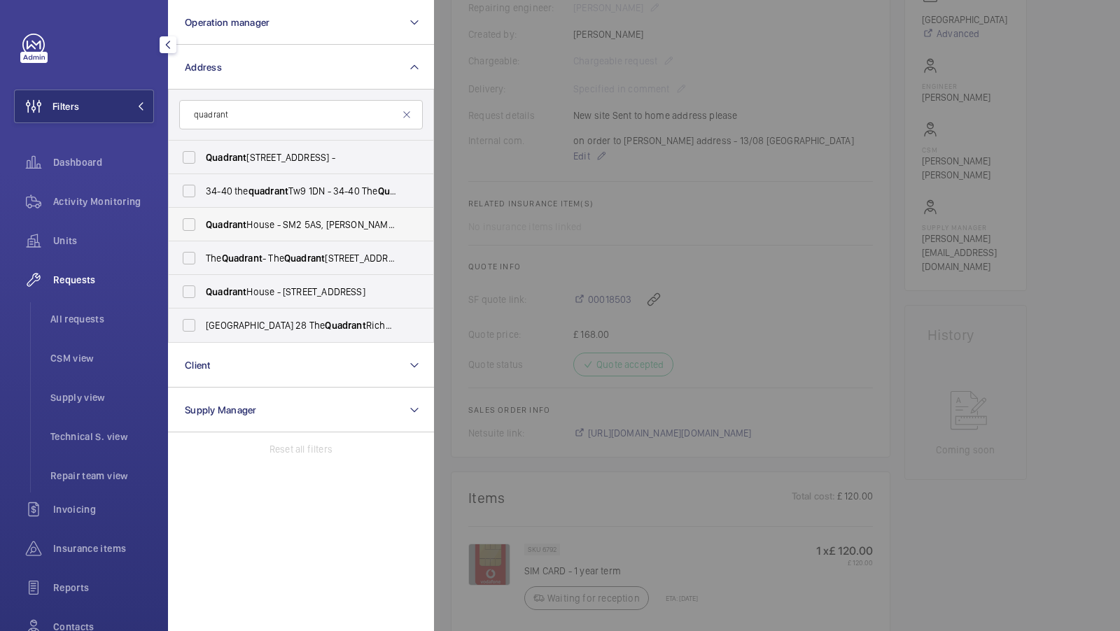
type input "quadrant"
click at [253, 225] on span "Quadrant House - SM2 5AS, SUTTON SM2 5AS" at bounding box center [302, 225] width 192 height 14
click at [203, 225] on input "Quadrant House - SM2 5AS, SUTTON SM2 5AS" at bounding box center [189, 225] width 28 height 28
checkbox input "true"
click at [258, 289] on span "Quadrant House - 1 Princess Way, REDHILL RH1 1FN" at bounding box center [302, 292] width 192 height 14
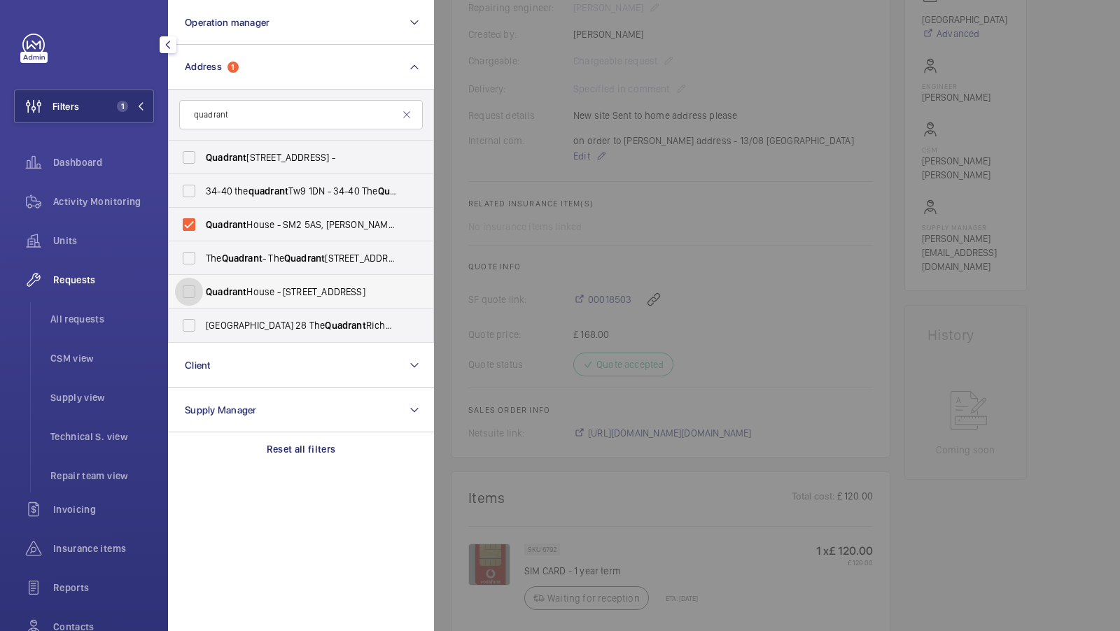
click at [203, 289] on input "Quadrant House - 1 Princess Way, REDHILL RH1 1FN" at bounding box center [189, 292] width 28 height 28
checkbox input "true"
click at [106, 87] on div "Filters 2 Operation manager Address 2 quadrant Quadrant 2 - Regent Street, LOND…" at bounding box center [84, 361] width 140 height 655
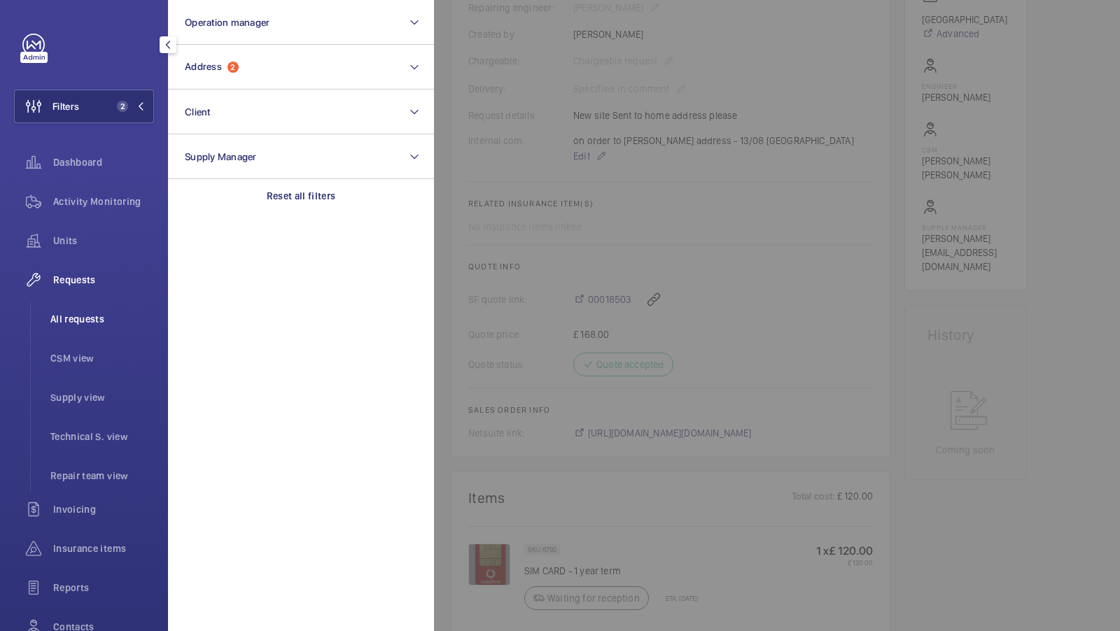
click at [80, 318] on span "All requests" at bounding box center [102, 319] width 104 height 14
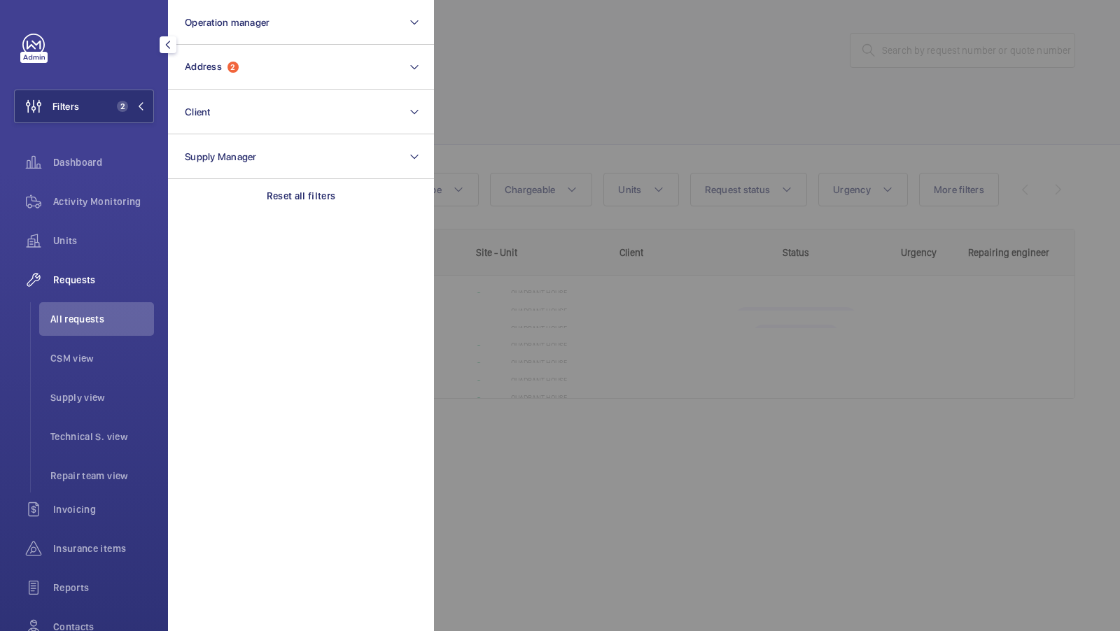
click at [725, 288] on div at bounding box center [994, 315] width 1120 height 631
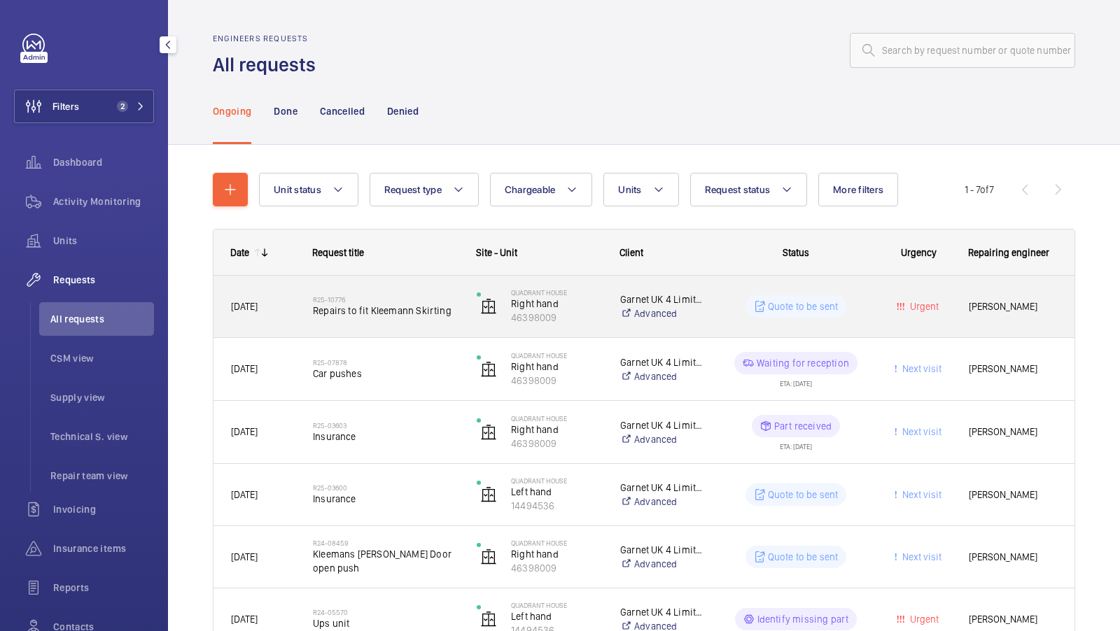
click at [400, 312] on span "Repairs to fit Kleemann Skirting" at bounding box center [386, 311] width 146 height 14
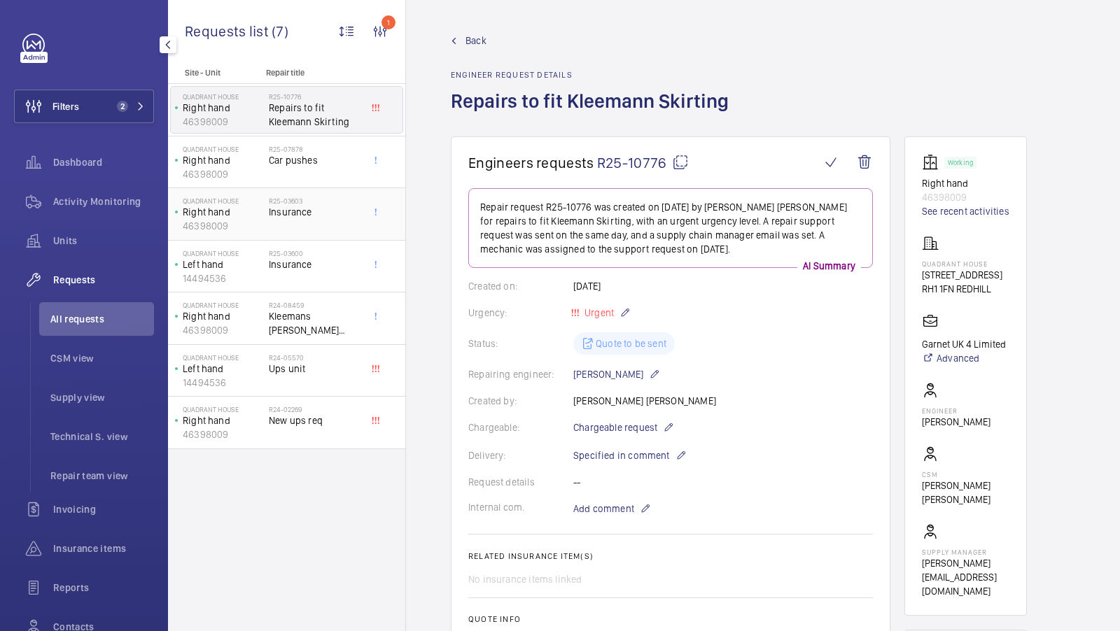
click at [299, 213] on span "Insurance" at bounding box center [315, 212] width 92 height 14
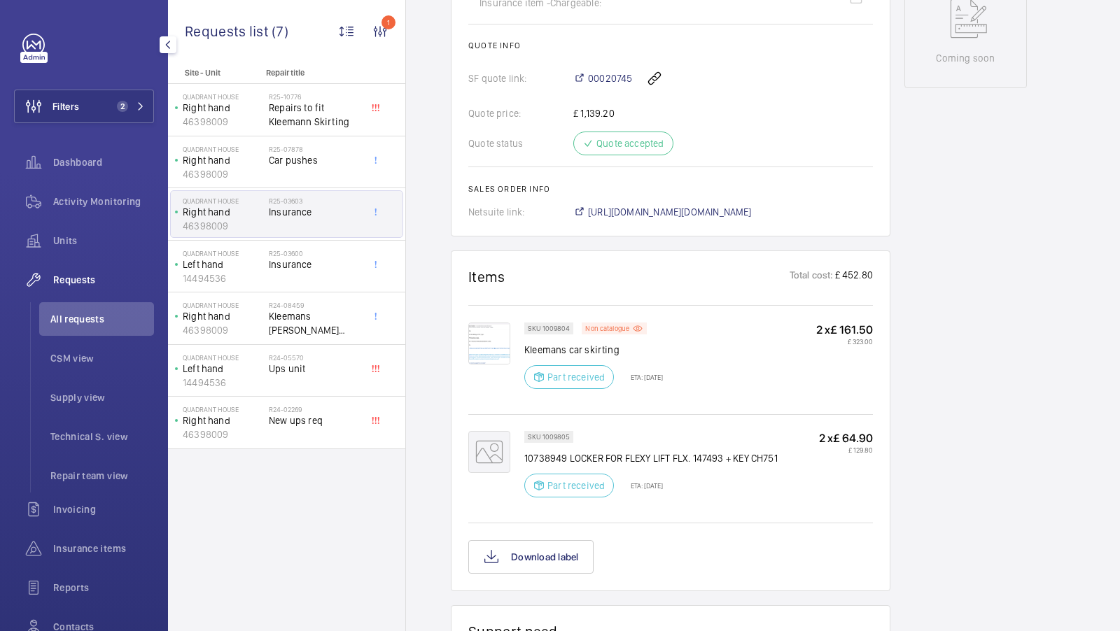
scroll to position [716, 0]
click at [687, 220] on span "https://6461500.app.netsuite.com/app/accounting/transactions/salesord.nl?id=285…" at bounding box center [670, 213] width 164 height 14
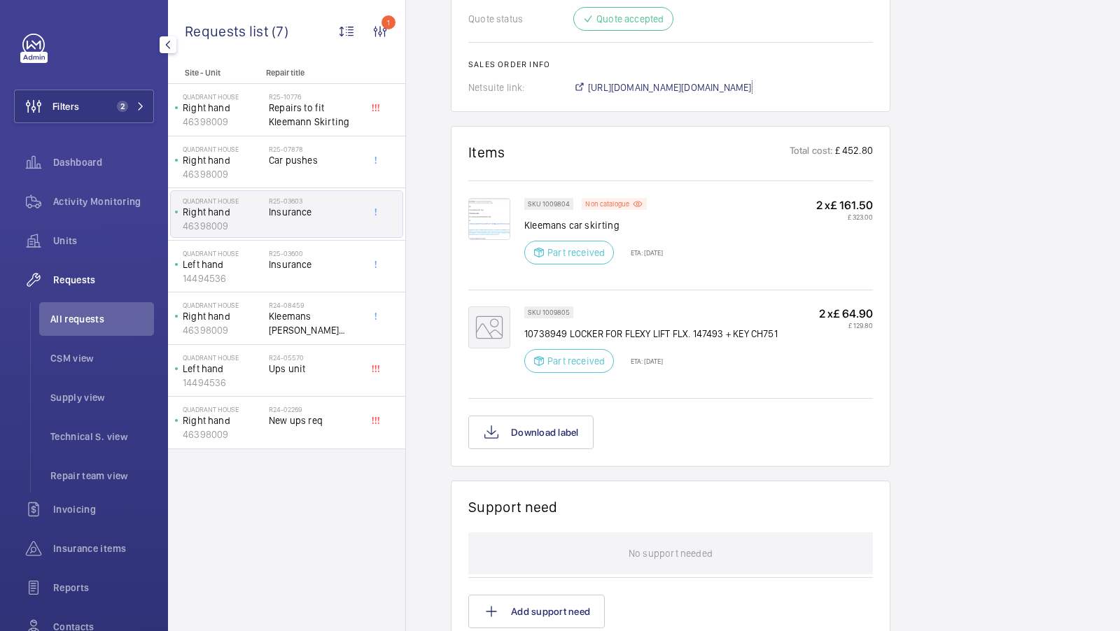
scroll to position [835, 0]
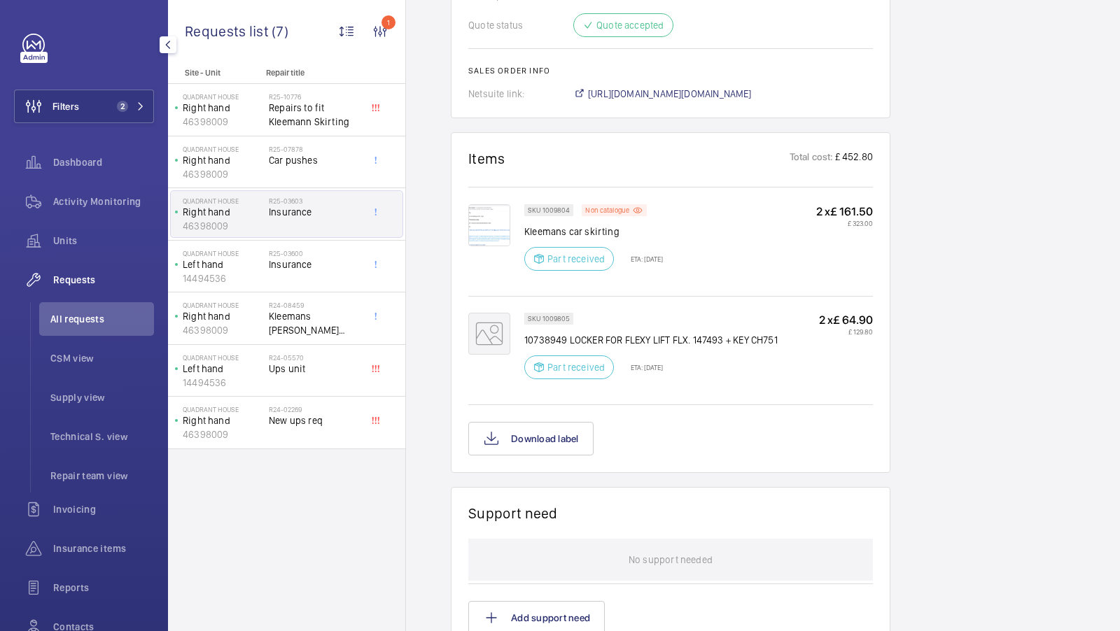
click at [491, 239] on img at bounding box center [489, 225] width 42 height 42
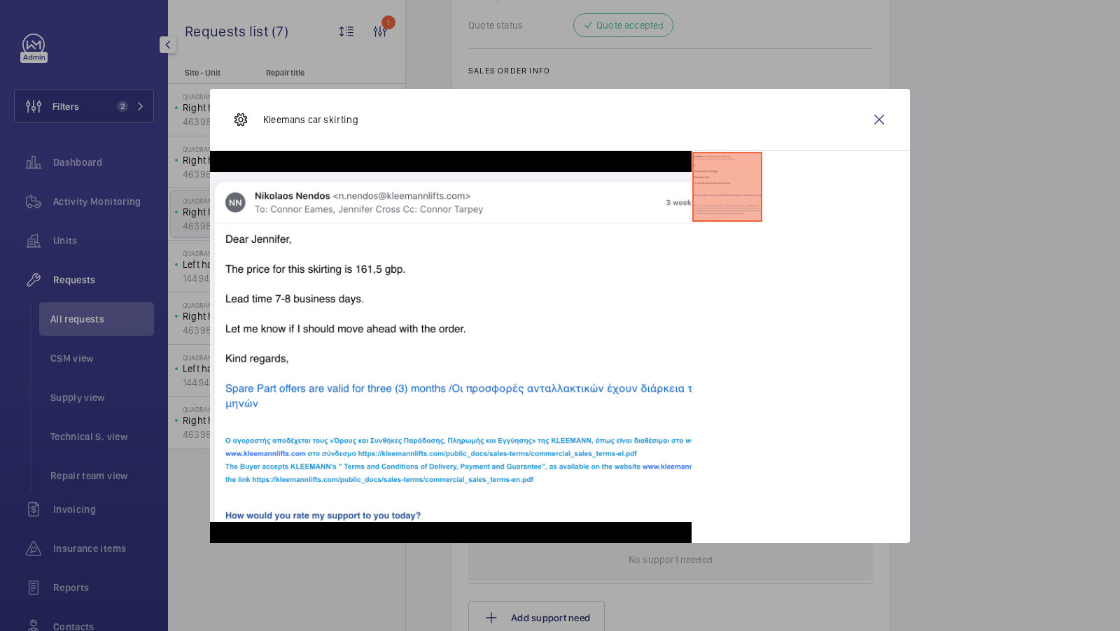
click at [959, 397] on div at bounding box center [560, 315] width 1120 height 631
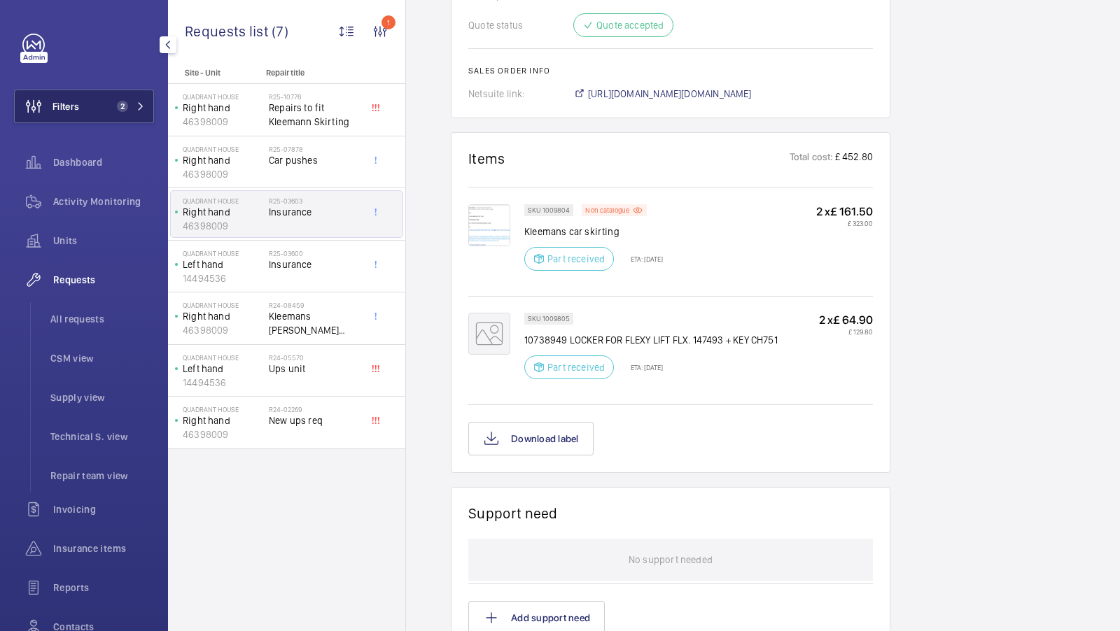
click at [129, 105] on span "2" at bounding box center [128, 106] width 34 height 11
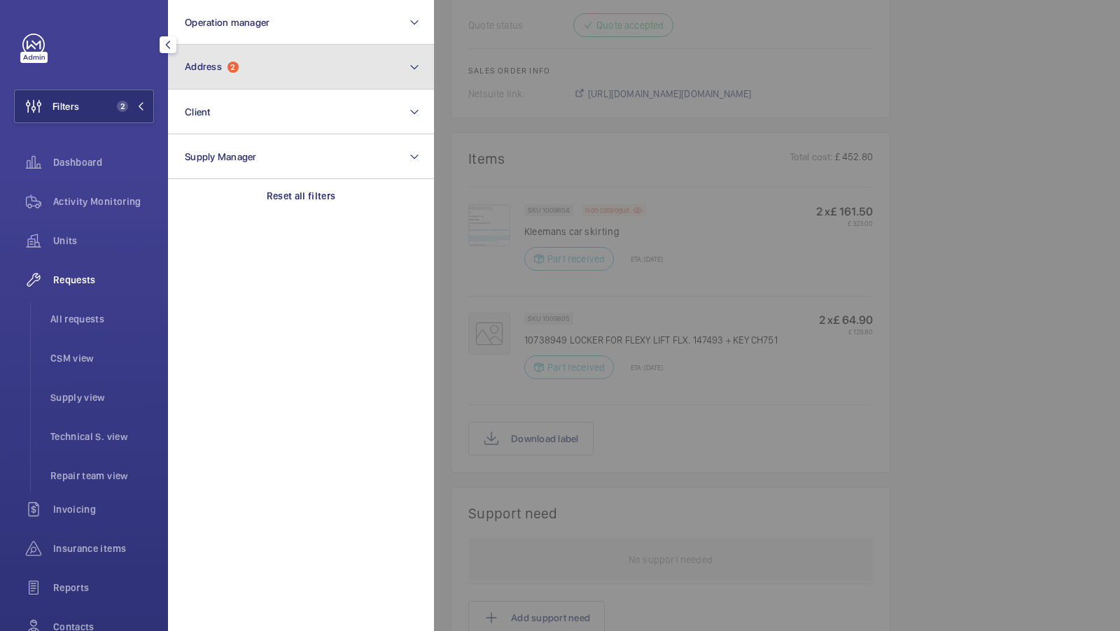
click at [270, 59] on button "Address 2" at bounding box center [301, 67] width 266 height 45
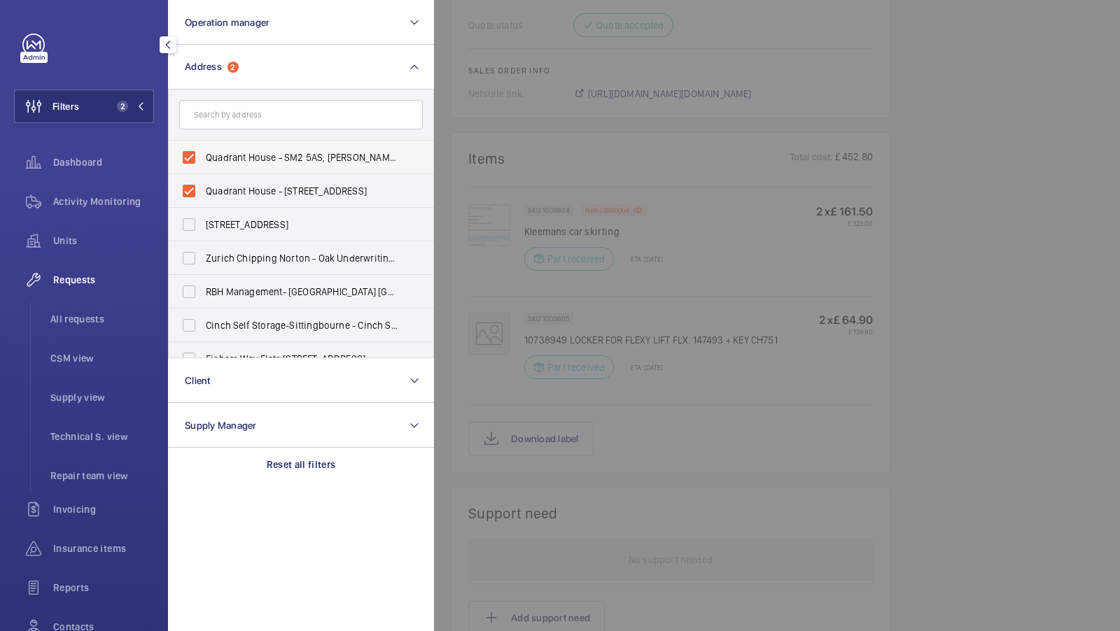
click at [272, 147] on label "Quadrant House - SM2 5AS, SUTTON SM2 5AS" at bounding box center [291, 158] width 244 height 34
click at [203, 147] on input "Quadrant House - SM2 5AS, SUTTON SM2 5AS" at bounding box center [189, 157] width 28 height 28
checkbox input "false"
click at [272, 180] on label "Quadrant House - 1 Princess Way, REDHILL RH1 1FN" at bounding box center [291, 191] width 244 height 34
click at [203, 180] on input "Quadrant House - 1 Princess Way, REDHILL RH1 1FN" at bounding box center [189, 191] width 28 height 28
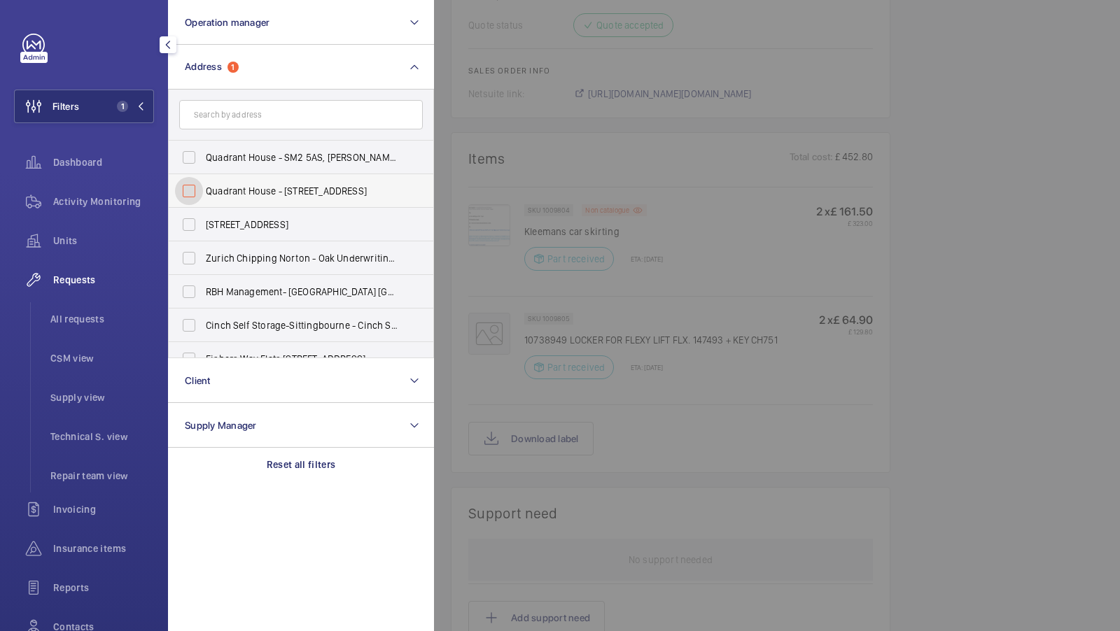
checkbox input "false"
click at [252, 111] on input "text" at bounding box center [301, 114] width 244 height 29
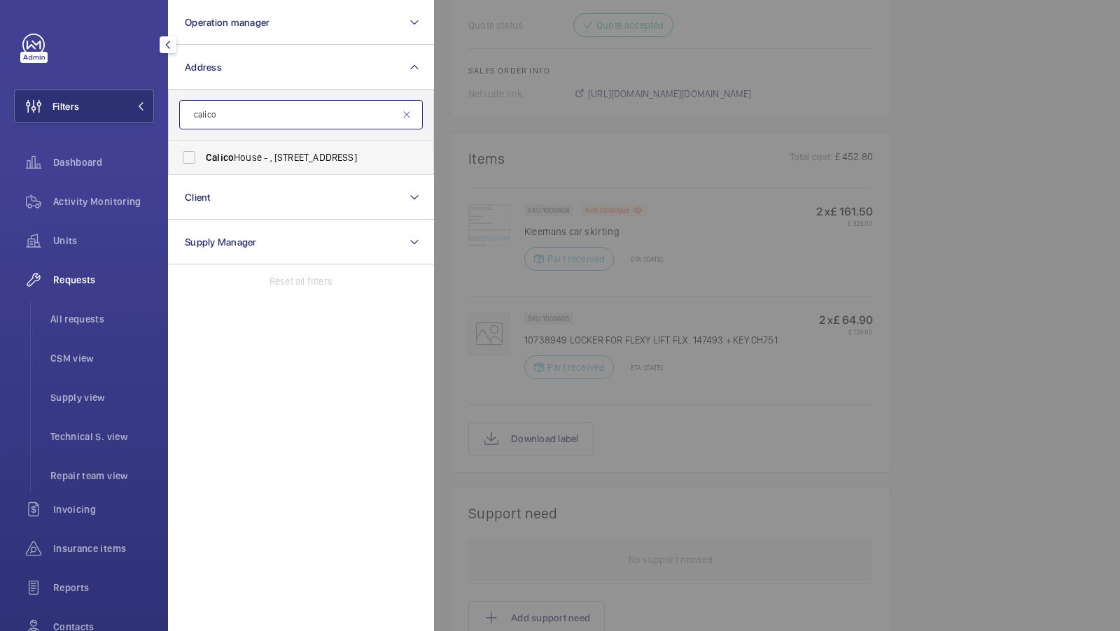
type input "calico"
click at [239, 163] on span "Calico House - , 42 Bow Lane, LONDON EC4M 9DT" at bounding box center [302, 157] width 192 height 14
click at [203, 163] on input "Calico House - , 42 Bow Lane, LONDON EC4M 9DT" at bounding box center [189, 157] width 28 height 28
checkbox input "true"
click at [108, 101] on button "Filters 1" at bounding box center [84, 107] width 140 height 34
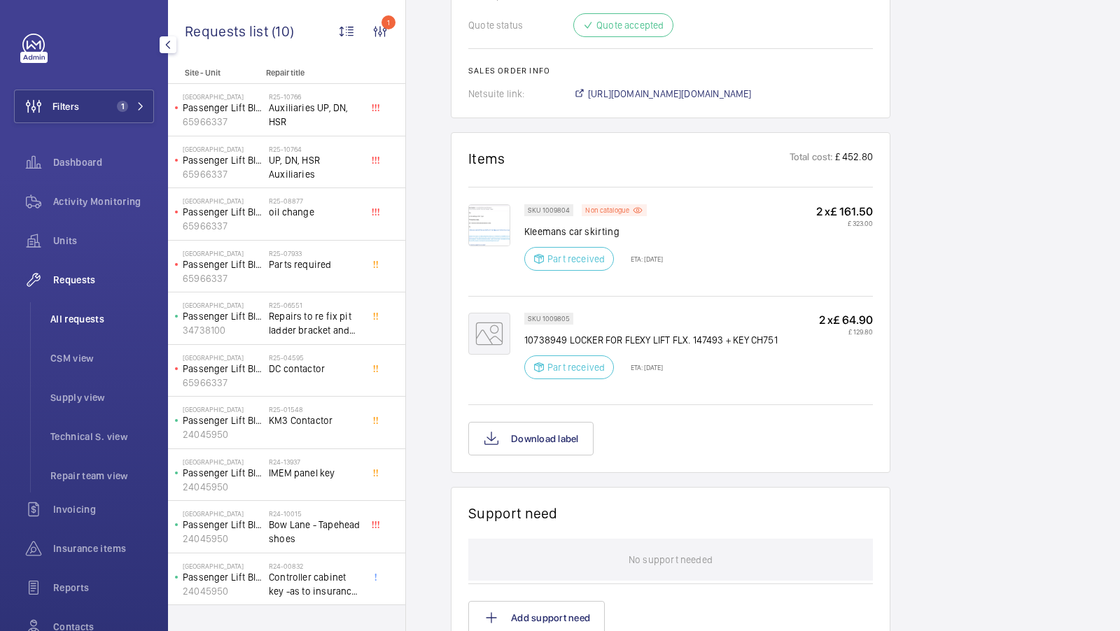
click at [123, 324] on span "All requests" at bounding box center [102, 319] width 104 height 14
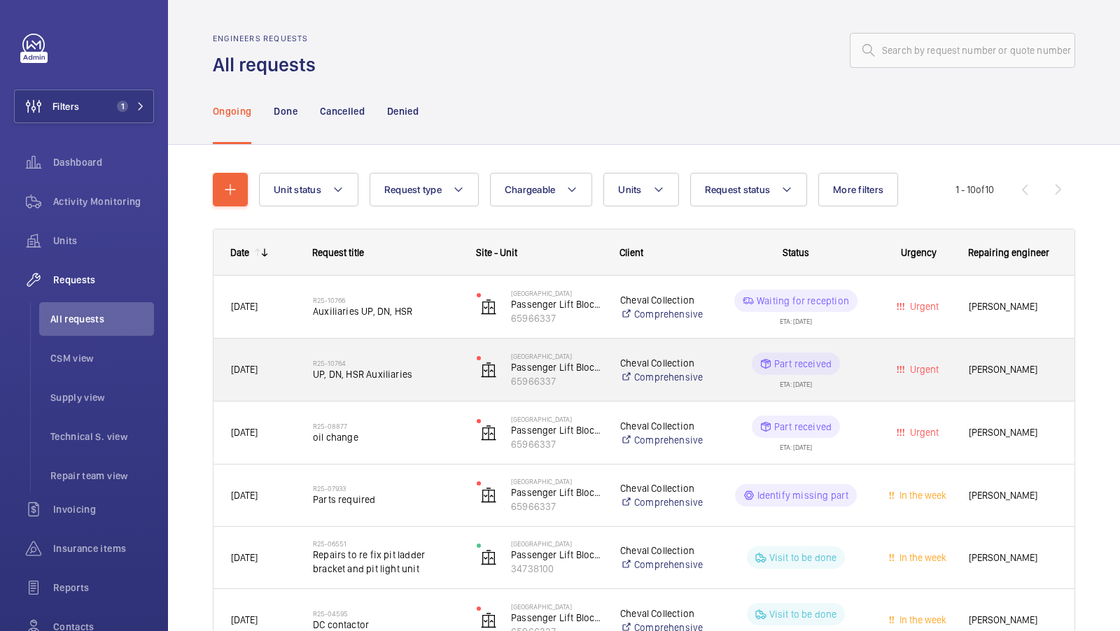
click at [403, 372] on span "UP, DN, HSR Auxiliaries" at bounding box center [386, 374] width 146 height 14
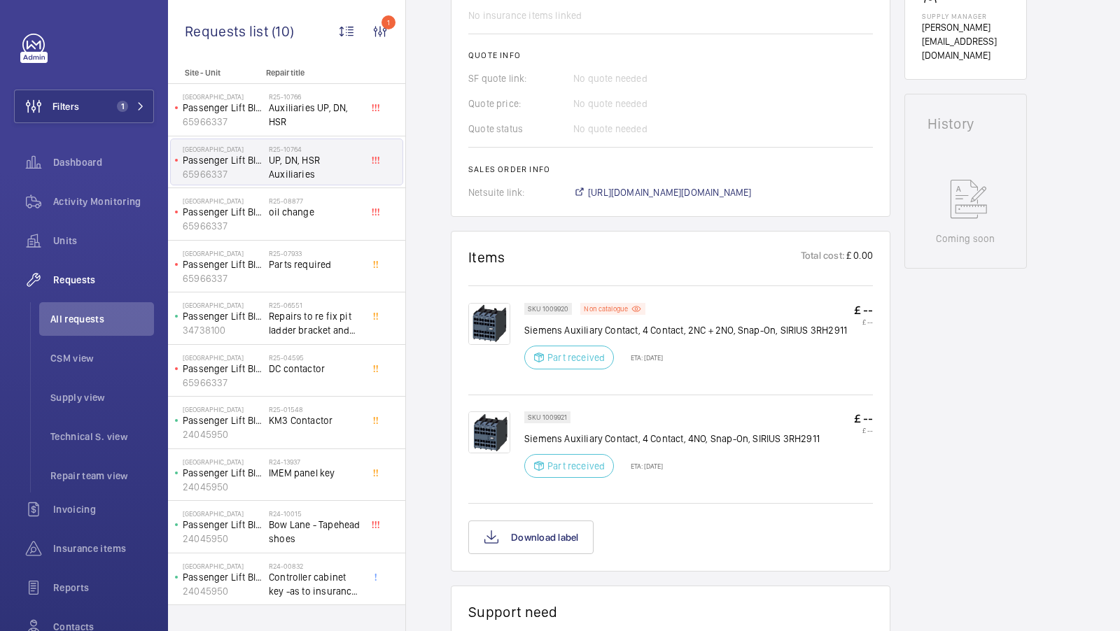
scroll to position [565, 0]
click at [738, 189] on span "https://6461500.app.netsuite.com/app/accounting/transactions/salesord.nl?id=289…" at bounding box center [670, 191] width 164 height 14
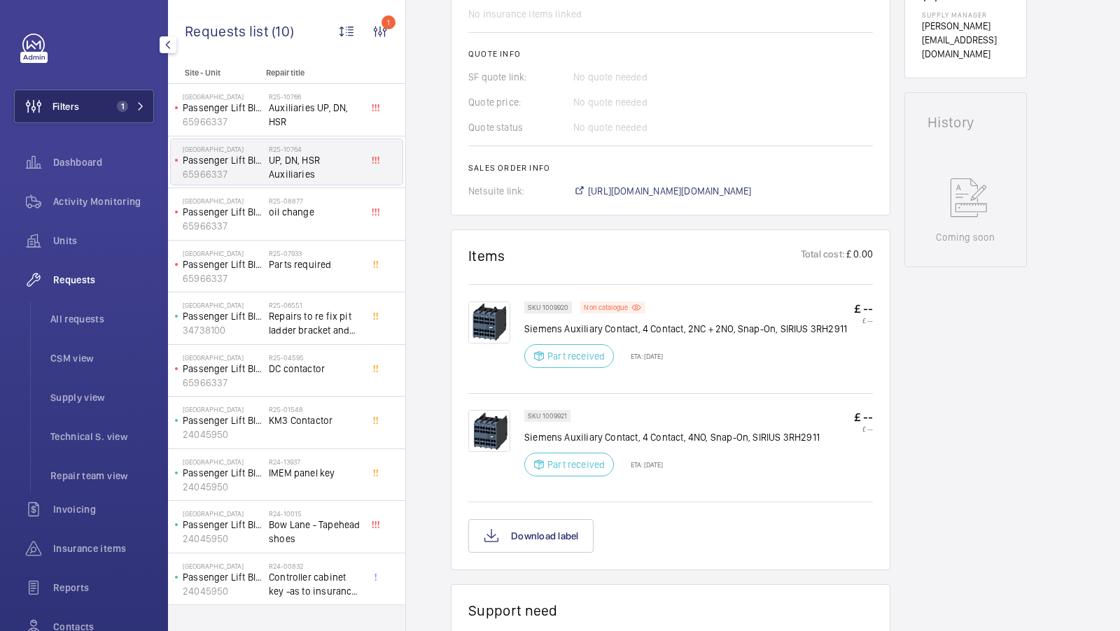
click at [115, 104] on span "1" at bounding box center [119, 106] width 17 height 11
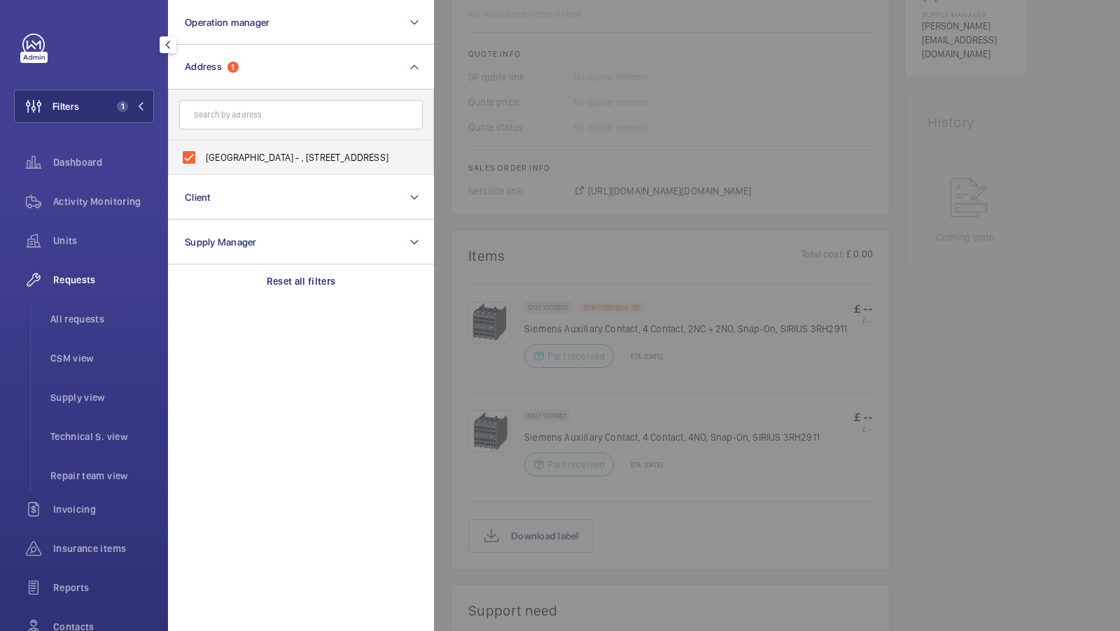
click at [619, 123] on div at bounding box center [994, 315] width 1120 height 631
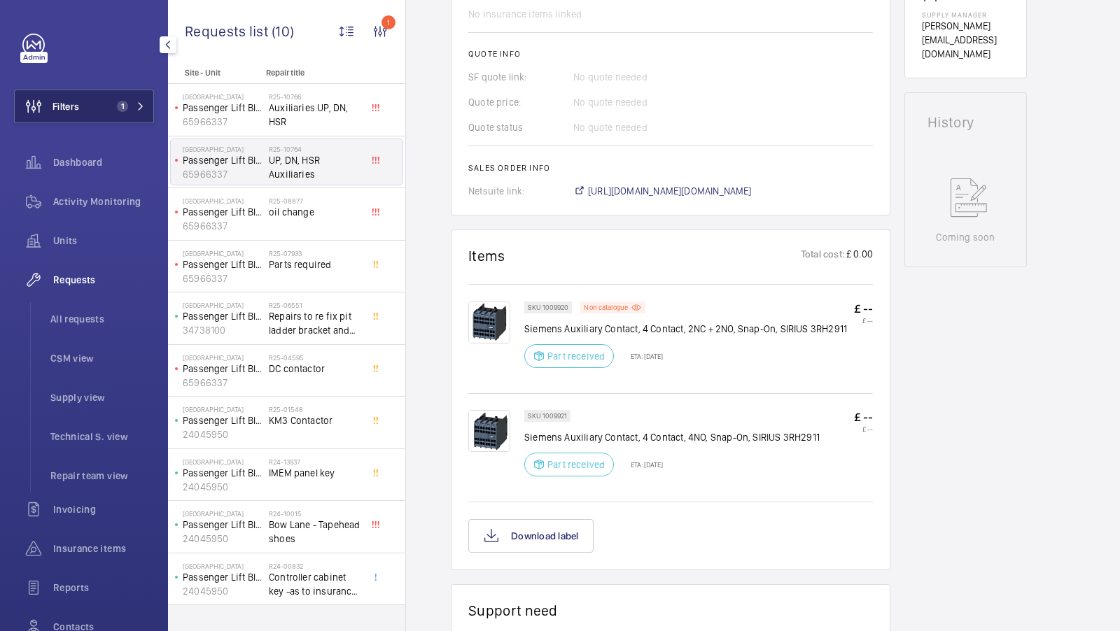
click at [113, 92] on button "Filters 1" at bounding box center [84, 107] width 140 height 34
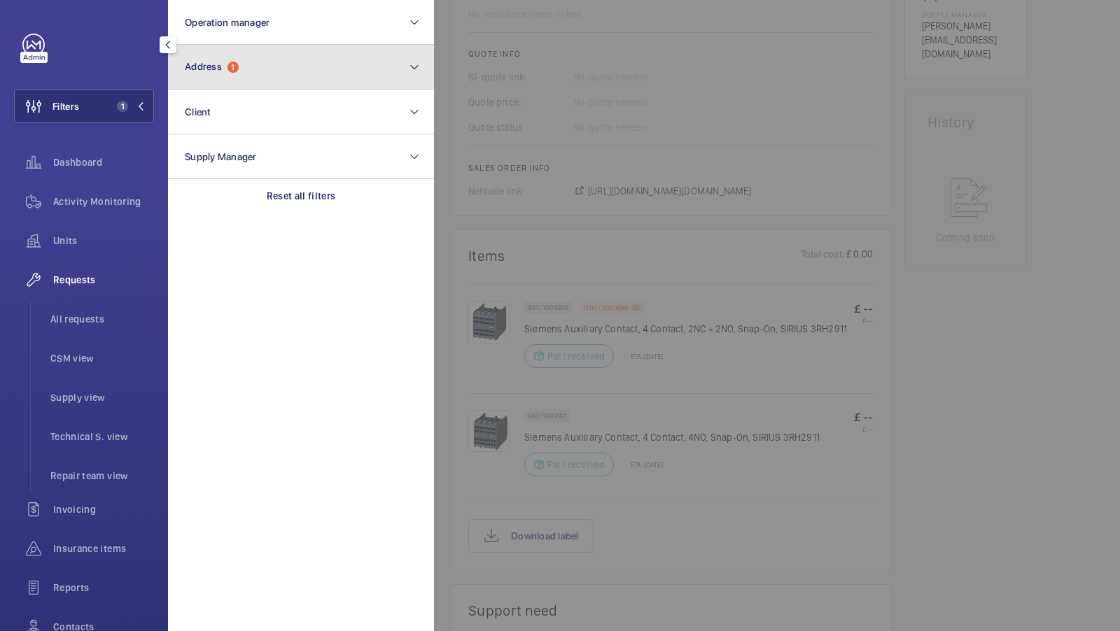
click at [258, 78] on button "Address 1" at bounding box center [301, 67] width 266 height 45
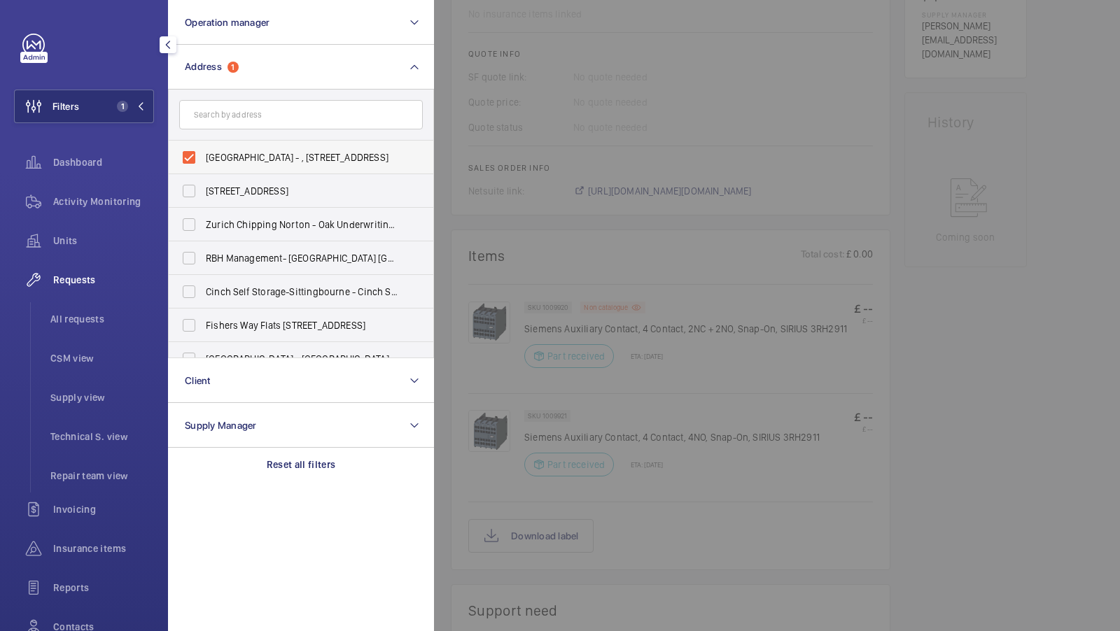
click at [233, 146] on label "Calico House - , 42 Bow Lane, LONDON EC4M 9DT" at bounding box center [291, 158] width 244 height 34
click at [203, 146] on input "Calico House - , 42 Bow Lane, LONDON EC4M 9DT" at bounding box center [189, 157] width 28 height 28
checkbox input "false"
click at [234, 110] on input "text" at bounding box center [301, 114] width 244 height 29
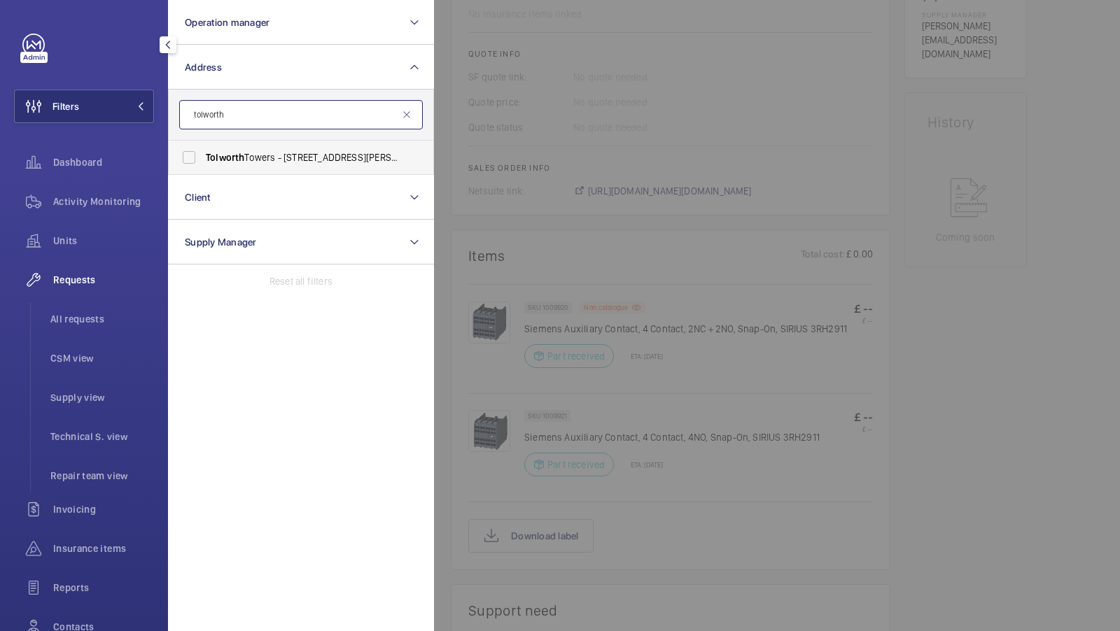
type input "tolworth"
click at [216, 146] on label "Tolworth Towers - 459 Ewell Rd,, SURBITON KT67ET" at bounding box center [291, 158] width 244 height 34
click at [203, 146] on input "Tolworth Towers - 459 Ewell Rd,, SURBITON KT67ET" at bounding box center [189, 157] width 28 height 28
checkbox input "true"
click at [95, 116] on button "Filters 1" at bounding box center [84, 107] width 140 height 34
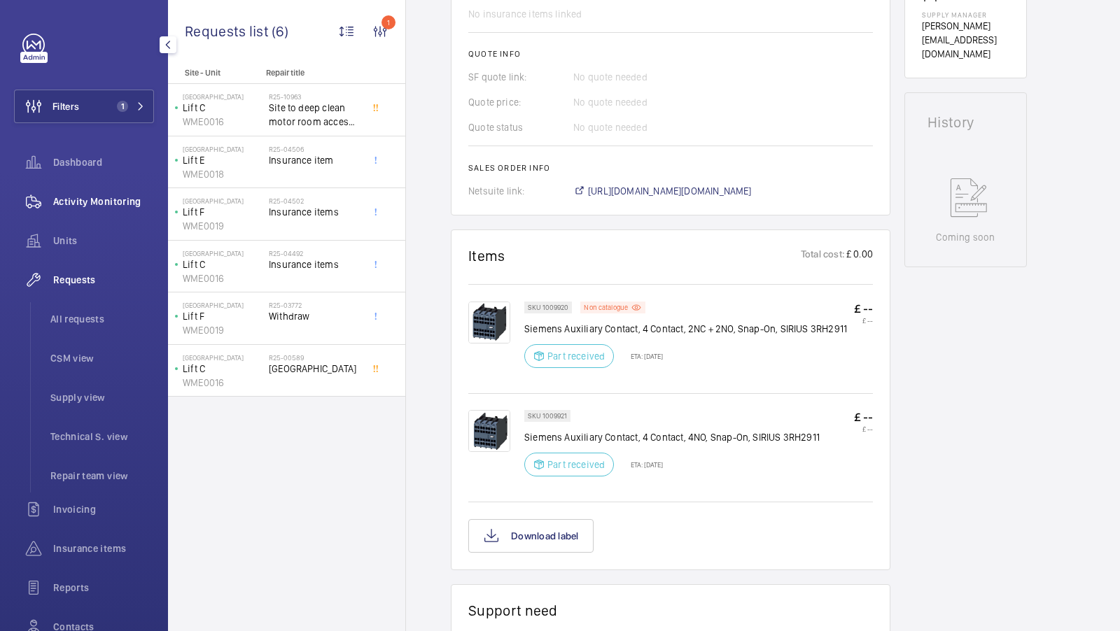
click at [95, 191] on div "Activity Monitoring" at bounding box center [84, 202] width 140 height 34
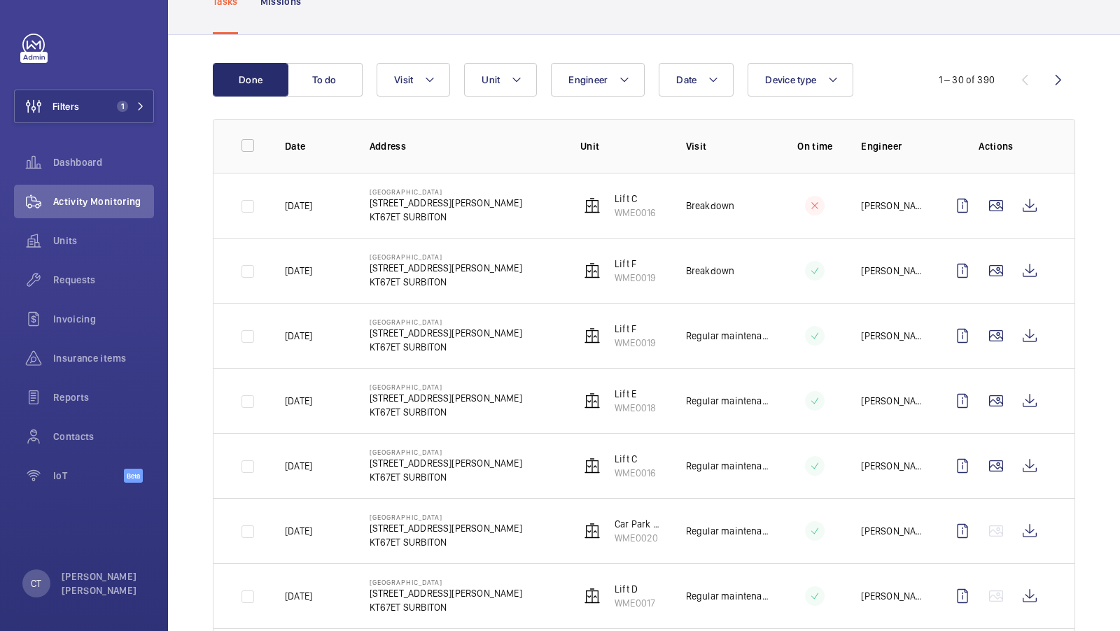
scroll to position [100, 0]
click at [989, 452] on wm-front-icon-button at bounding box center [996, 466] width 34 height 34
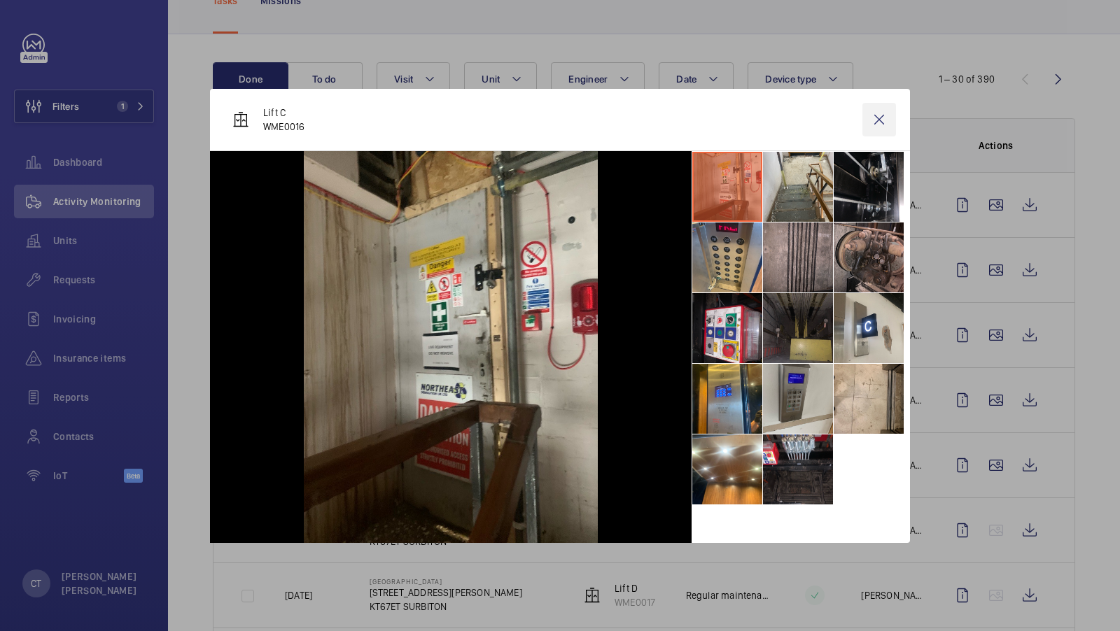
click at [889, 118] on wm-front-icon-button at bounding box center [879, 120] width 34 height 34
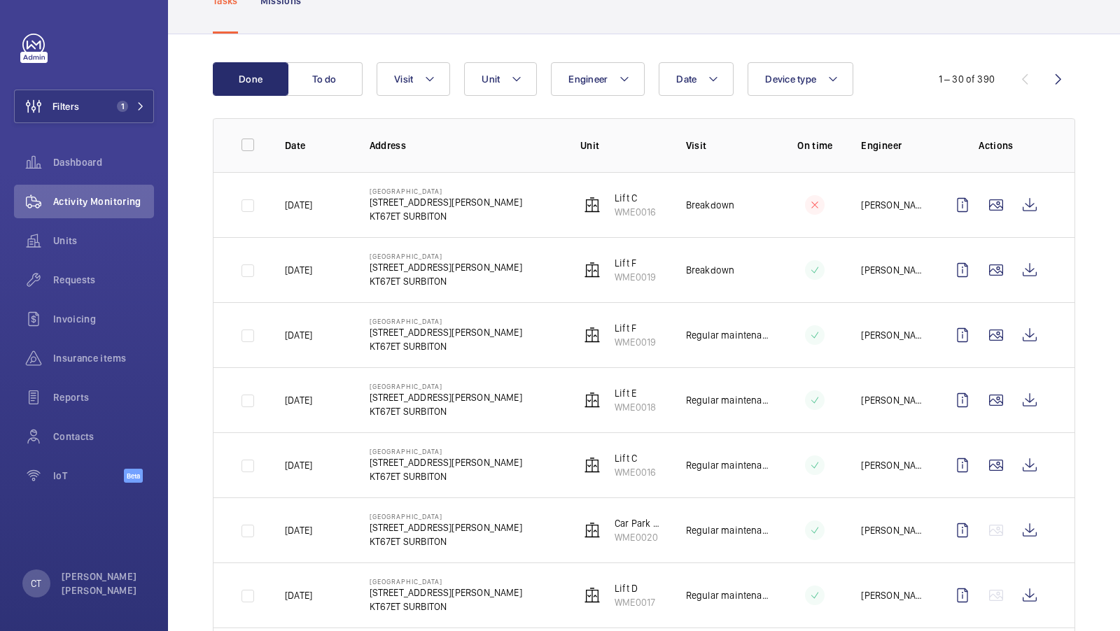
scroll to position [36, 0]
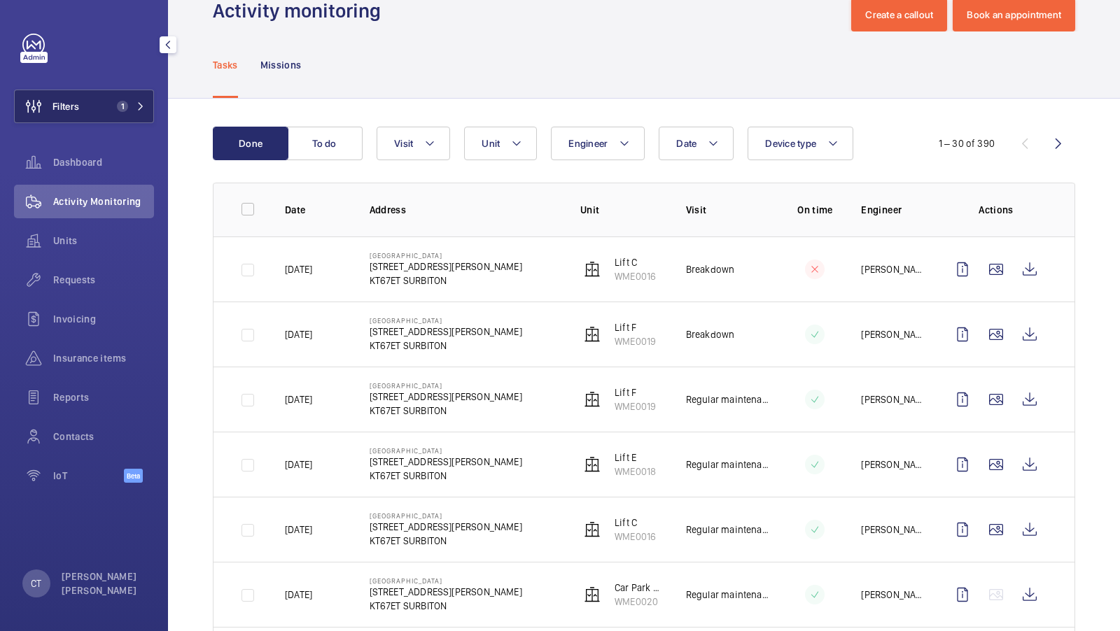
click at [129, 90] on button "Filters 1" at bounding box center [84, 107] width 140 height 34
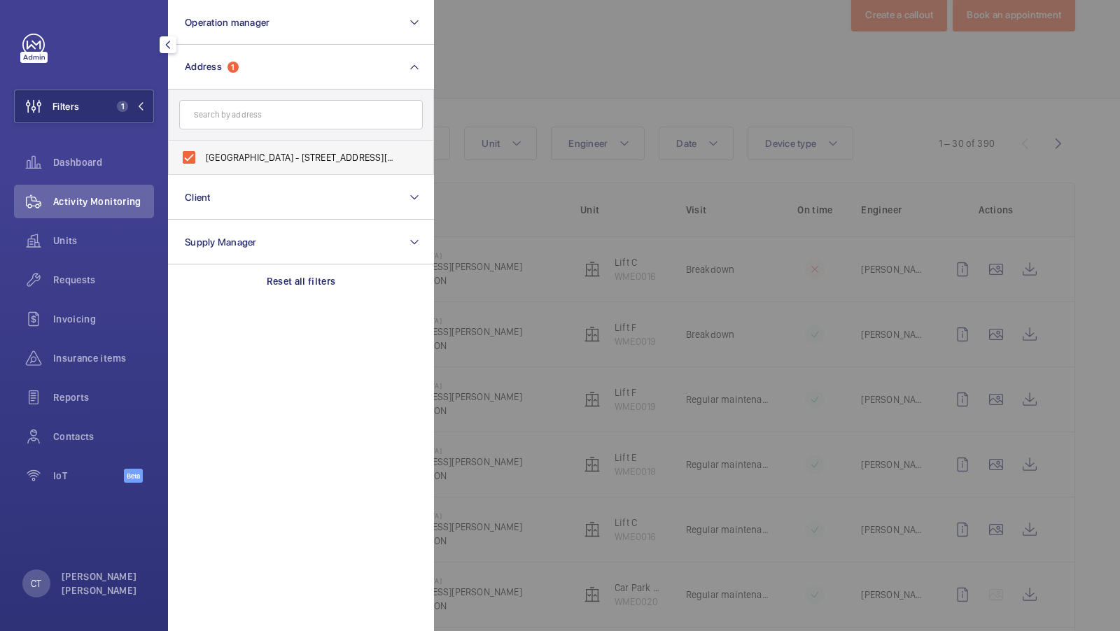
click at [213, 166] on label "Tolworth Towers - 459 Ewell Rd,, SURBITON KT67ET" at bounding box center [291, 158] width 244 height 34
click at [203, 166] on input "Tolworth Towers - 459 Ewell Rd,, SURBITON KT67ET" at bounding box center [189, 157] width 28 height 28
checkbox input "false"
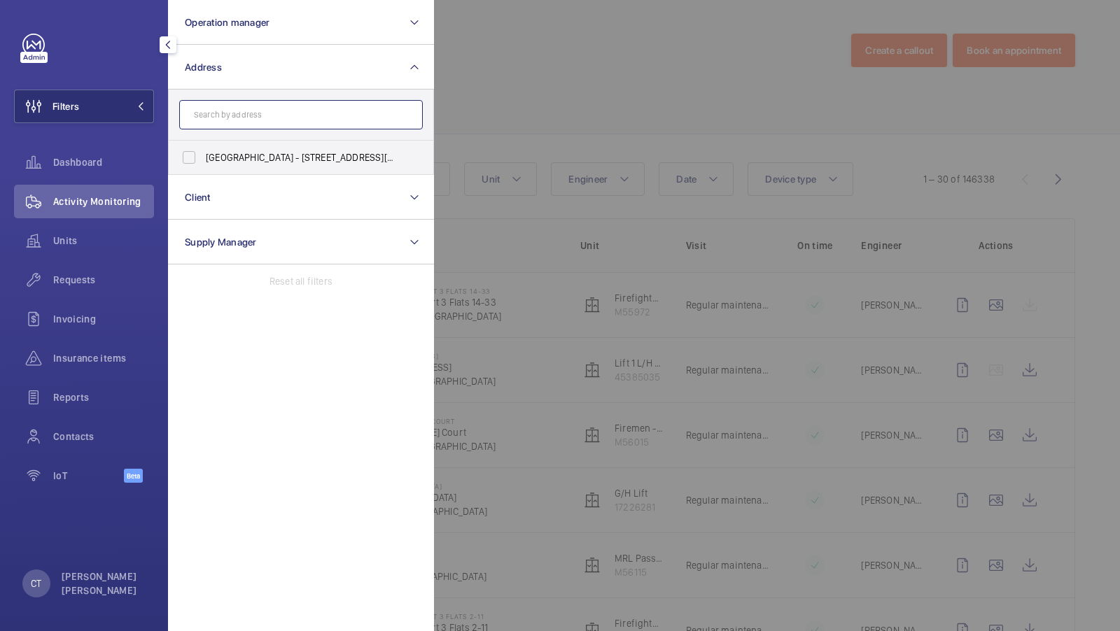
click at [285, 105] on input "text" at bounding box center [301, 114] width 244 height 29
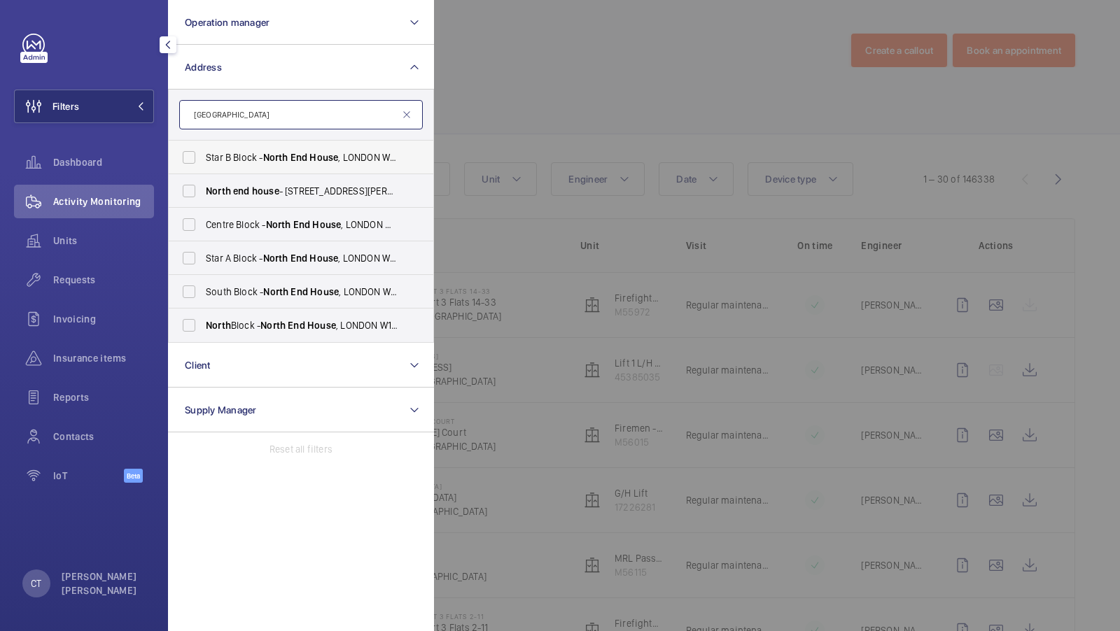
type input "north end house"
click at [248, 156] on span "Star B Block - North End House , LONDON W14 0RX" at bounding box center [302, 157] width 192 height 14
click at [203, 156] on input "Star B Block - North End House , LONDON W14 0RX" at bounding box center [189, 157] width 28 height 28
checkbox input "true"
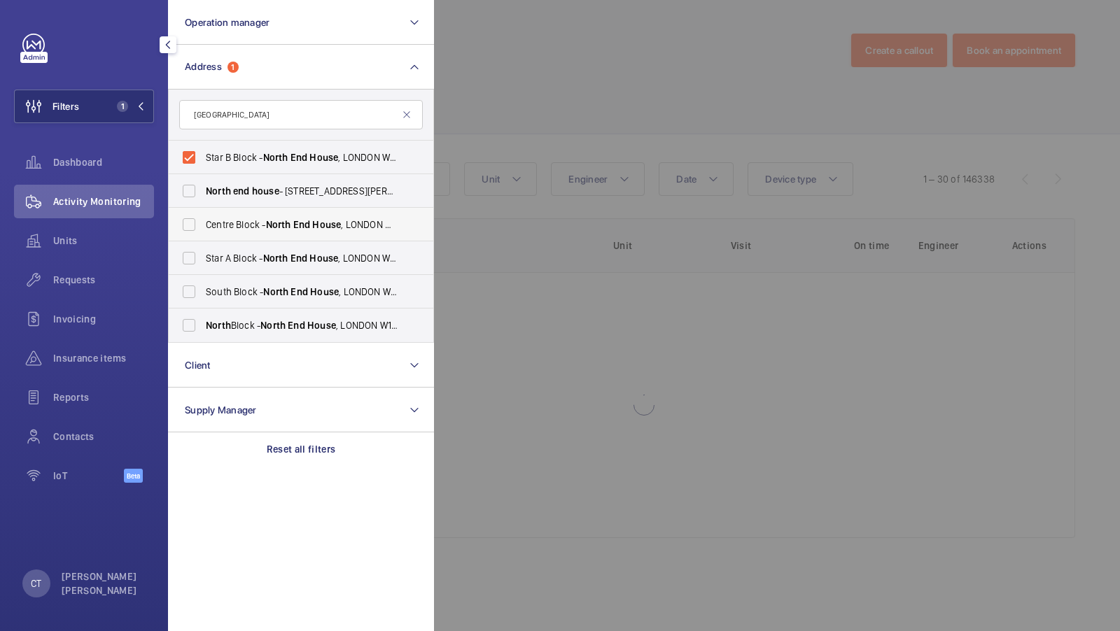
click at [235, 222] on span "Centre Block - North End House , LONDON W14 0RX" at bounding box center [302, 225] width 192 height 14
click at [203, 222] on input "Centre Block - North End House , LONDON W14 0RX" at bounding box center [189, 225] width 28 height 28
checkbox input "true"
click at [218, 265] on span "Star A Block - North End House , LONDON W14 0RX" at bounding box center [302, 258] width 192 height 14
click at [203, 265] on input "Star A Block - North End House , LONDON W14 0RX" at bounding box center [189, 258] width 28 height 28
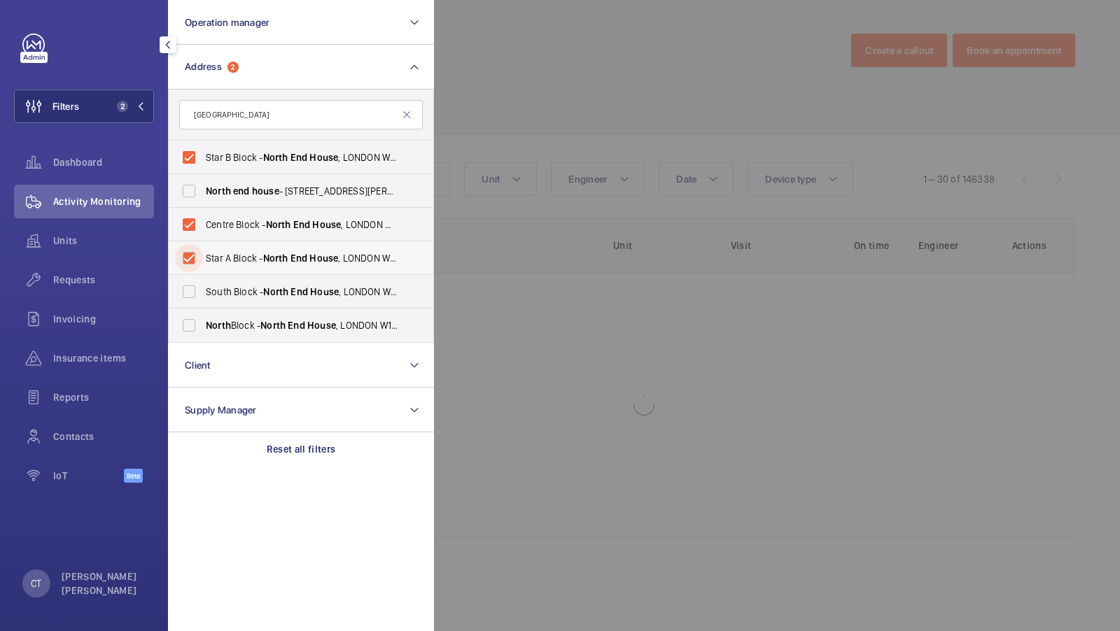
checkbox input "true"
click at [209, 286] on span "South Block - North End House , LONDON W14 0RX" at bounding box center [302, 292] width 192 height 14
click at [203, 286] on input "South Block - North End House , LONDON W14 0RX" at bounding box center [189, 292] width 28 height 28
checkbox input "true"
click at [209, 320] on span "North" at bounding box center [218, 325] width 25 height 11
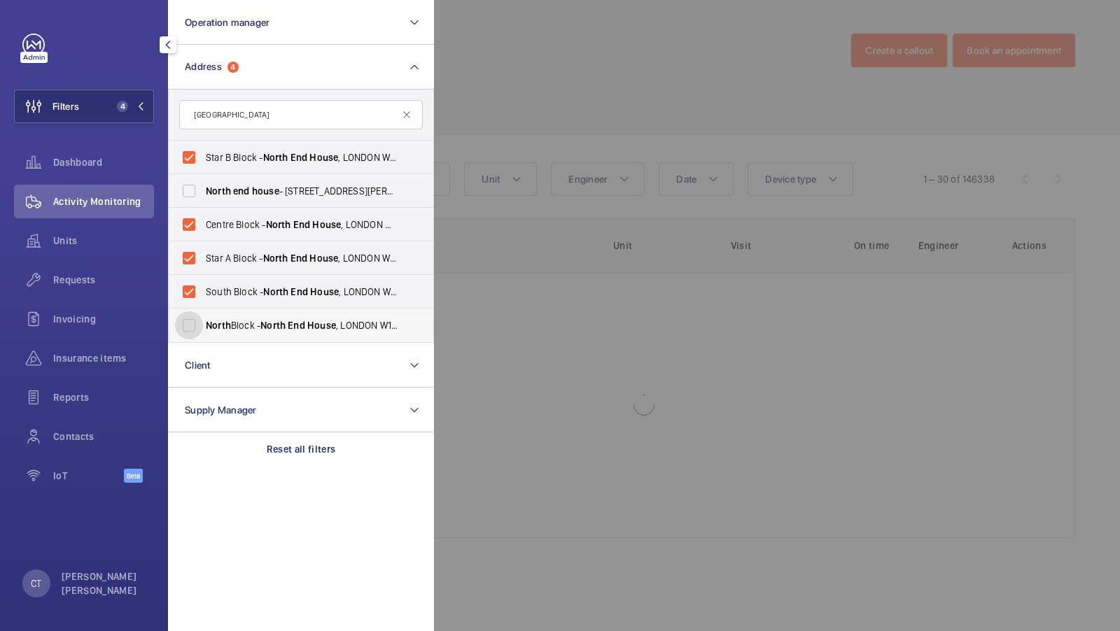
click at [203, 320] on input "North Block - North End House , LONDON W14 0RX" at bounding box center [189, 325] width 28 height 28
checkbox input "true"
click at [148, 115] on button "Filters 5" at bounding box center [84, 107] width 140 height 34
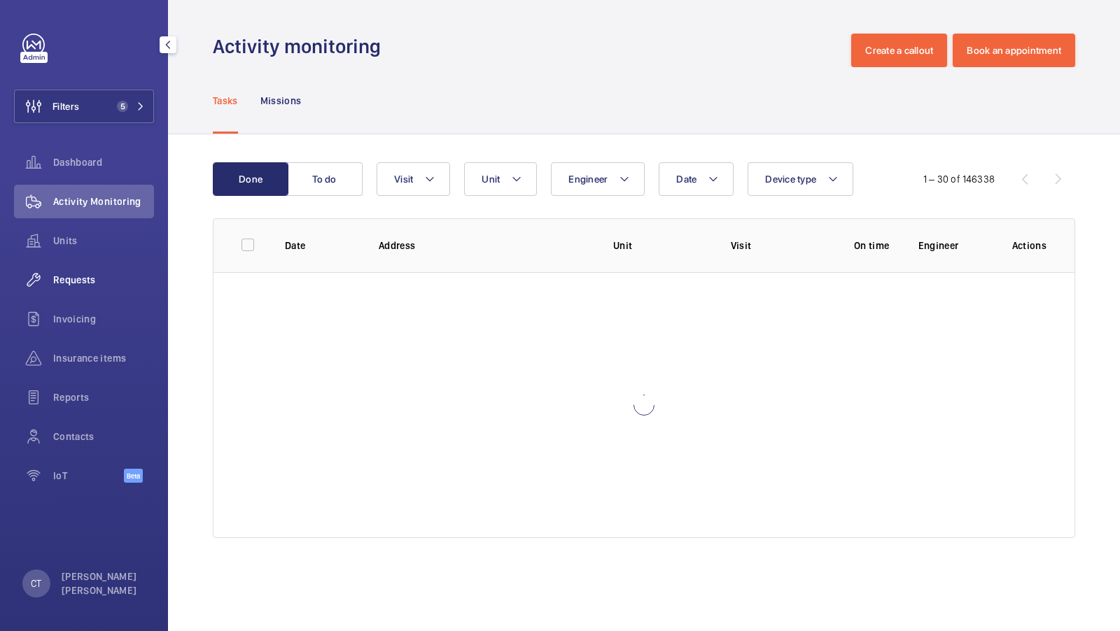
click at [78, 287] on div "Requests" at bounding box center [84, 280] width 140 height 34
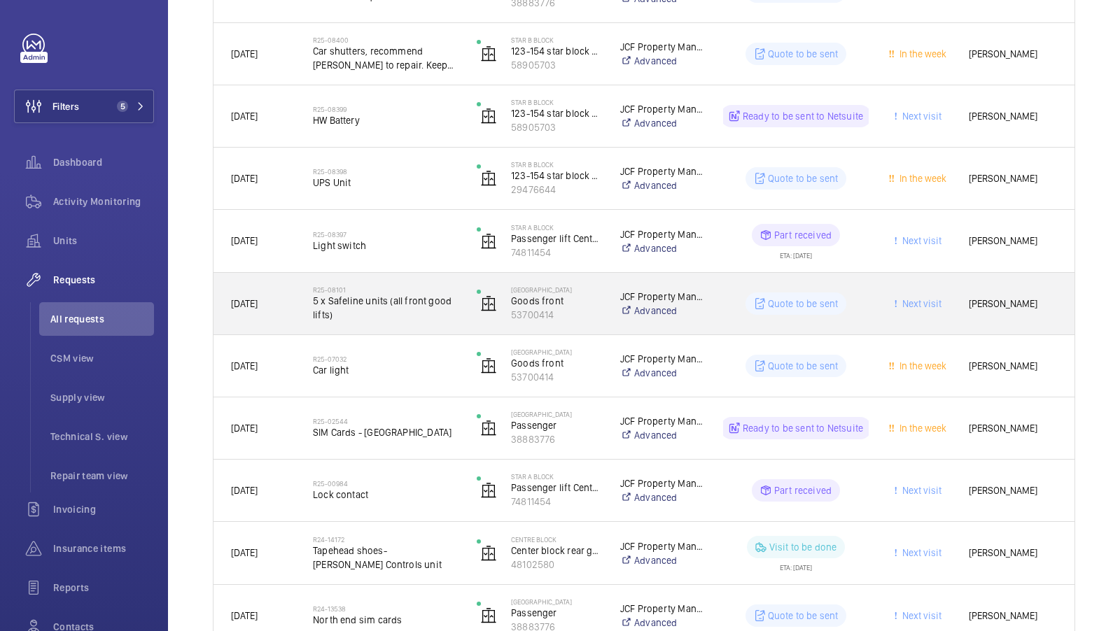
scroll to position [637, 0]
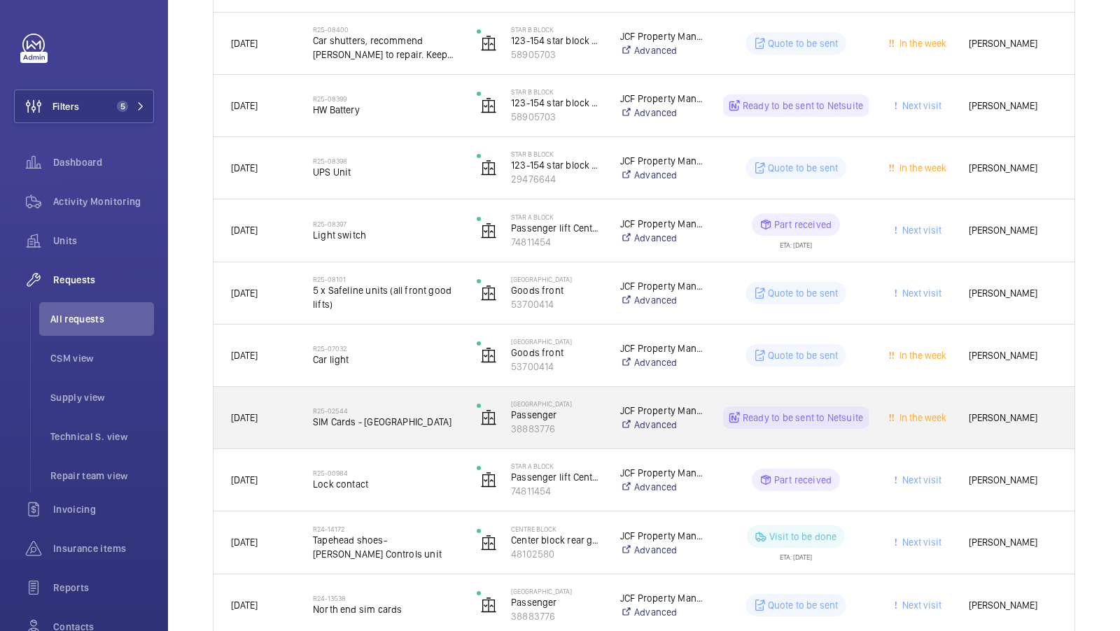
click at [394, 423] on span "SIM Cards - Northend House" at bounding box center [386, 422] width 146 height 14
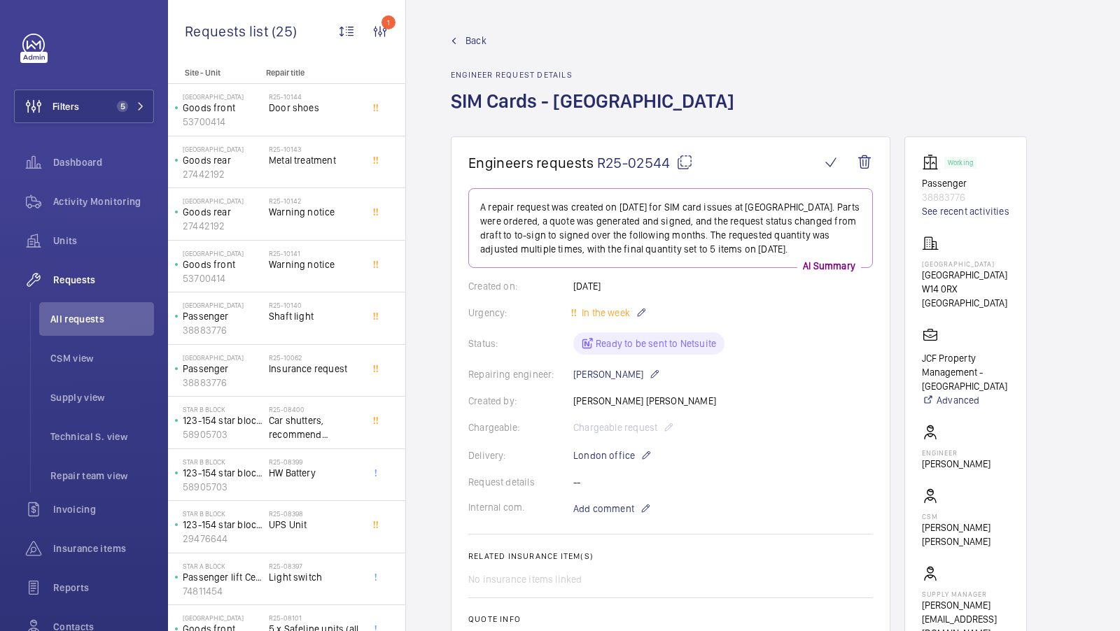
click at [682, 161] on mat-icon at bounding box center [684, 162] width 17 height 17
click at [128, 101] on span "5" at bounding box center [119, 106] width 17 height 11
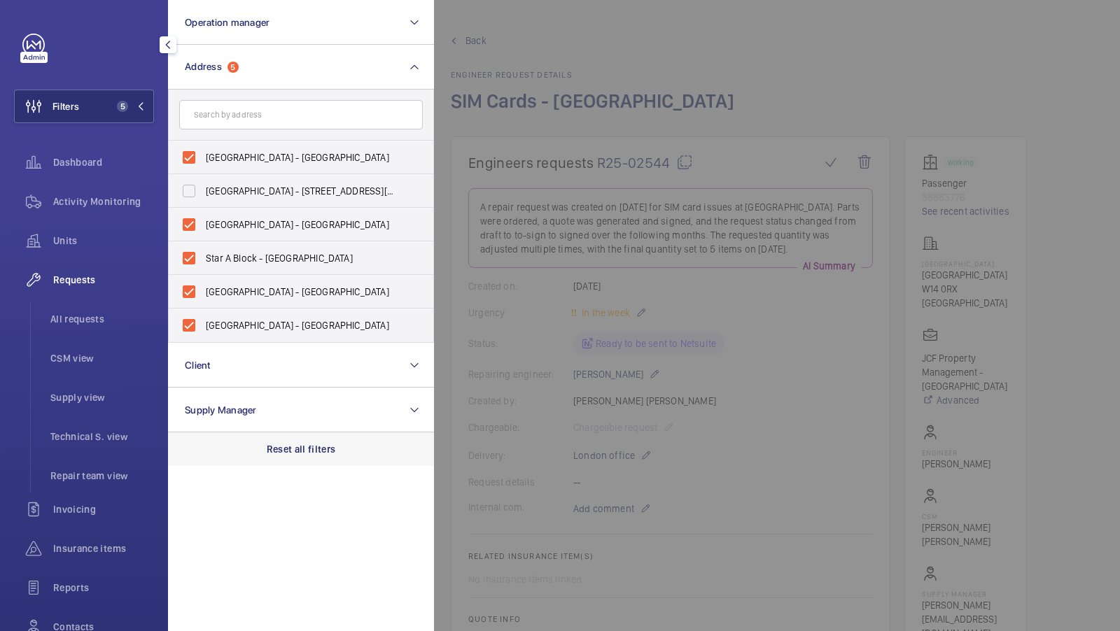
click at [281, 458] on div "Reset all filters" at bounding box center [301, 449] width 266 height 34
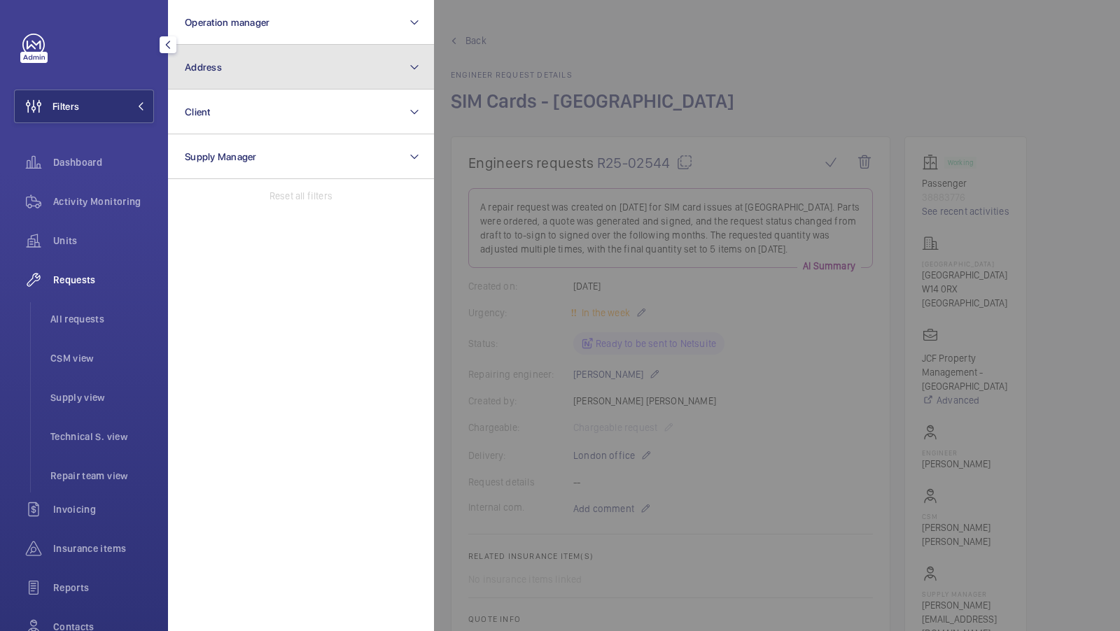
click at [269, 79] on button "Address" at bounding box center [301, 67] width 266 height 45
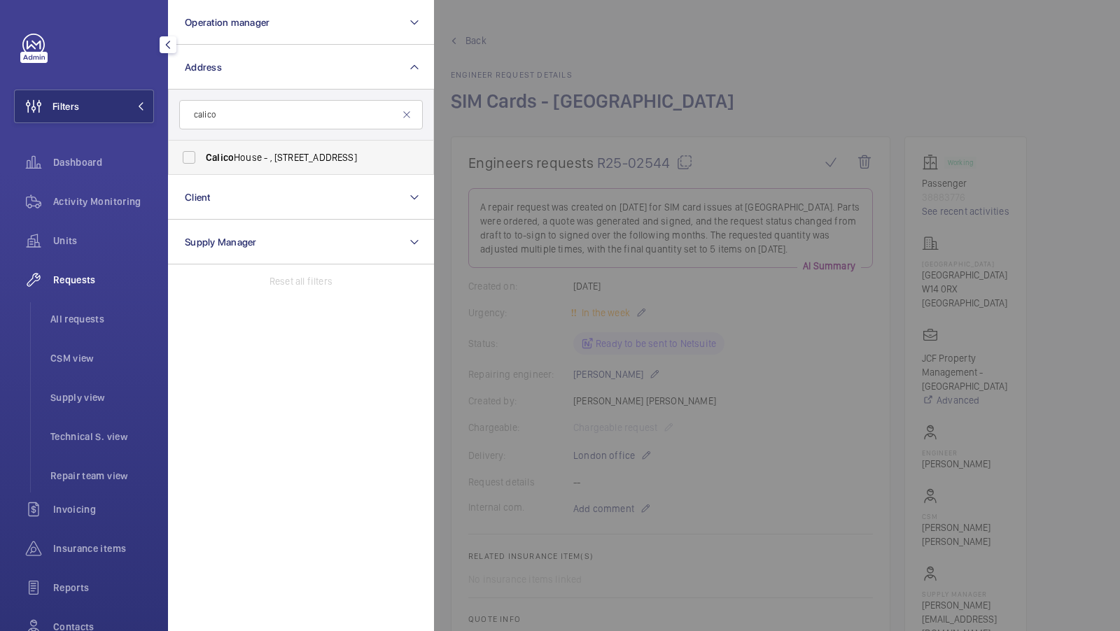
type input "calico"
click at [243, 163] on span "Calico House - , 42 Bow Lane, LONDON EC4M 9DT" at bounding box center [302, 157] width 192 height 14
click at [203, 163] on input "Calico House - , 42 Bow Lane, LONDON EC4M 9DT" at bounding box center [189, 157] width 28 height 28
checkbox input "true"
click at [119, 106] on span "1" at bounding box center [122, 106] width 11 height 11
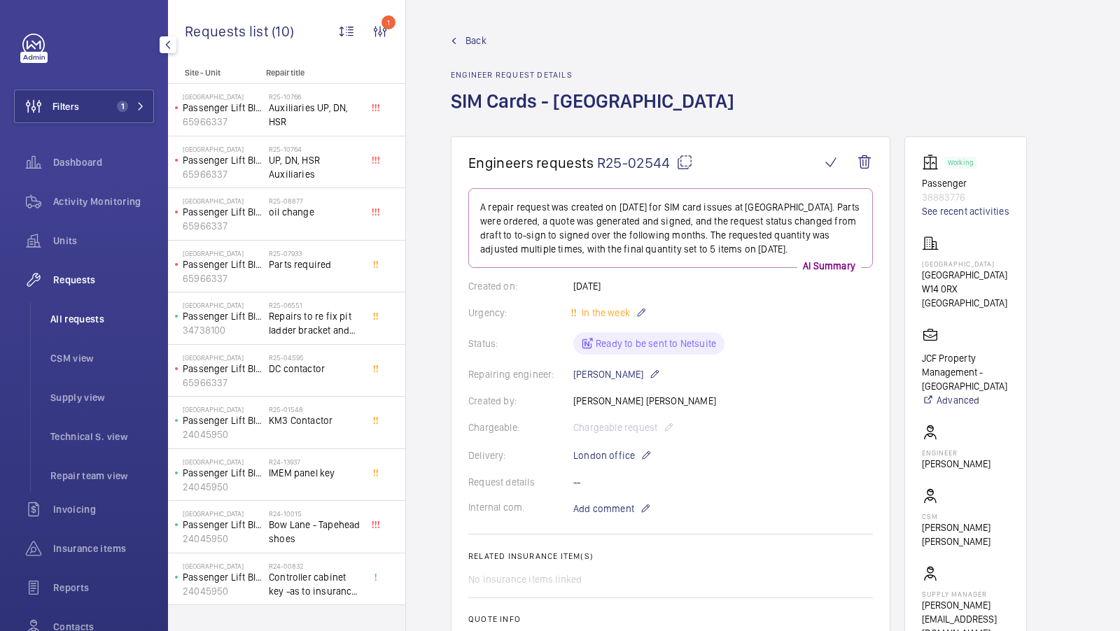
click at [82, 313] on span "All requests" at bounding box center [102, 319] width 104 height 14
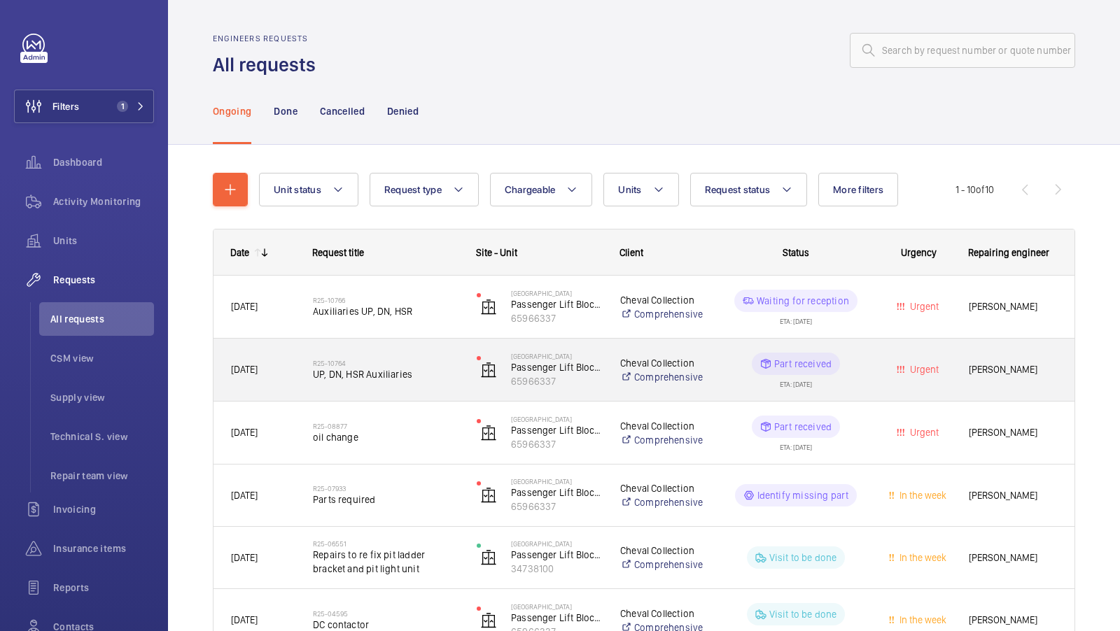
click at [374, 377] on span "UP, DN, HSR Auxiliaries" at bounding box center [386, 374] width 146 height 14
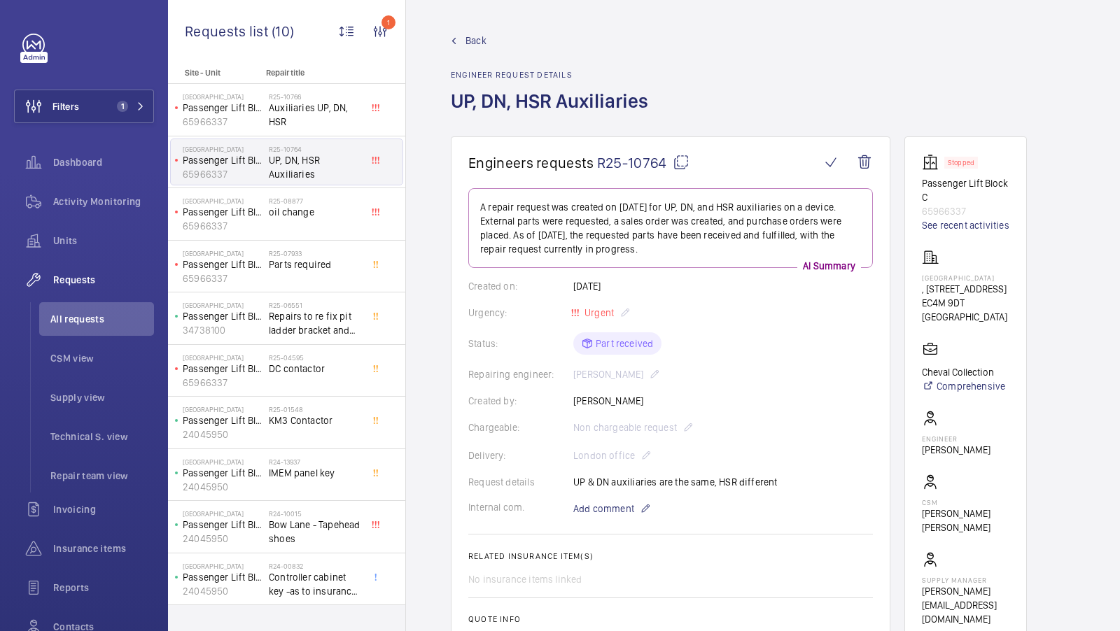
click at [675, 166] on mat-icon at bounding box center [681, 162] width 17 height 17
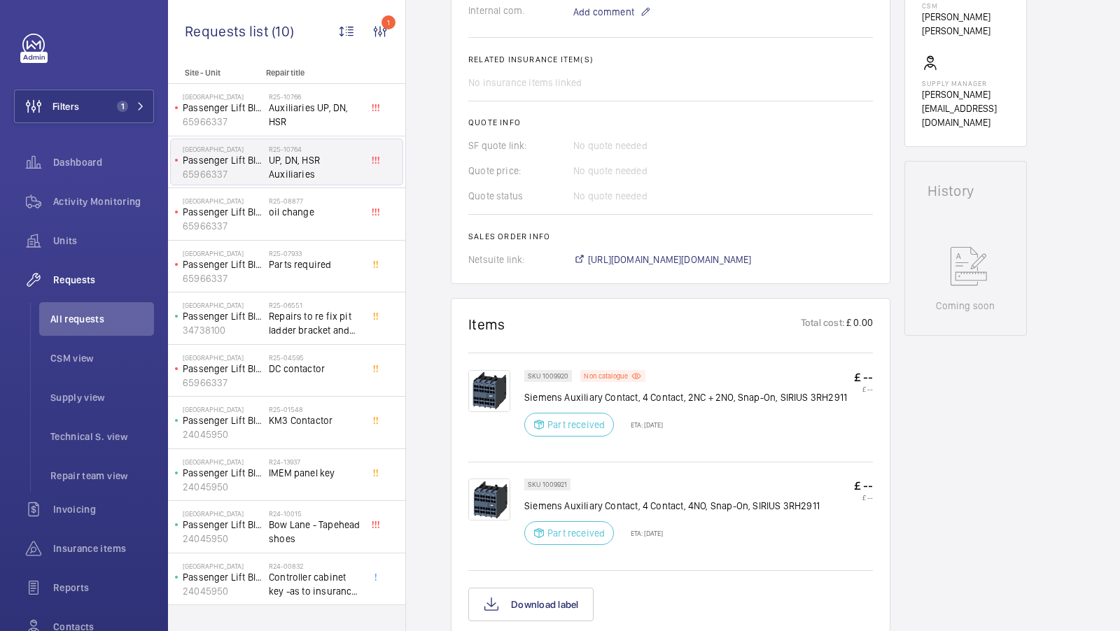
scroll to position [502, 0]
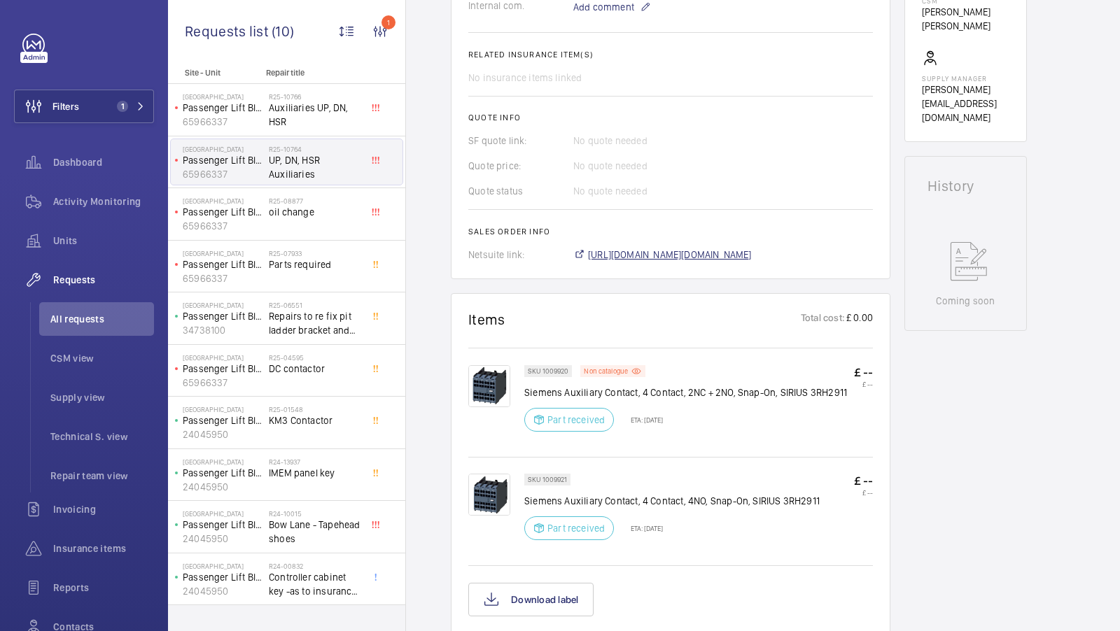
click at [752, 254] on span "https://6461500.app.netsuite.com/app/accounting/transactions/salesord.nl?id=289…" at bounding box center [670, 255] width 164 height 14
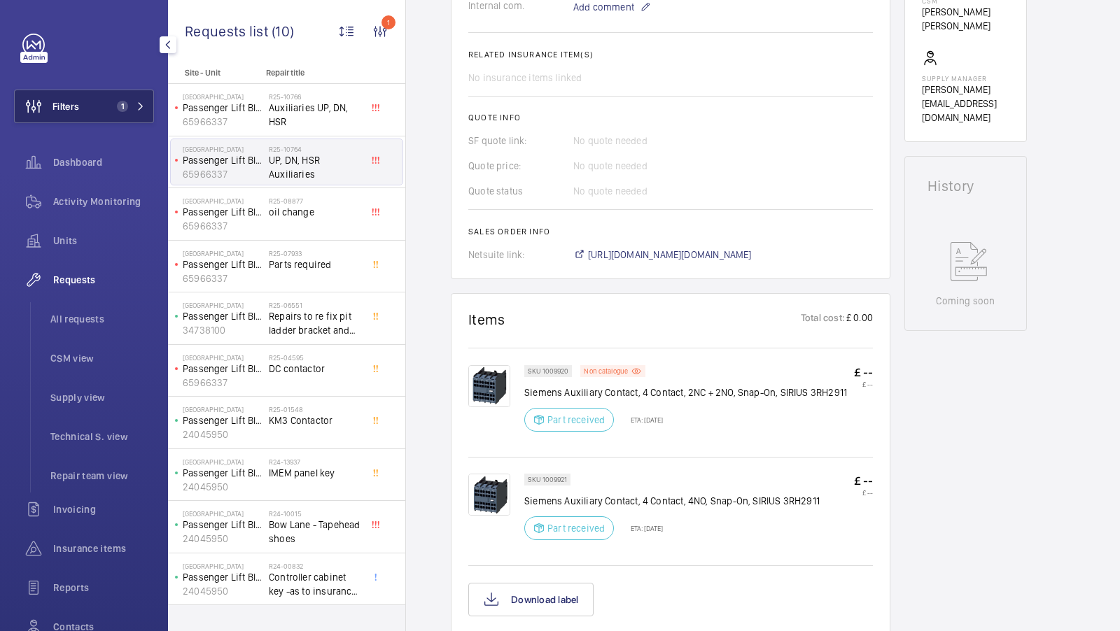
click at [114, 107] on span "1" at bounding box center [119, 106] width 17 height 11
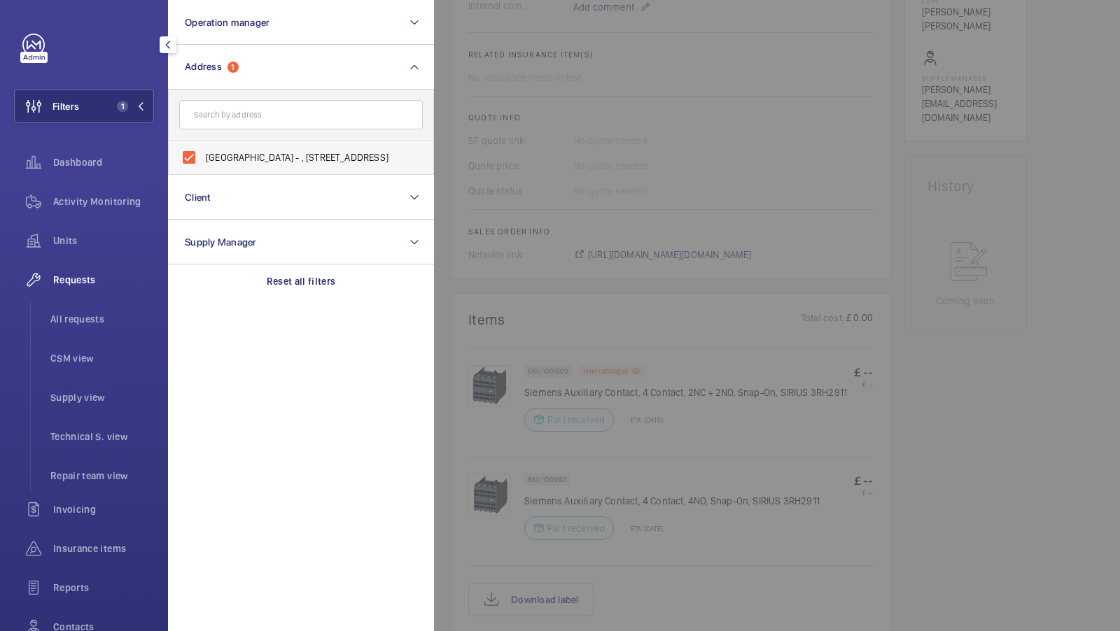
click at [244, 155] on span "Calico House - , 42 Bow Lane, LONDON EC4M 9DT" at bounding box center [302, 157] width 192 height 14
click at [203, 155] on input "Calico House - , 42 Bow Lane, LONDON EC4M 9DT" at bounding box center [189, 157] width 28 height 28
checkbox input "false"
click at [241, 98] on form at bounding box center [301, 115] width 265 height 51
click at [224, 111] on input "text" at bounding box center [301, 114] width 244 height 29
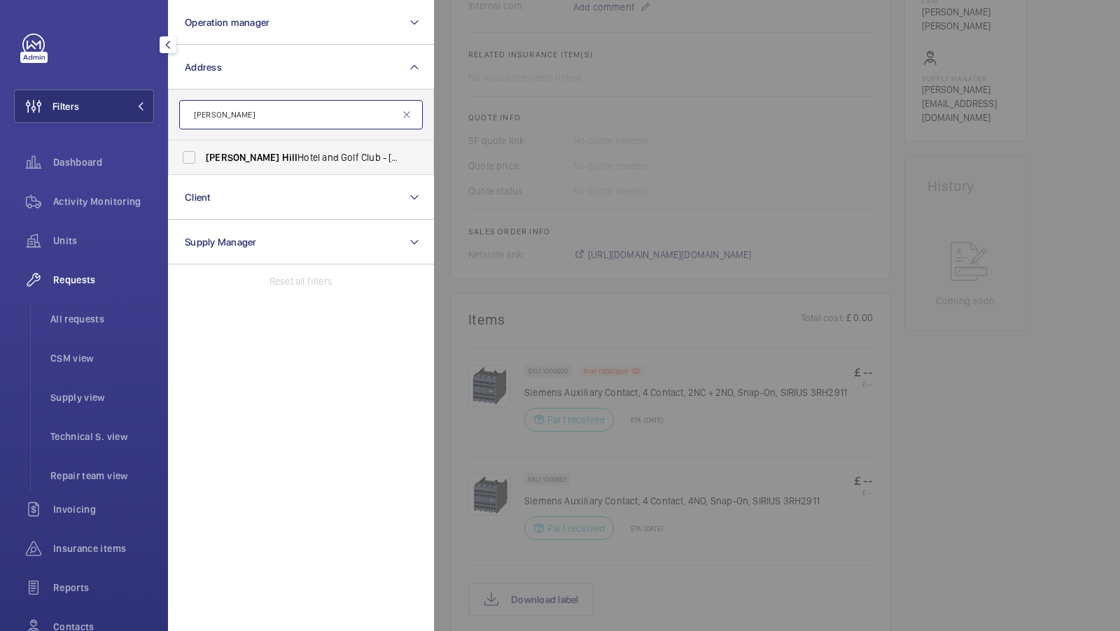
type input "Dale hill"
click at [245, 151] on span "Dale Hill Hotel and Golf Club - Ticehurst, WADHURST TN5 7DQ" at bounding box center [302, 157] width 192 height 14
click at [203, 151] on input "Dale Hill Hotel and Golf Club - Ticehurst, WADHURST TN5 7DQ" at bounding box center [189, 157] width 28 height 28
checkbox input "true"
click at [141, 111] on span "1" at bounding box center [128, 106] width 34 height 11
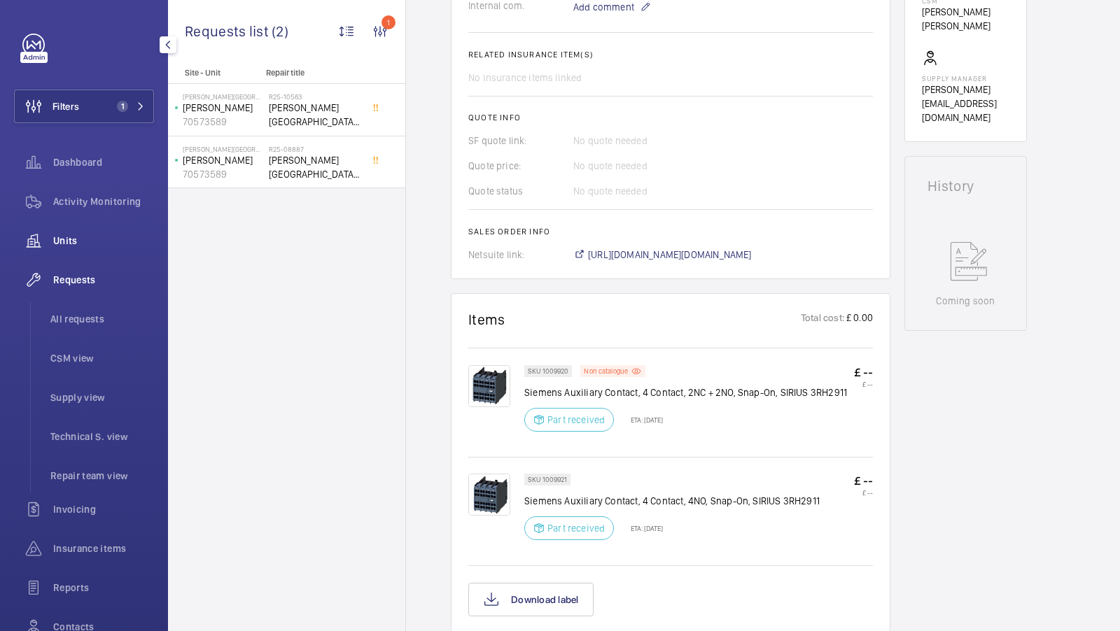
click at [73, 242] on span "Units" at bounding box center [103, 241] width 101 height 14
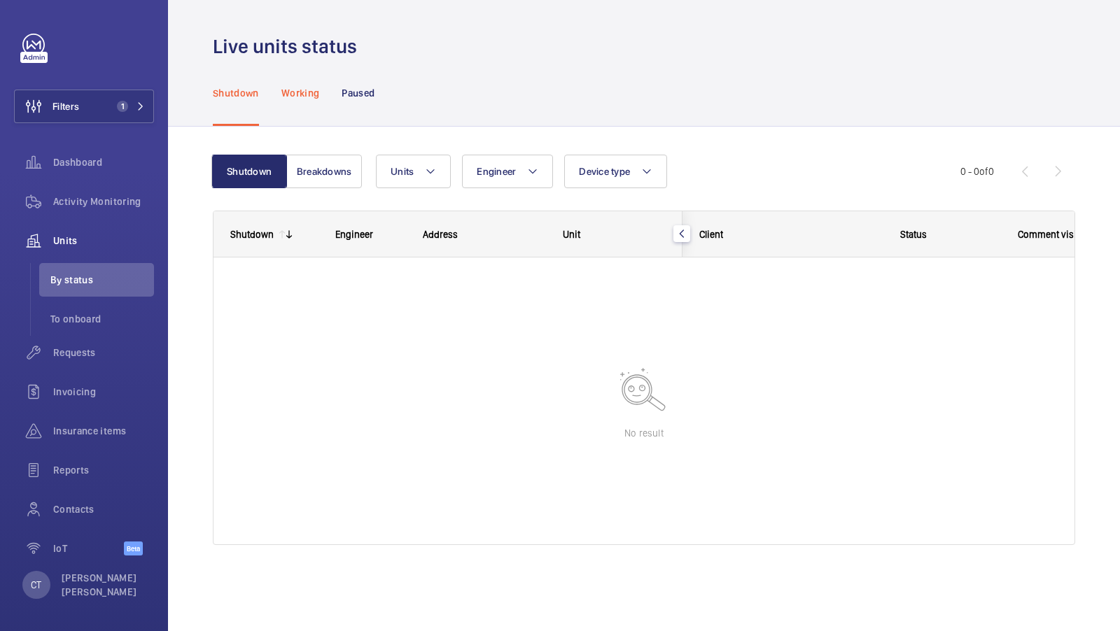
click at [286, 96] on p "Working" at bounding box center [300, 93] width 38 height 14
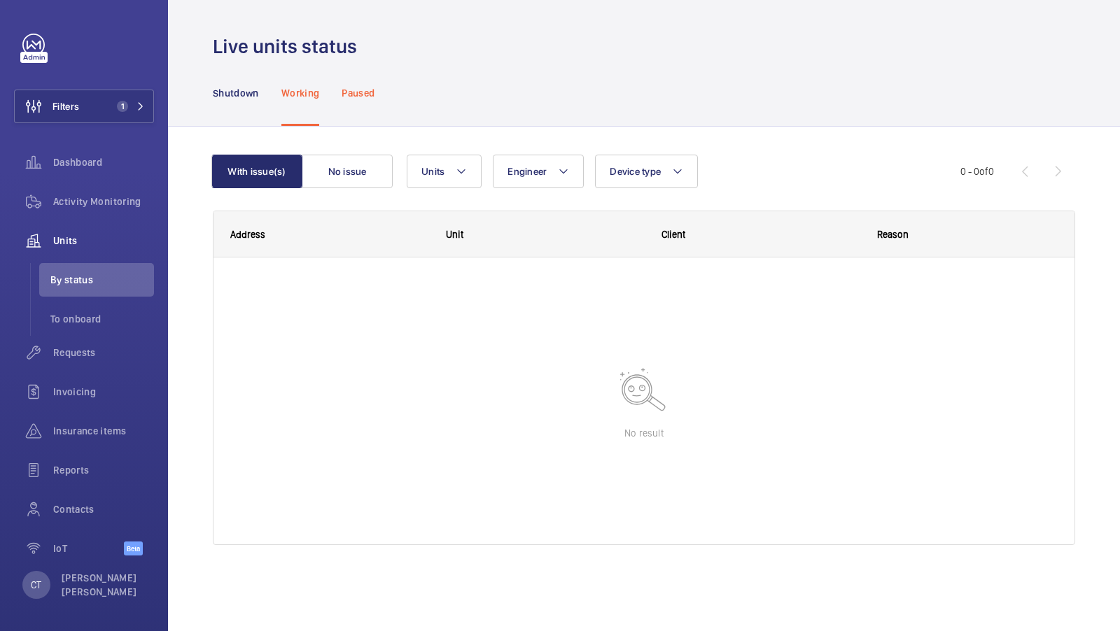
click at [358, 97] on p "Paused" at bounding box center [358, 93] width 33 height 14
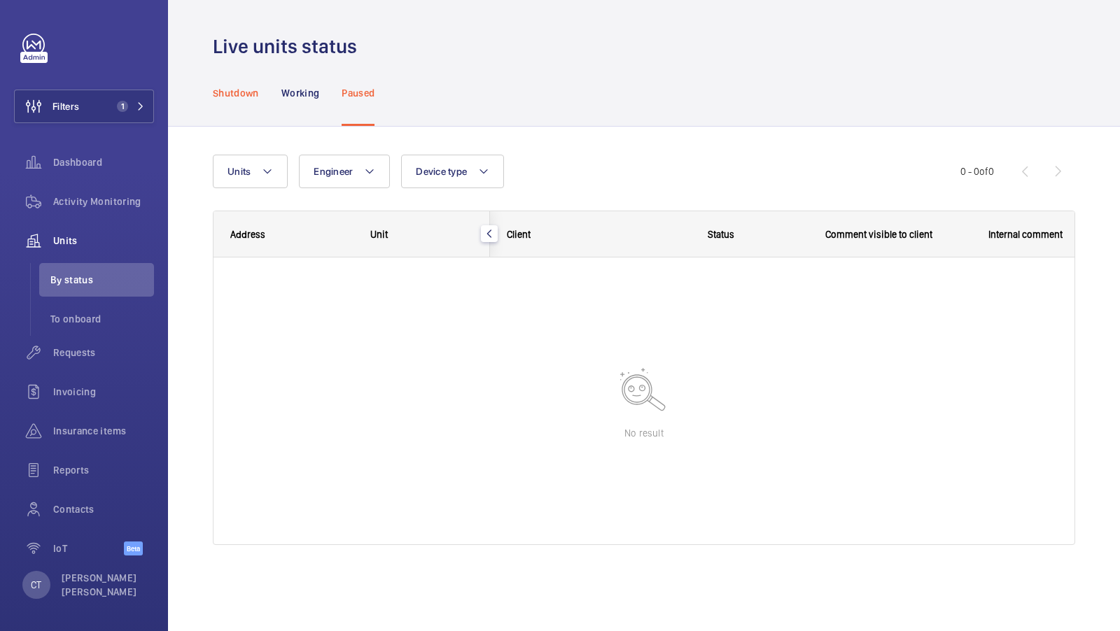
click at [225, 93] on p "Shutdown" at bounding box center [236, 93] width 46 height 14
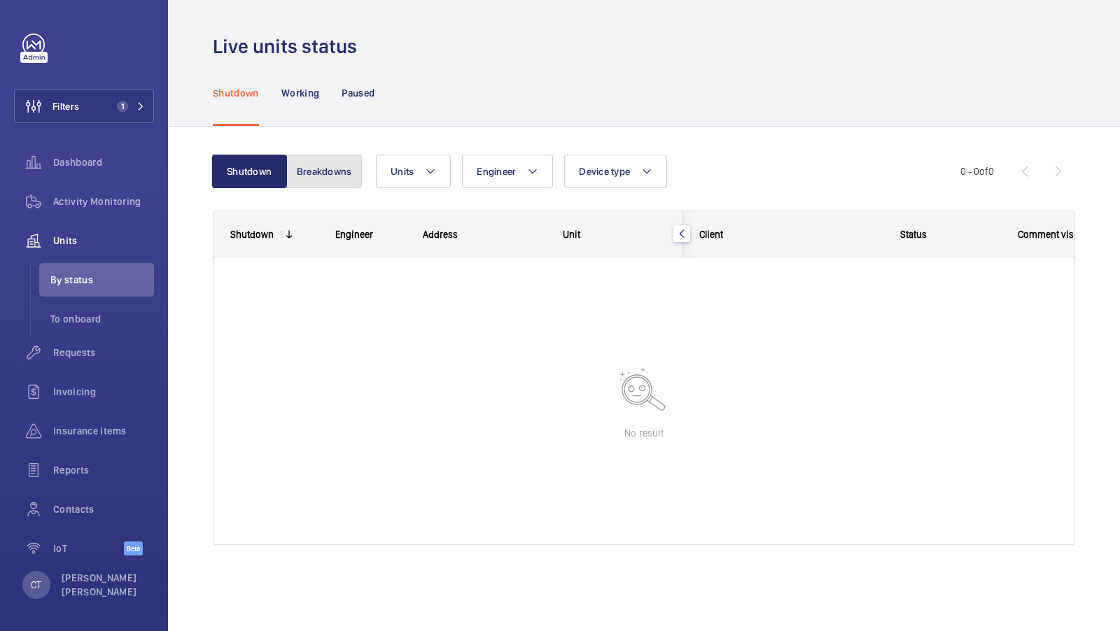
click at [334, 176] on button "Breakdowns" at bounding box center [324, 172] width 76 height 34
click at [248, 182] on button "Shutdown" at bounding box center [251, 172] width 76 height 34
click at [308, 100] on div "Working" at bounding box center [300, 92] width 38 height 66
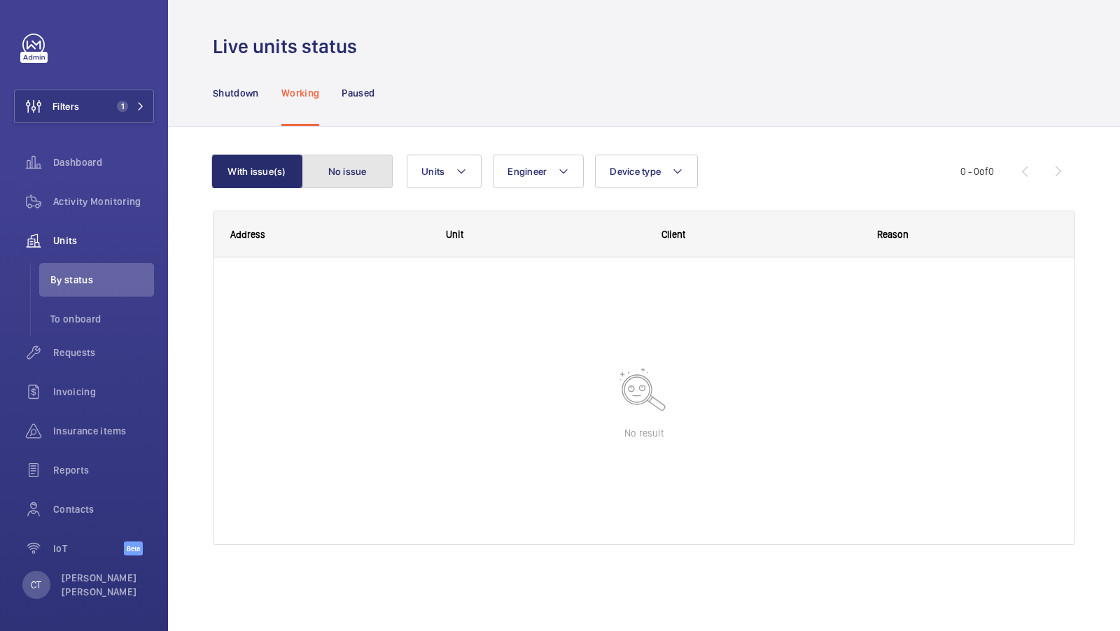
click at [337, 170] on button "No issue" at bounding box center [347, 172] width 91 height 34
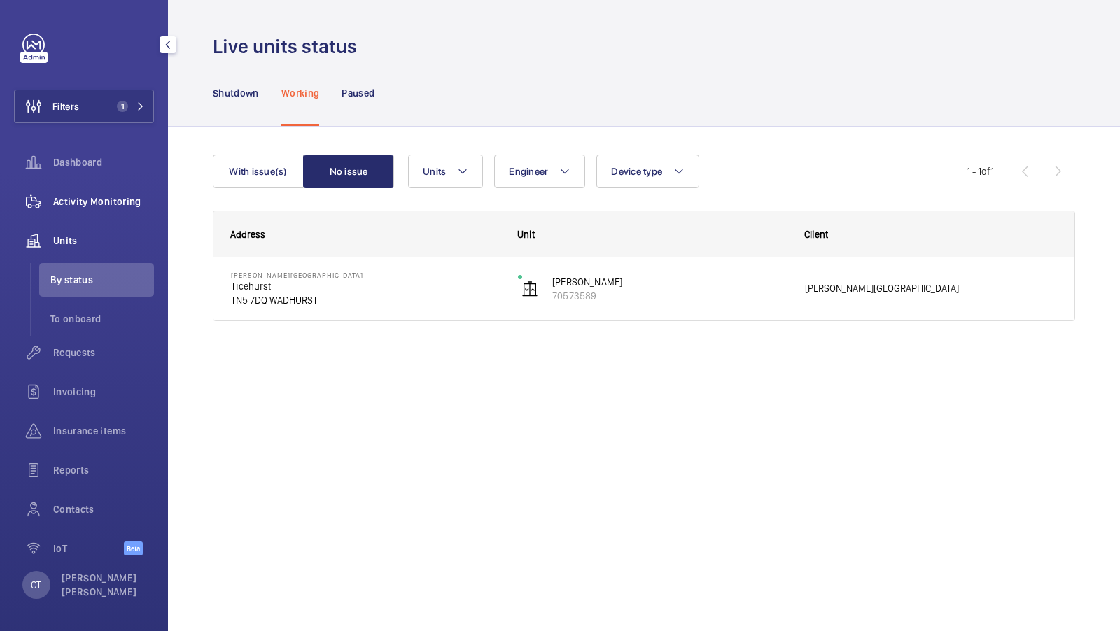
click at [118, 192] on div "Activity Monitoring" at bounding box center [84, 202] width 140 height 34
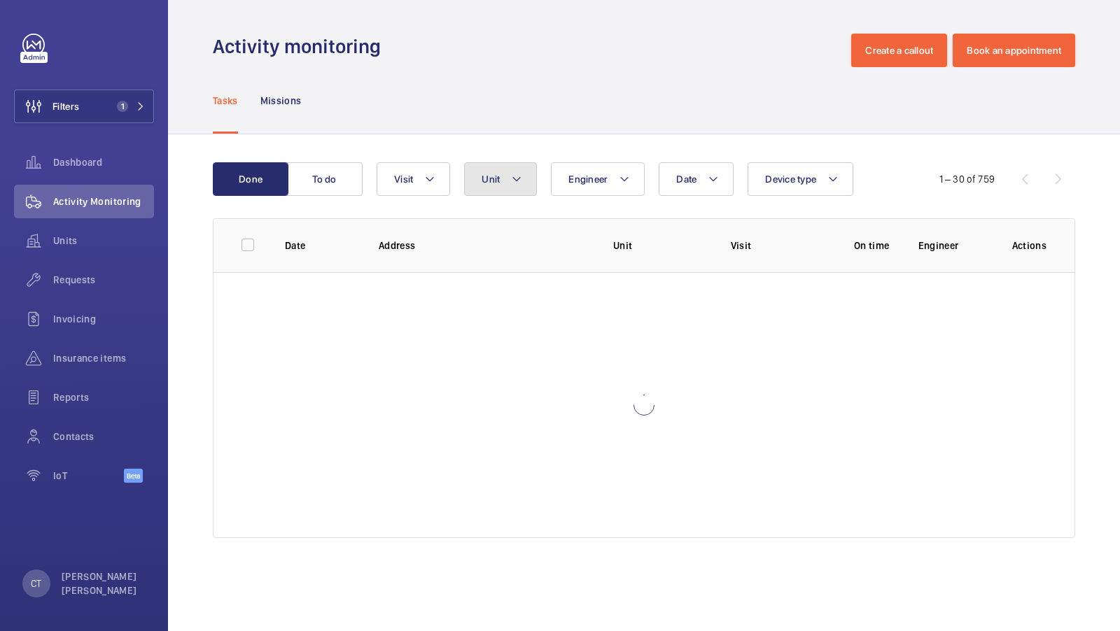
click at [521, 189] on button "Unit" at bounding box center [500, 179] width 73 height 34
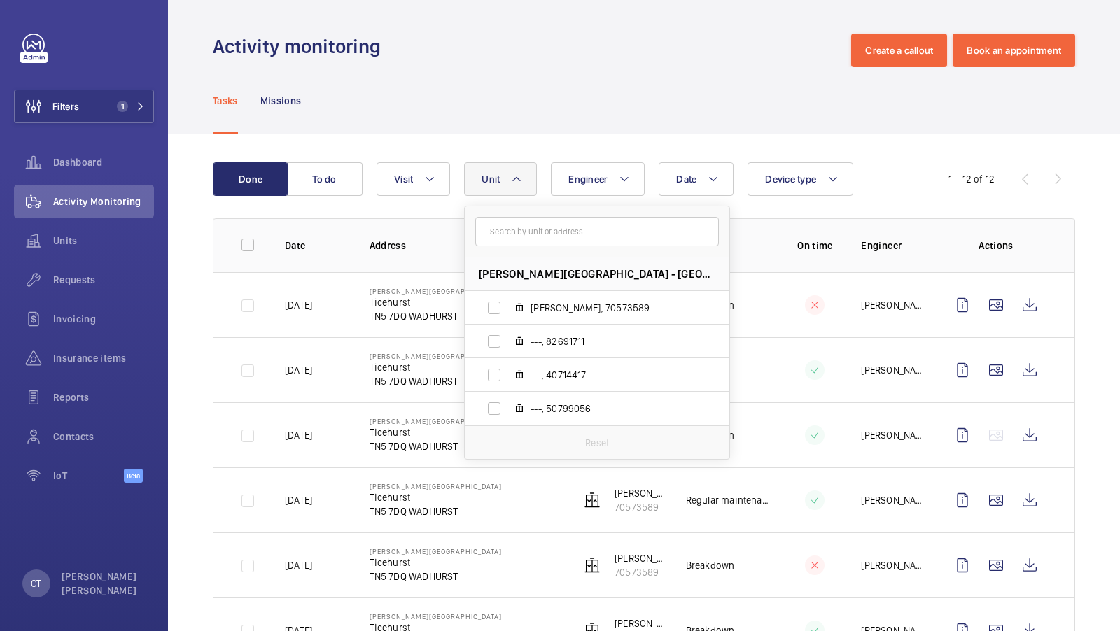
click at [558, 135] on div "Done To do Date Engineer Unit Dale Hill Hotel and Golf Club - Ticehurst, TN5 7D…" at bounding box center [644, 610] width 952 height 953
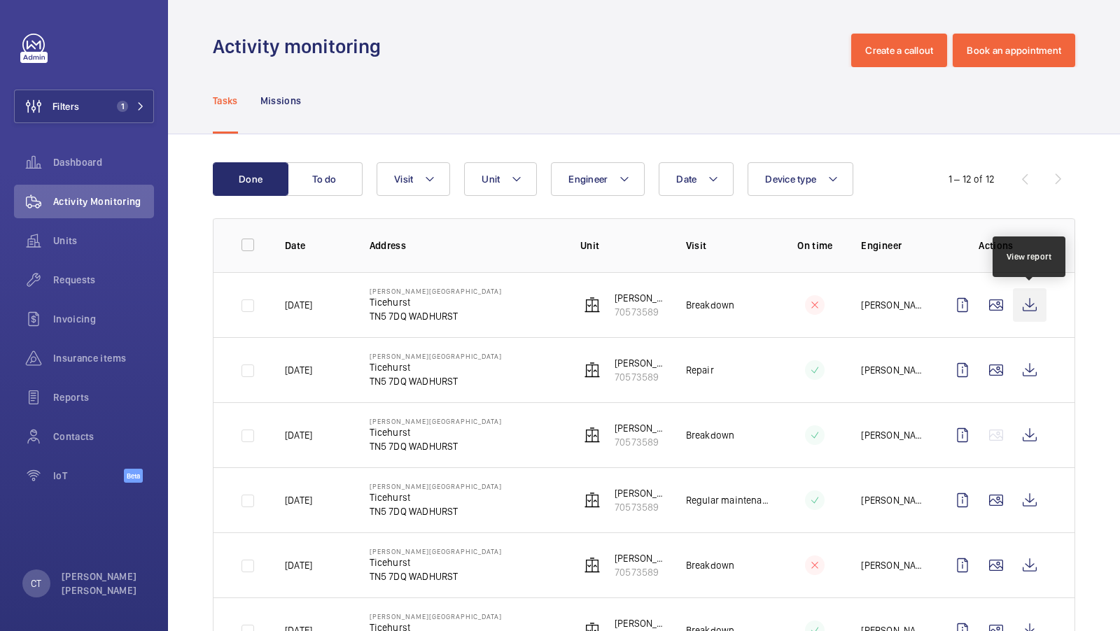
click at [1025, 306] on wm-front-icon-button at bounding box center [1030, 305] width 34 height 34
click at [100, 271] on div "Requests" at bounding box center [84, 280] width 140 height 34
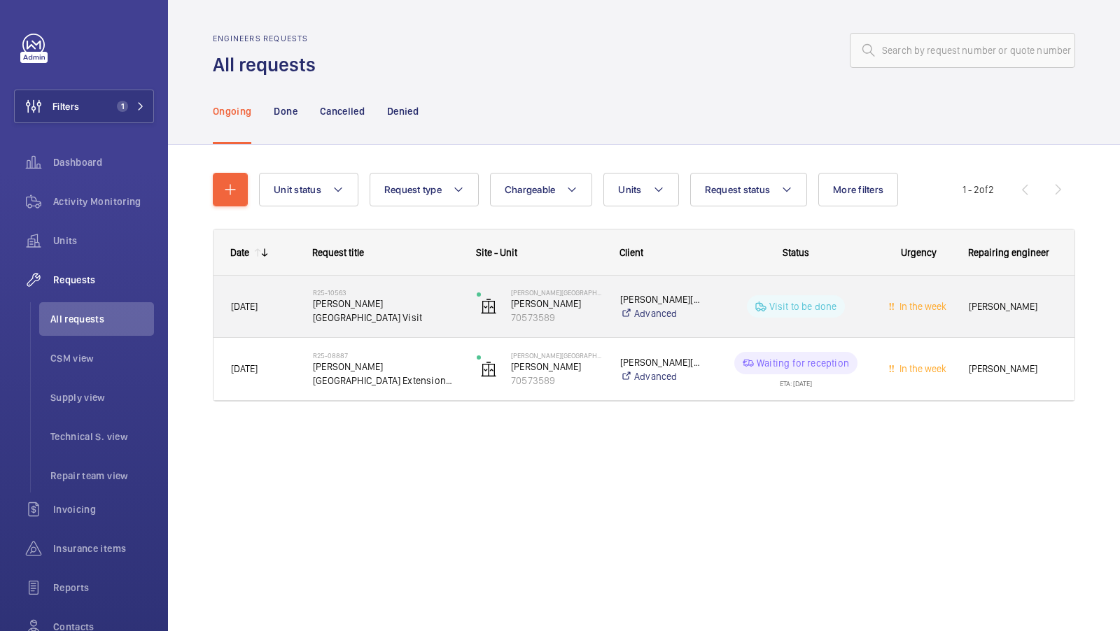
click at [403, 310] on span "Dale Hill Hotel Tech Visit" at bounding box center [386, 311] width 146 height 28
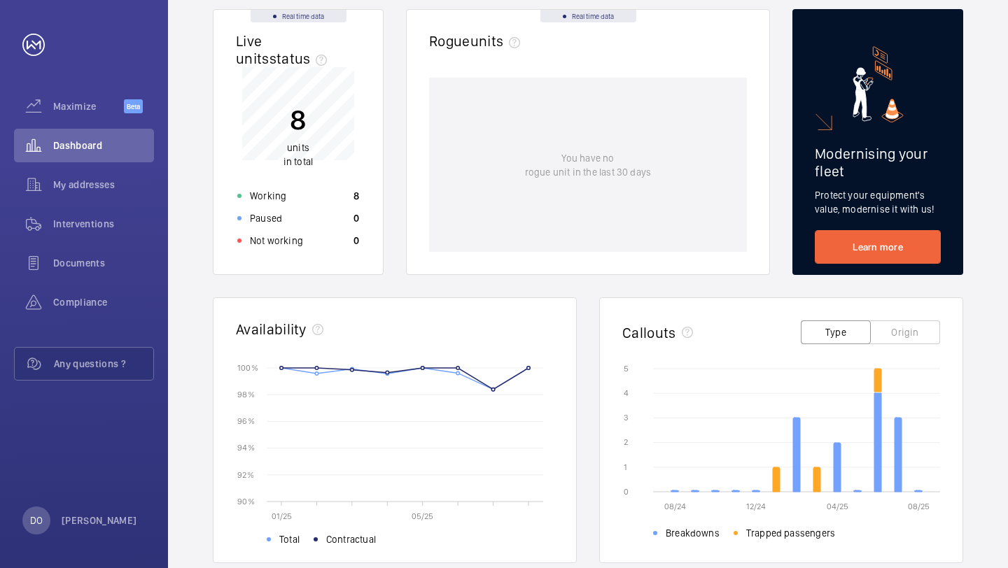
scroll to position [141, 0]
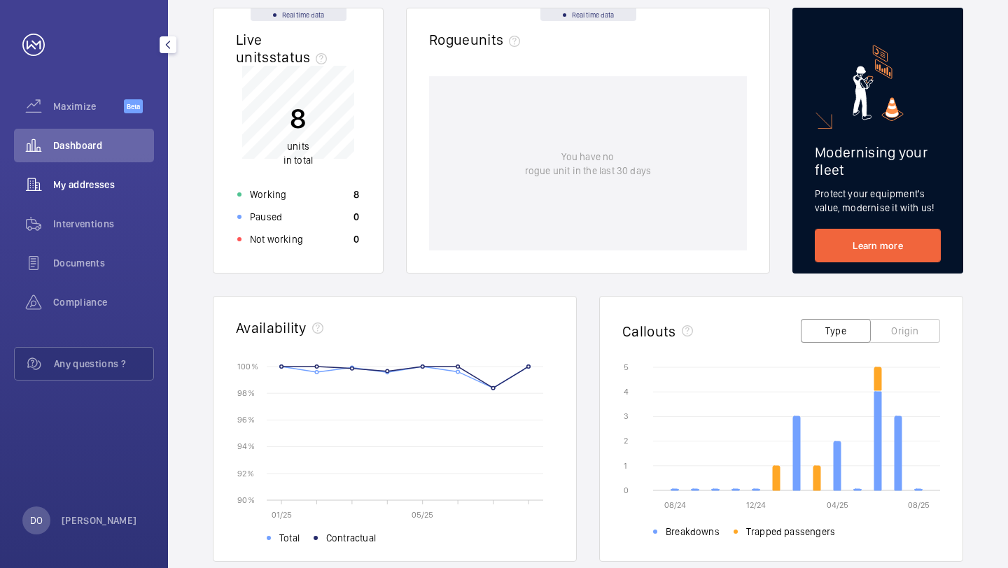
click at [90, 198] on div "My addresses" at bounding box center [84, 185] width 140 height 34
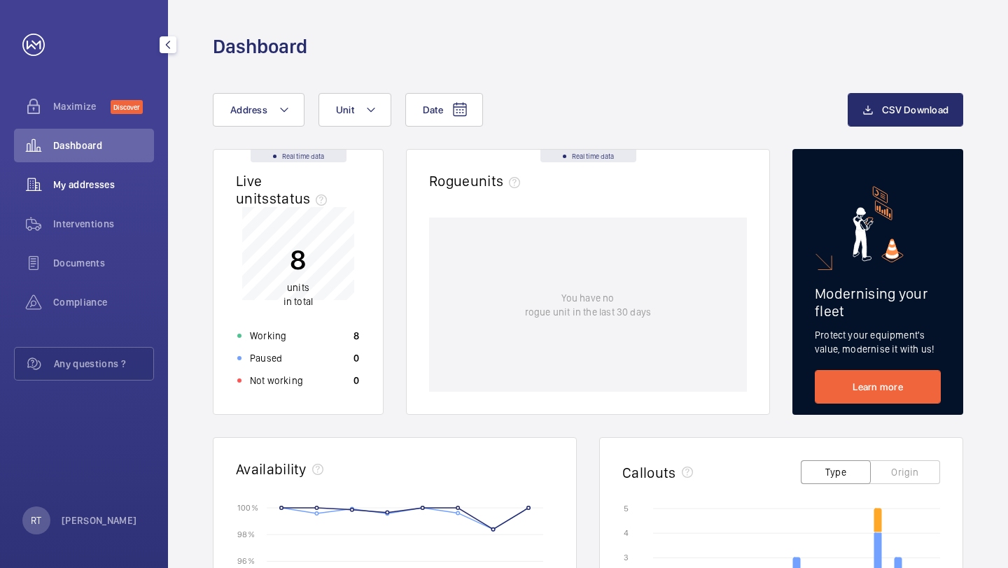
click at [90, 194] on div "My addresses" at bounding box center [84, 185] width 140 height 34
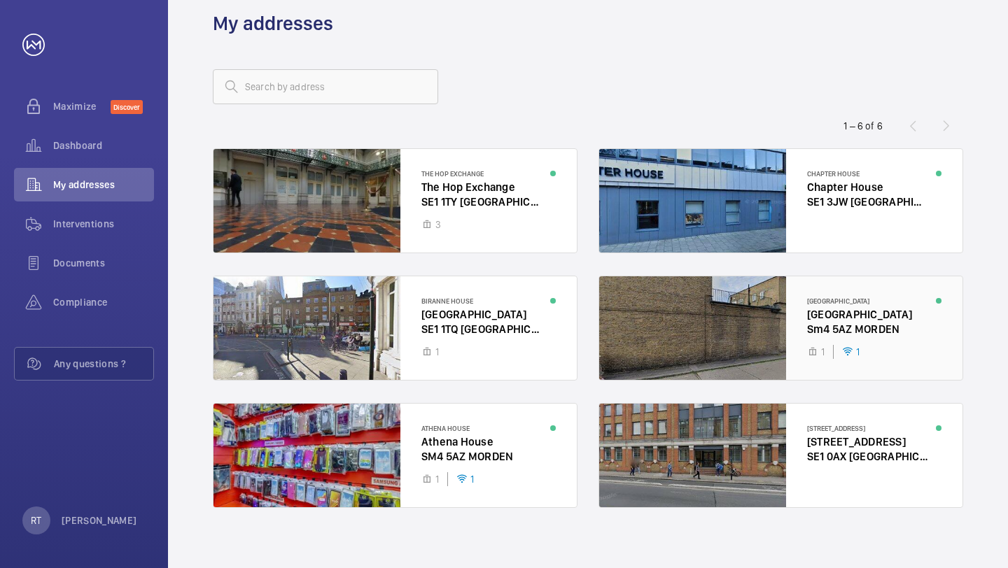
scroll to position [33, 0]
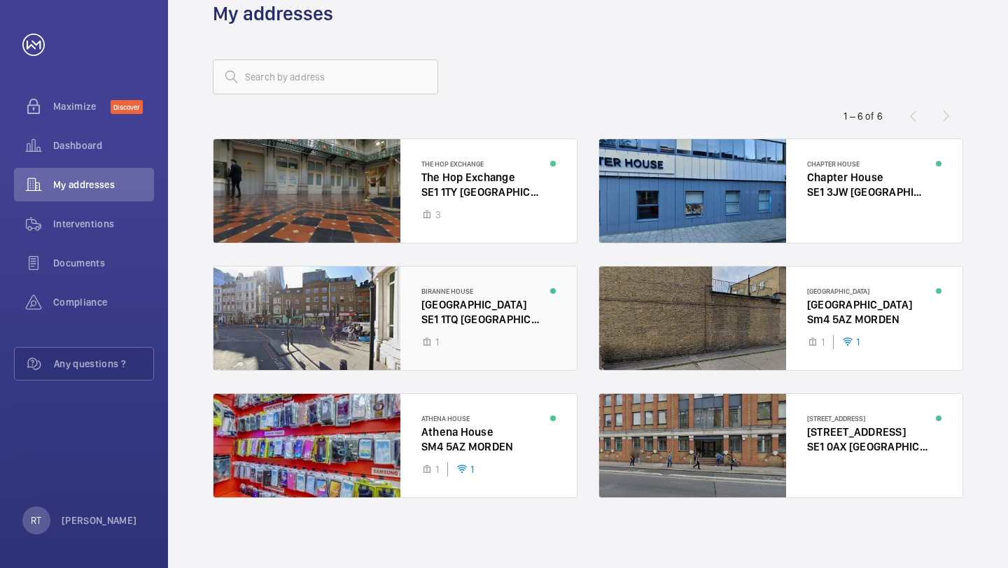
click at [300, 315] on div at bounding box center [394, 319] width 363 height 104
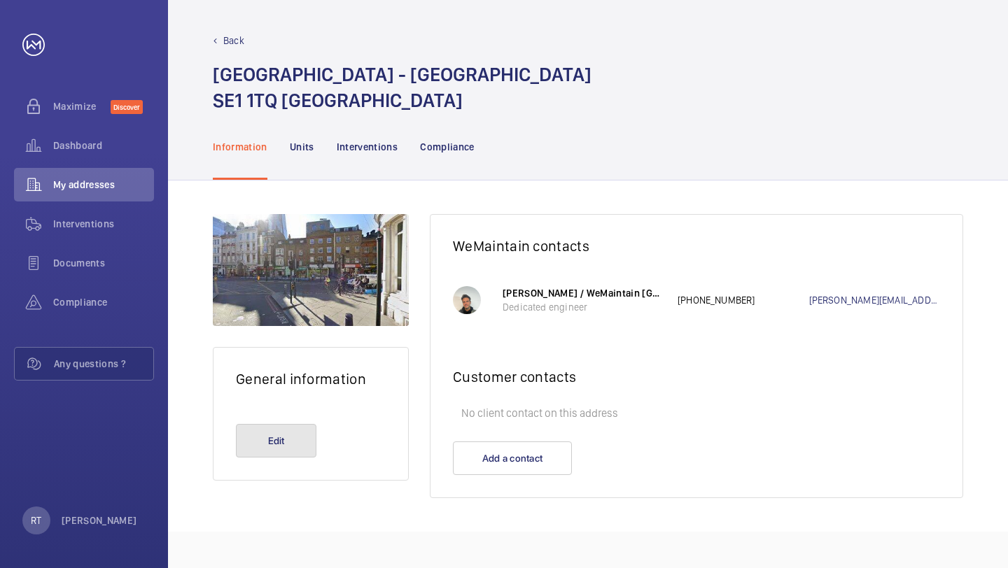
click at [288, 446] on button "Edit" at bounding box center [276, 441] width 80 height 34
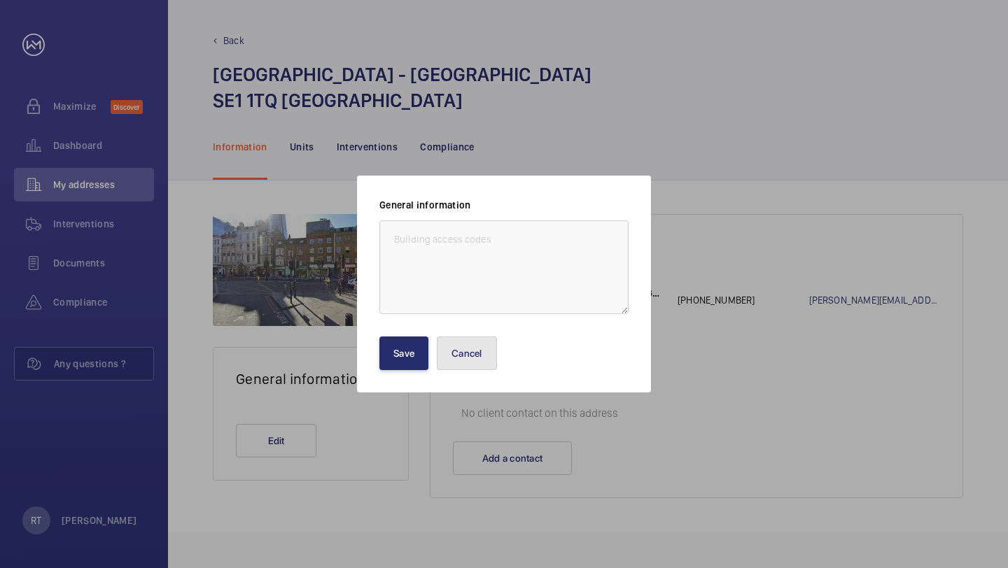
click at [471, 354] on button "Cancel" at bounding box center [467, 354] width 60 height 34
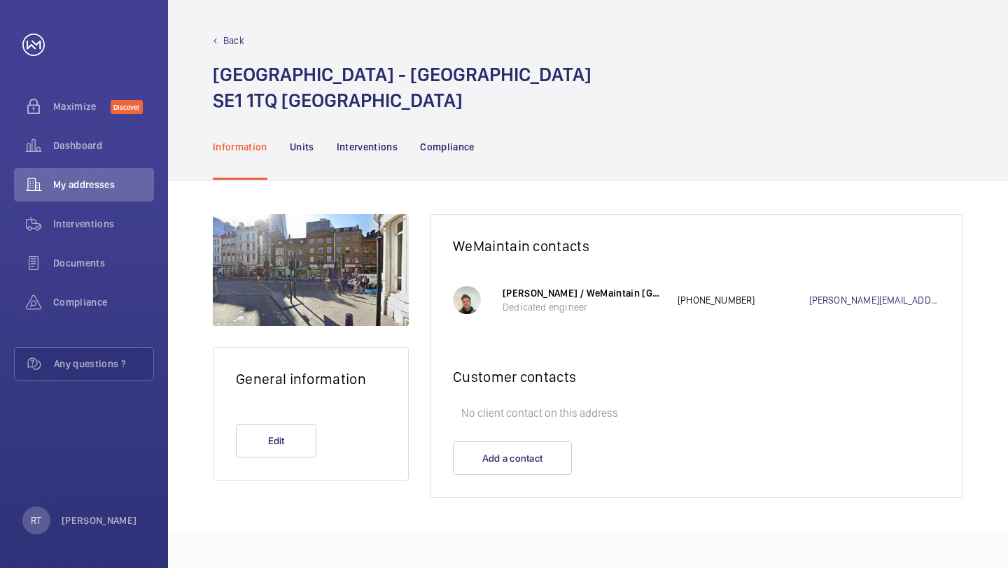
click at [295, 253] on div at bounding box center [311, 270] width 196 height 112
click at [346, 265] on div at bounding box center [311, 270] width 196 height 112
click at [227, 38] on p "Back" at bounding box center [233, 41] width 21 height 14
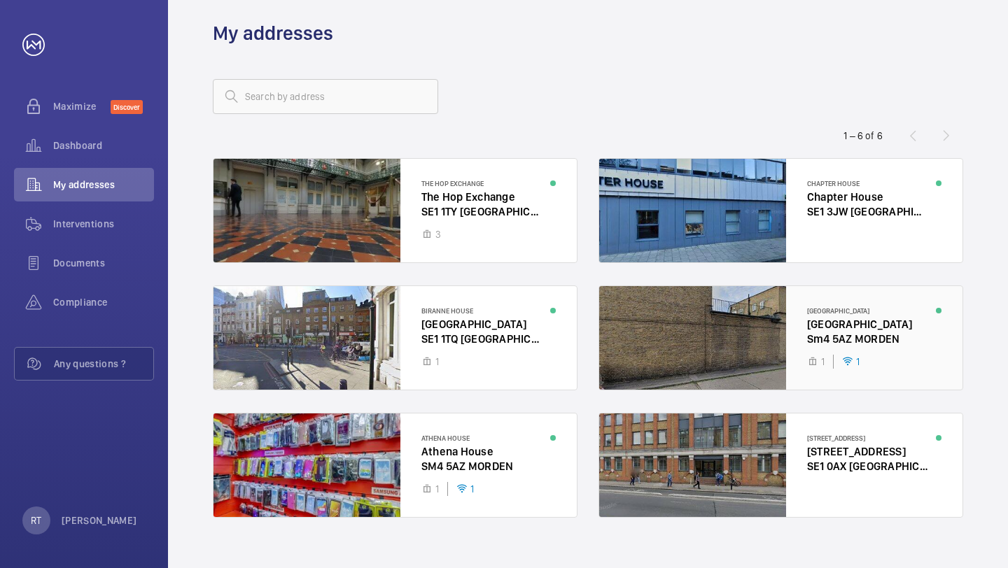
scroll to position [14, 0]
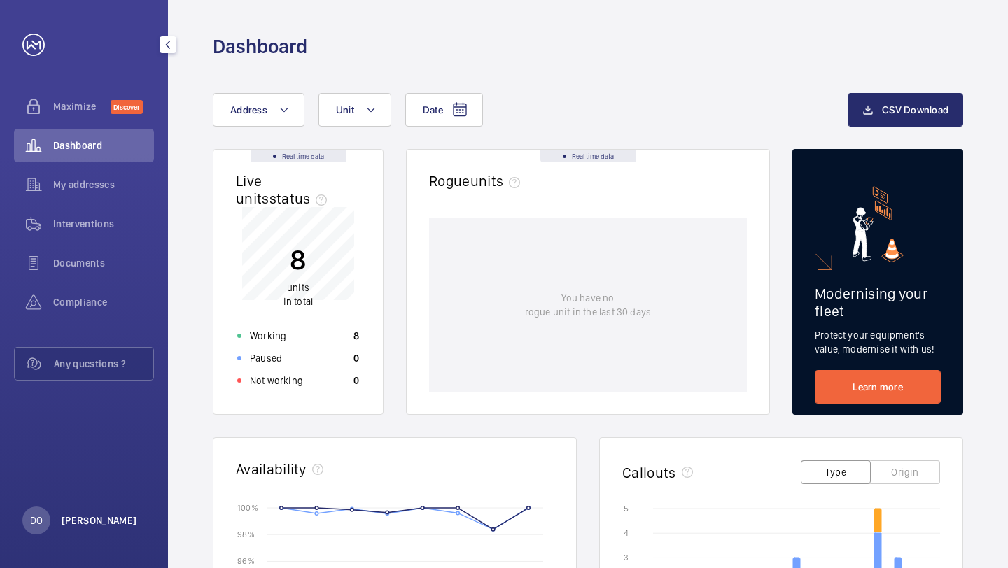
click at [84, 516] on p "[PERSON_NAME]" at bounding box center [100, 521] width 76 height 14
click at [53, 488] on p "Logout" at bounding box center [61, 488] width 50 height 14
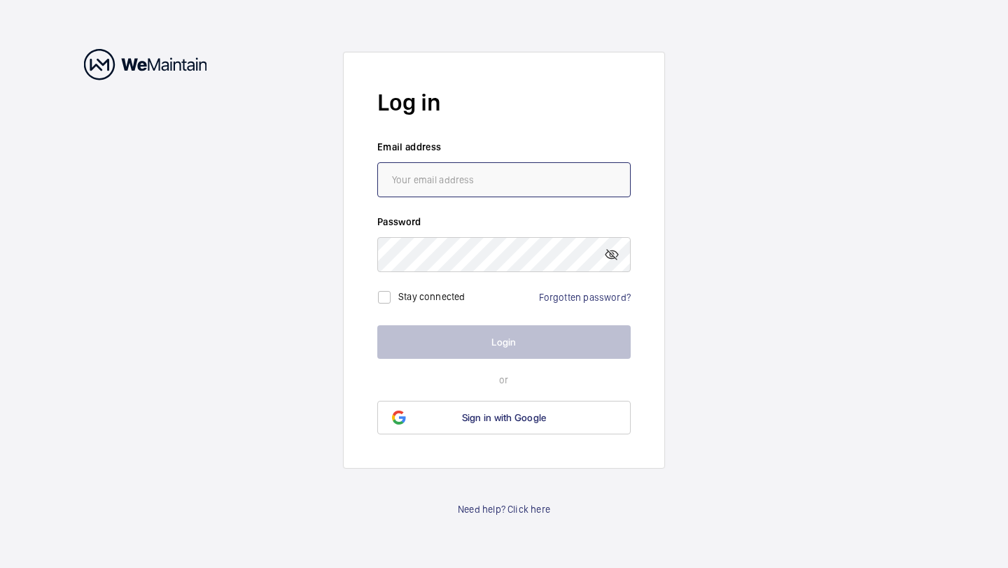
click at [444, 178] on input "email" at bounding box center [503, 179] width 253 height 35
click at [435, 185] on input "email" at bounding box center [503, 179] width 253 height 35
click at [592, 300] on link "Forgotten password?" at bounding box center [585, 297] width 92 height 11
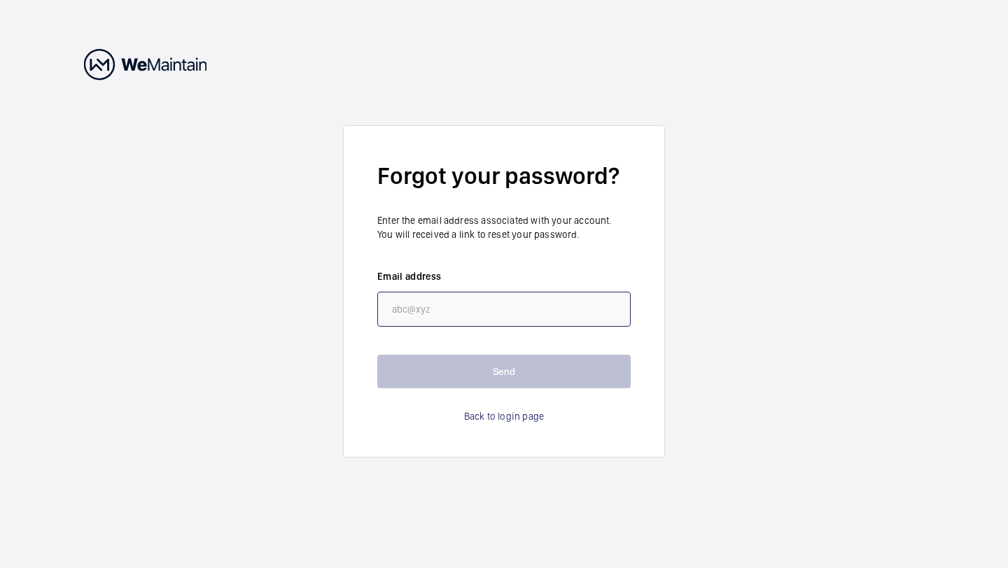
click at [415, 305] on input "email" at bounding box center [503, 309] width 253 height 35
paste input "[EMAIL_ADDRESS][DOMAIN_NAME]"
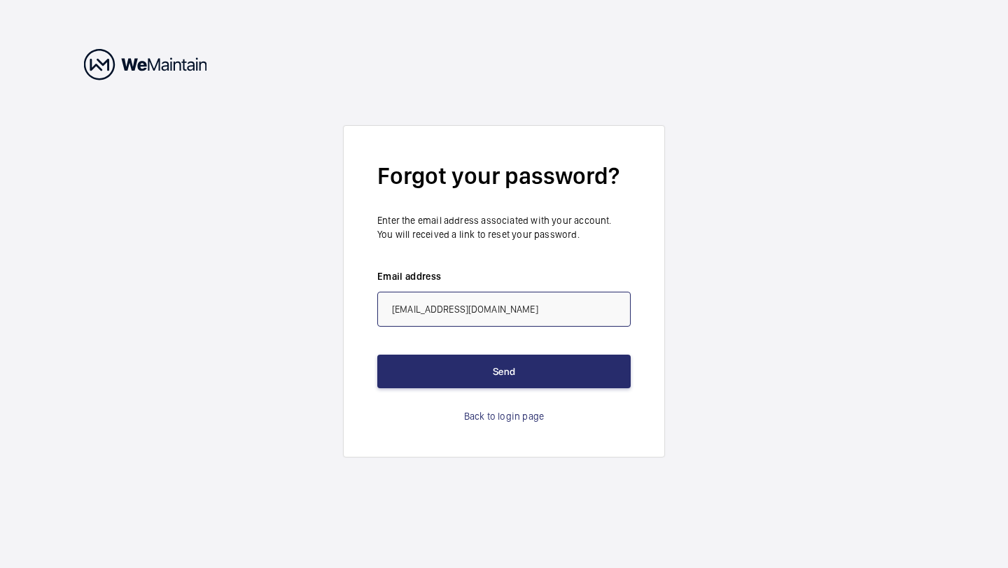
type input "[EMAIL_ADDRESS][DOMAIN_NAME]"
click at [631, 288] on form "Forgot your password? Enter the email address associated with your account. You…" at bounding box center [504, 291] width 322 height 332
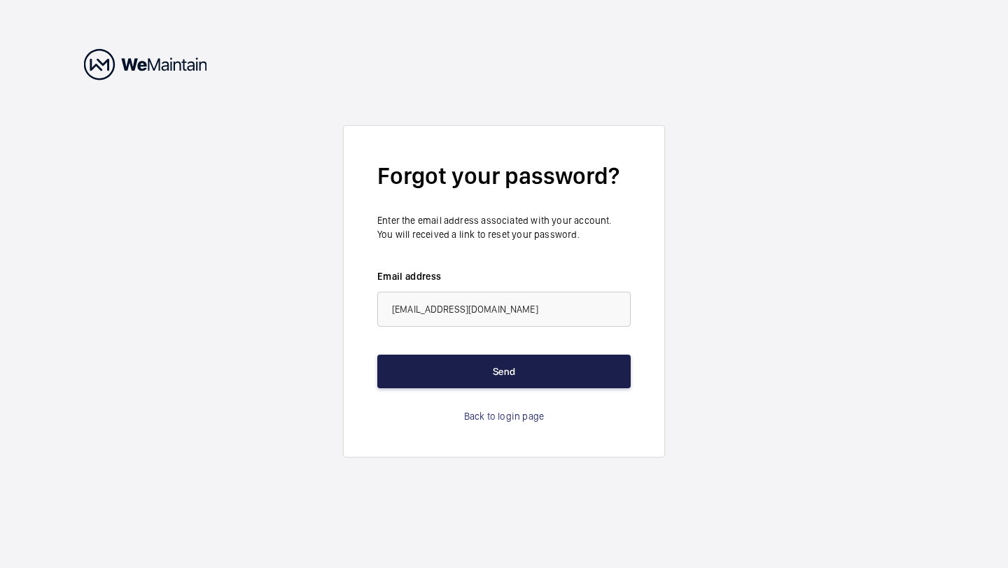
click at [565, 369] on button "Send" at bounding box center [503, 372] width 253 height 34
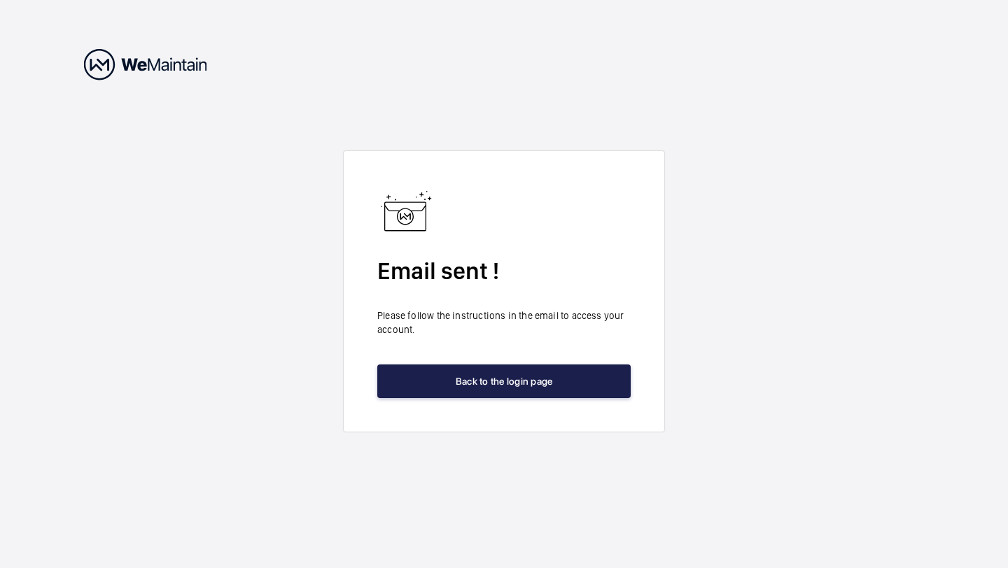
click at [508, 376] on button "Back to the login page" at bounding box center [503, 382] width 253 height 34
